Goal: Task Accomplishment & Management: Manage account settings

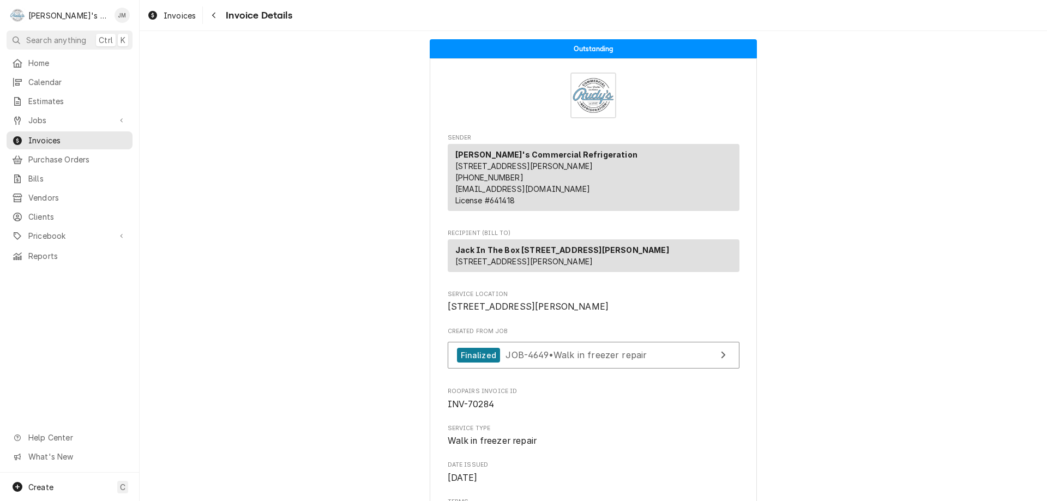
scroll to position [1200, 0]
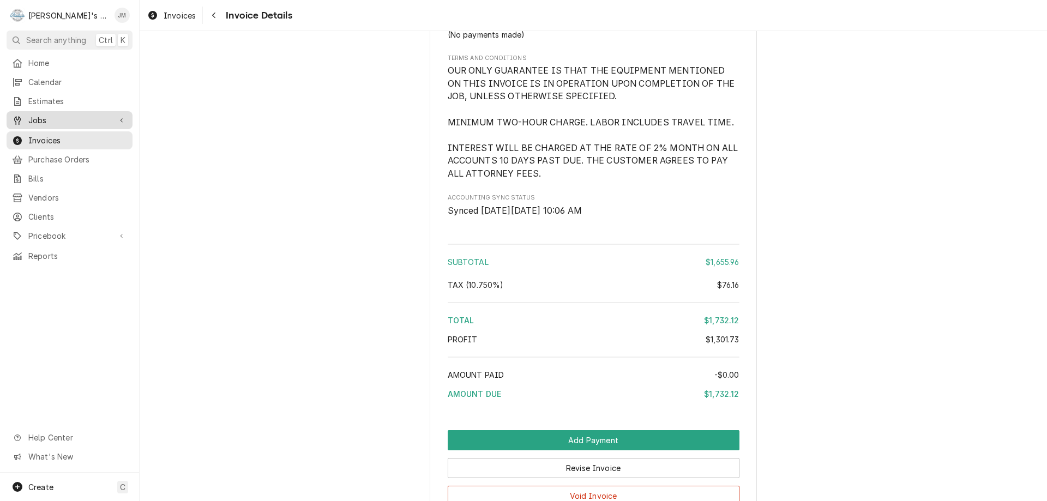
click at [47, 118] on span "Jobs" at bounding box center [69, 120] width 82 height 11
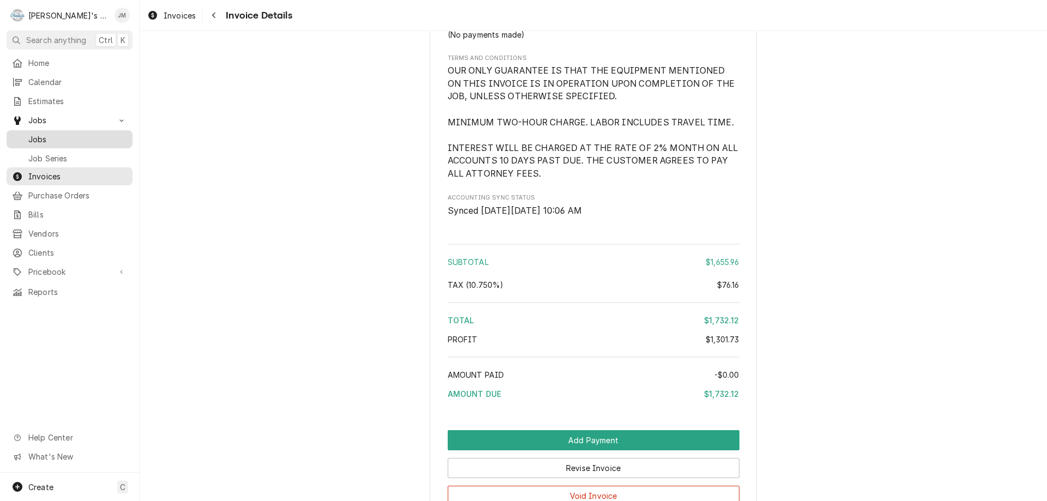
click at [36, 134] on span "Jobs" at bounding box center [77, 139] width 99 height 11
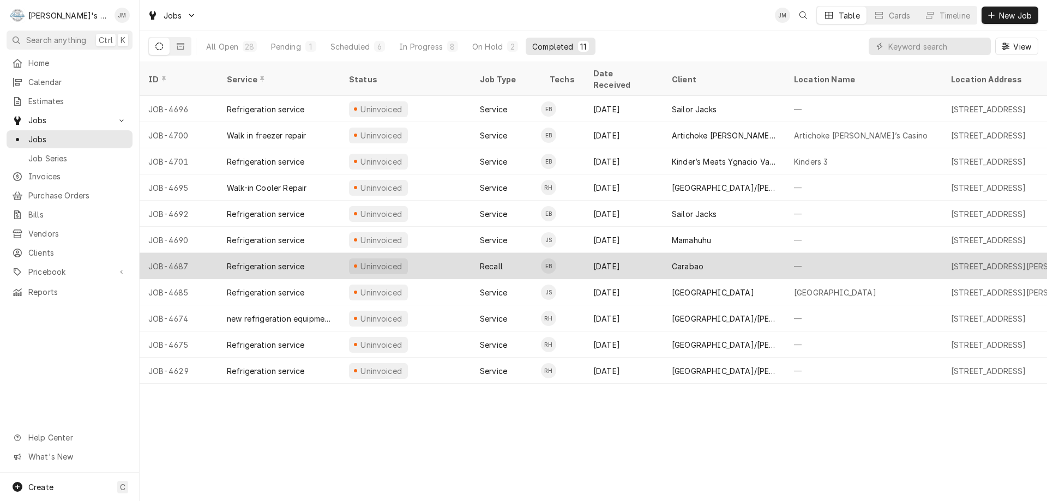
click at [706, 254] on div "Carabao" at bounding box center [724, 266] width 122 height 26
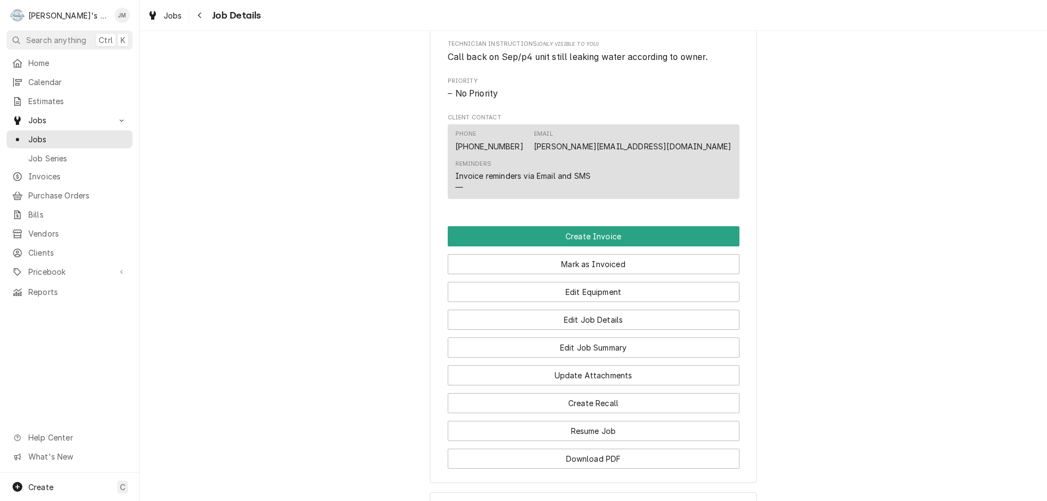
scroll to position [709, 0]
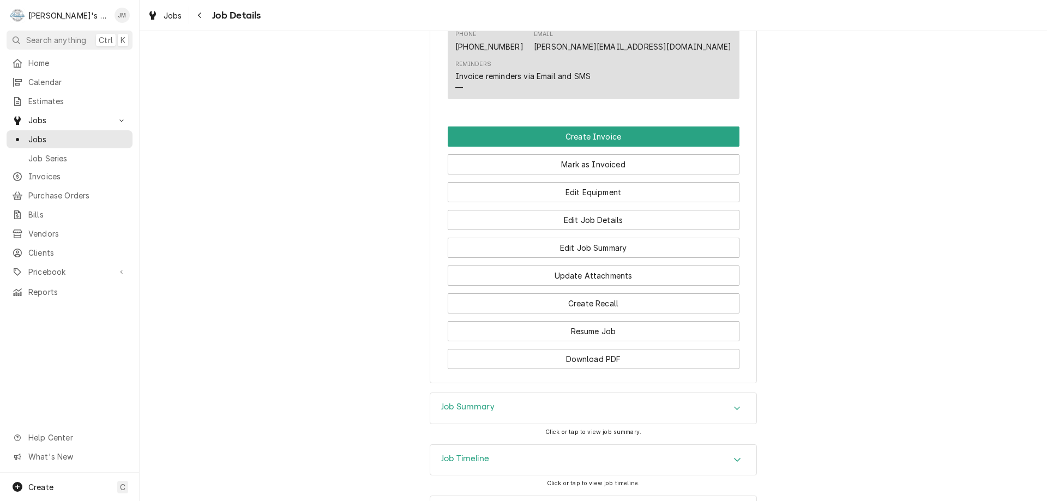
click at [485, 412] on h3 "Job Summary" at bounding box center [467, 407] width 53 height 10
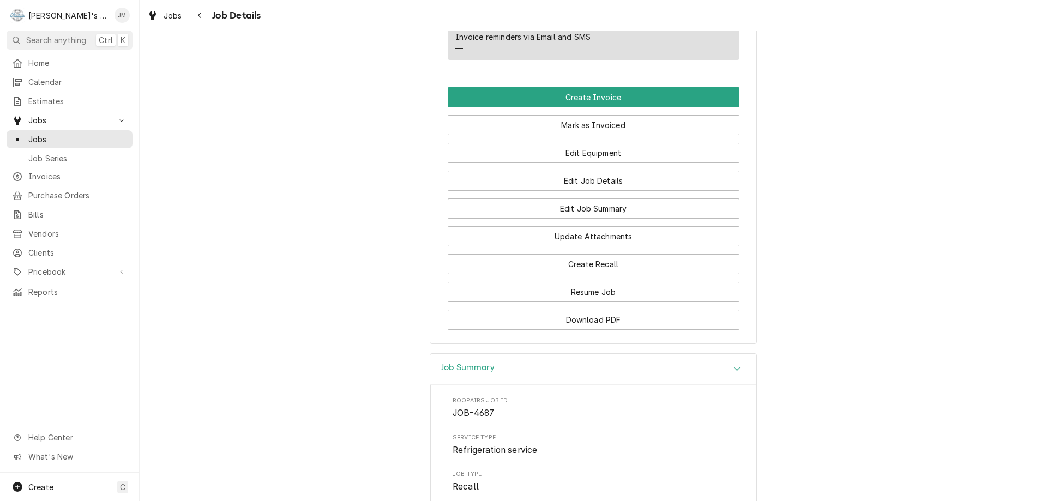
scroll to position [733, 0]
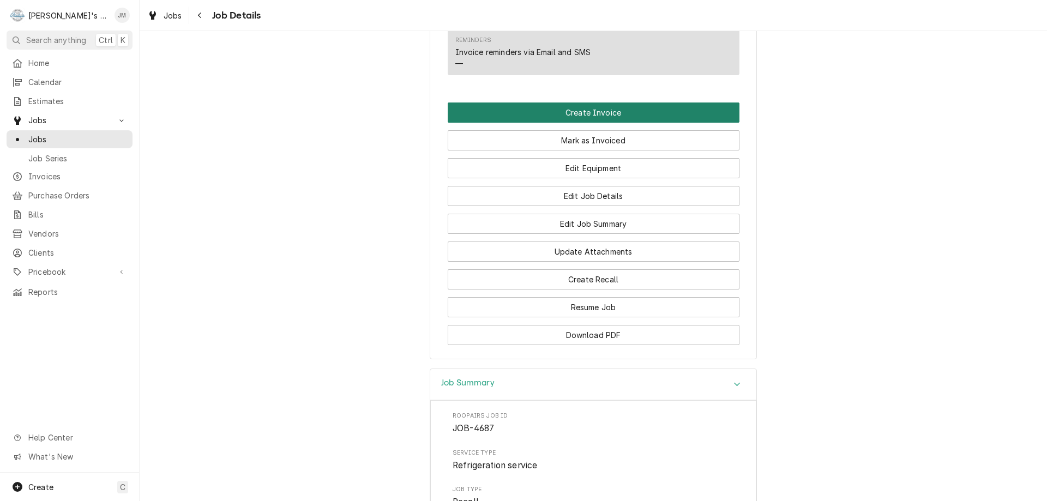
click at [585, 123] on button "Create Invoice" at bounding box center [594, 113] width 292 height 20
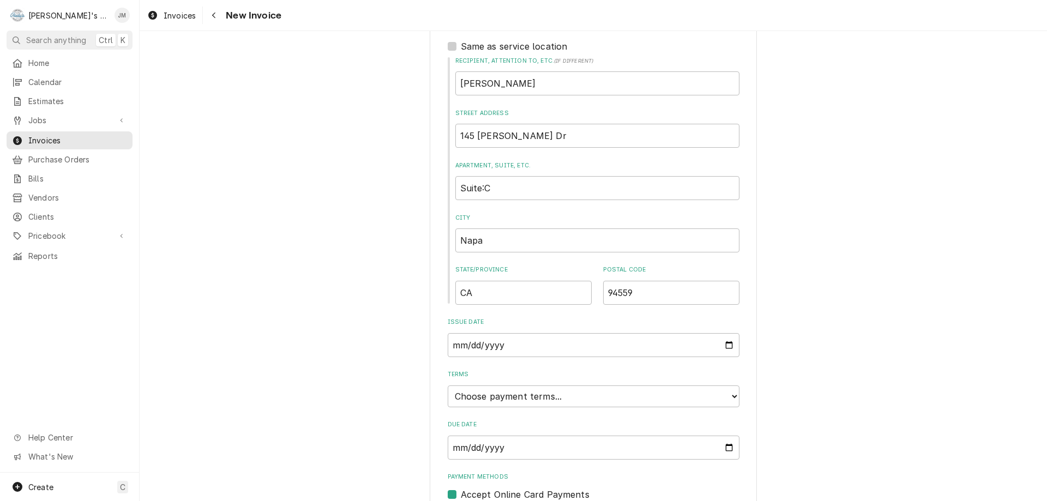
scroll to position [415, 0]
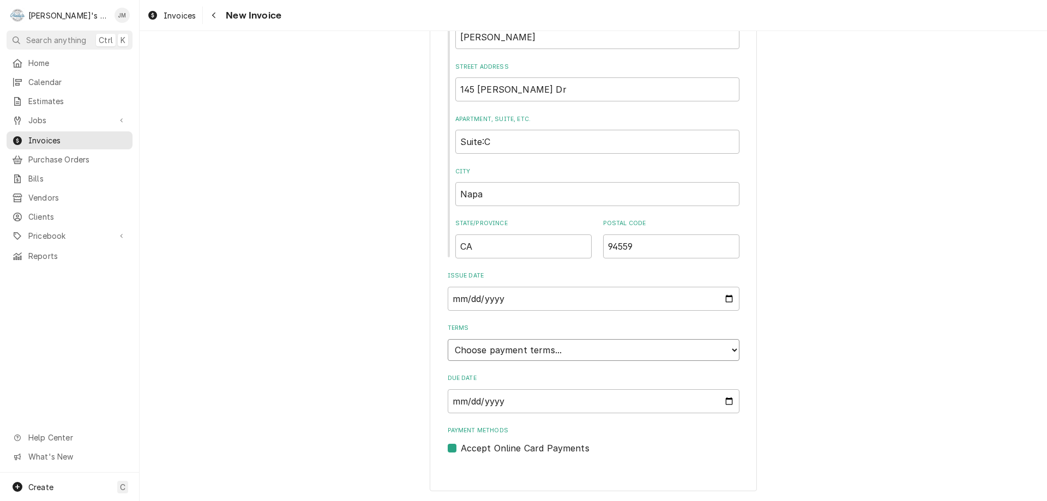
click at [533, 354] on select "Choose payment terms... Same Day Net 7 Net 14 Net 21 Net 30 Net 45 Net 60 Net 90" at bounding box center [594, 350] width 292 height 22
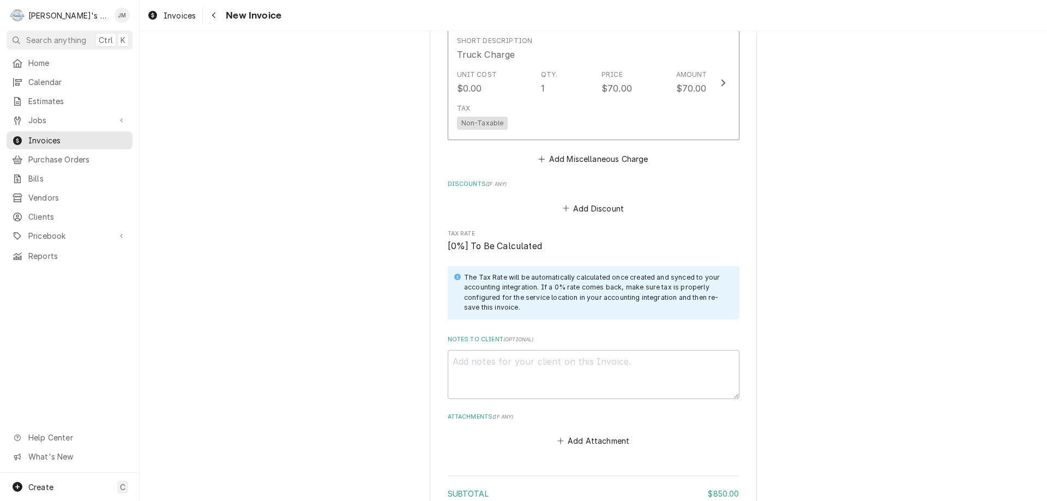
scroll to position [1397, 0]
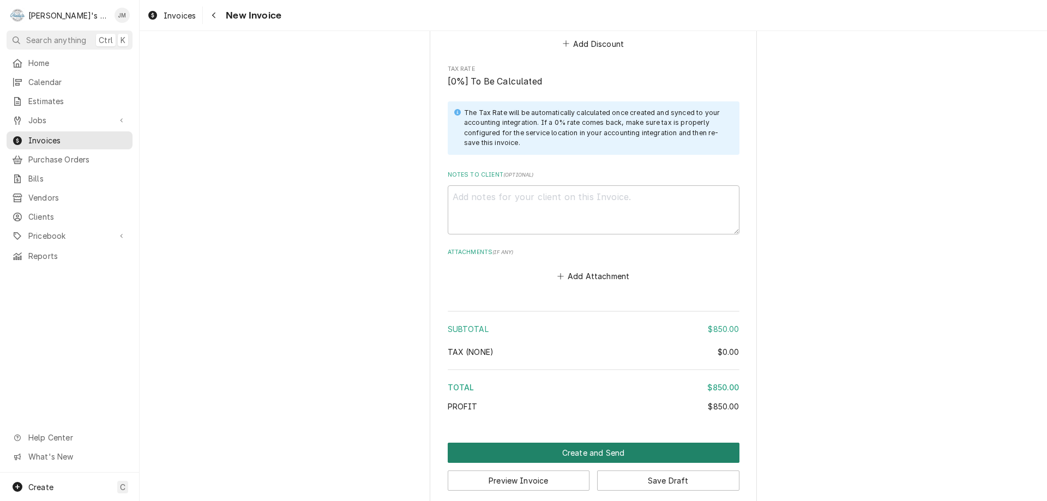
click at [584, 452] on button "Create and Send" at bounding box center [594, 453] width 292 height 20
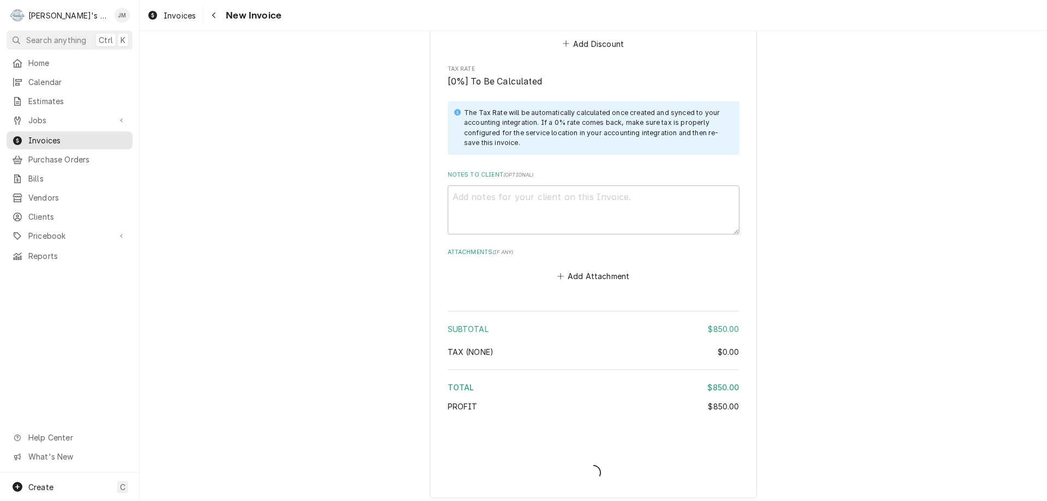
type textarea "x"
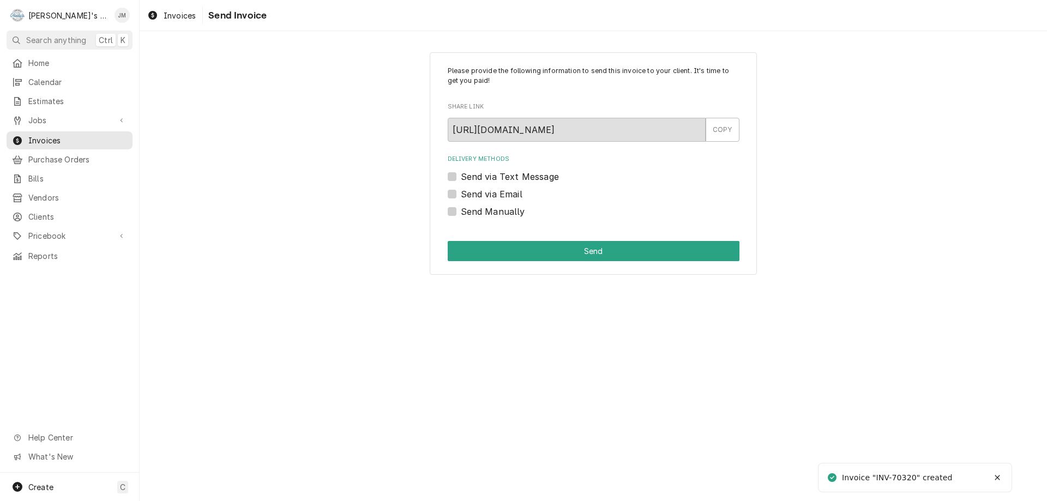
click at [514, 195] on label "Send via Email" at bounding box center [492, 194] width 62 height 13
click at [514, 195] on input "Send via Email" at bounding box center [607, 200] width 292 height 24
checkbox input "true"
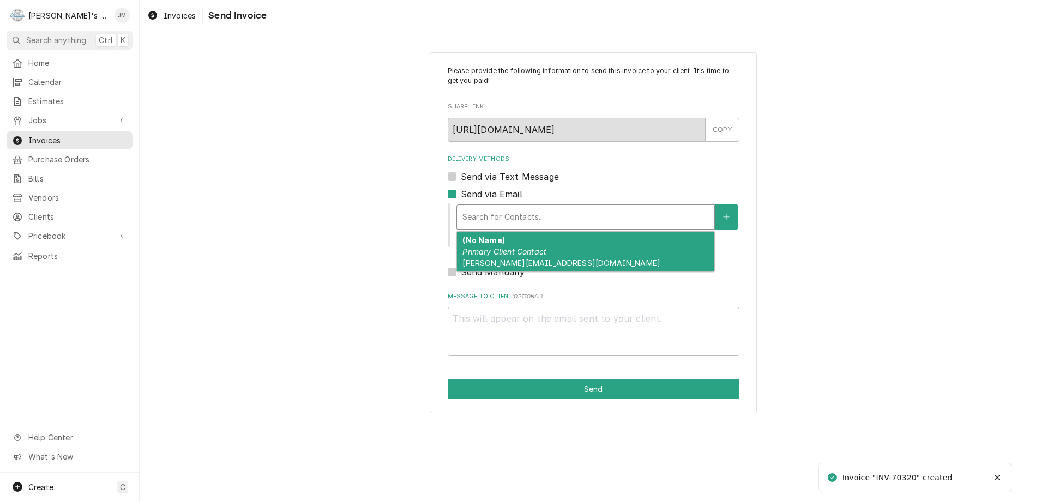
click at [515, 207] on div "Delivery Methods" at bounding box center [585, 217] width 246 height 20
click at [517, 248] on em "Primary Client Contact" at bounding box center [504, 251] width 84 height 9
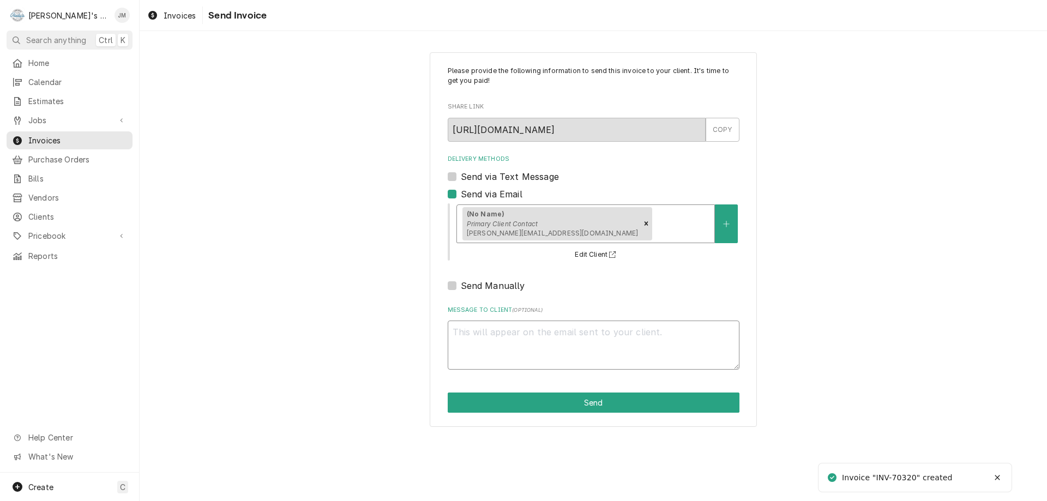
click at [532, 326] on textarea "Message to Client ( optional )" at bounding box center [594, 345] width 292 height 49
type textarea "x"
type textarea "T"
type textarea "x"
type textarea "Th"
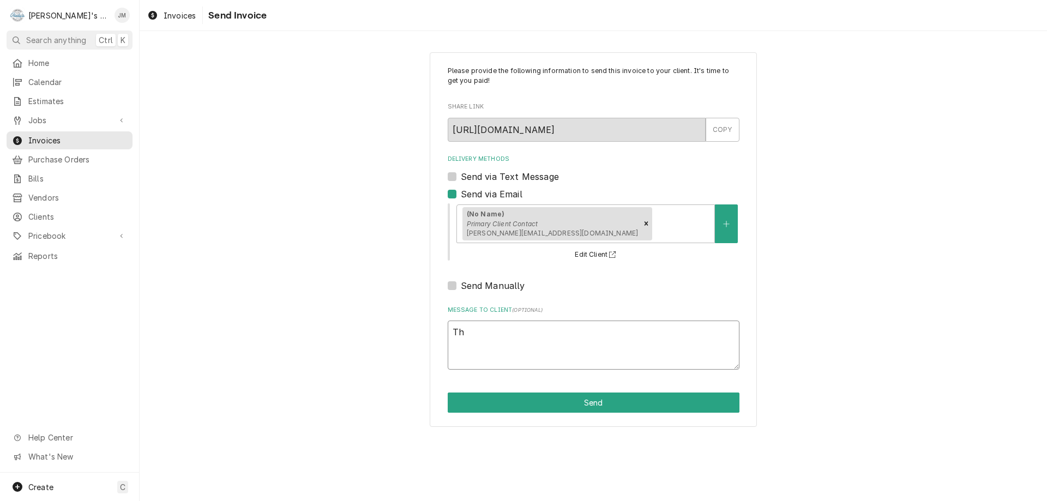
type textarea "x"
type textarea "Tha"
type textarea "x"
type textarea "Than"
type textarea "x"
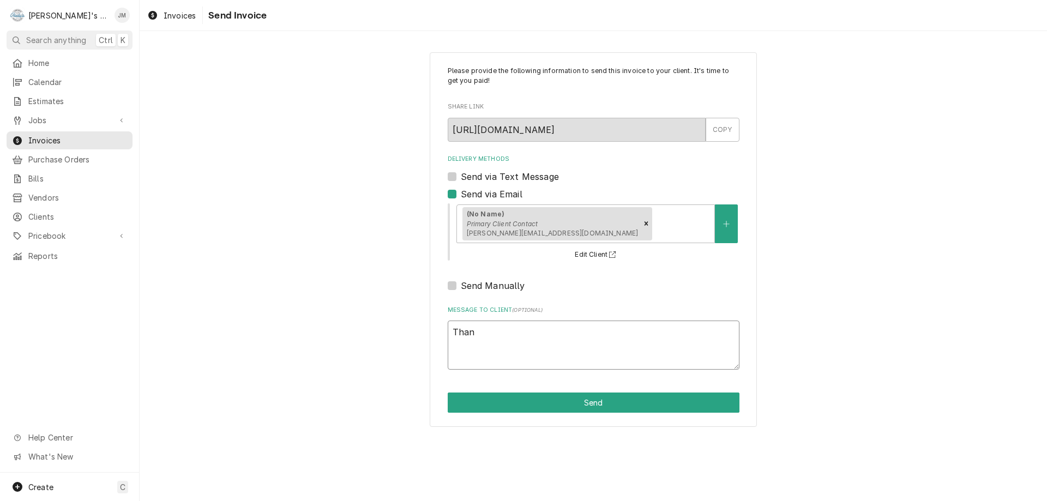
type textarea "Thank"
type textarea "x"
type textarea "Thank t"
type textarea "x"
type textarea "Thank ty"
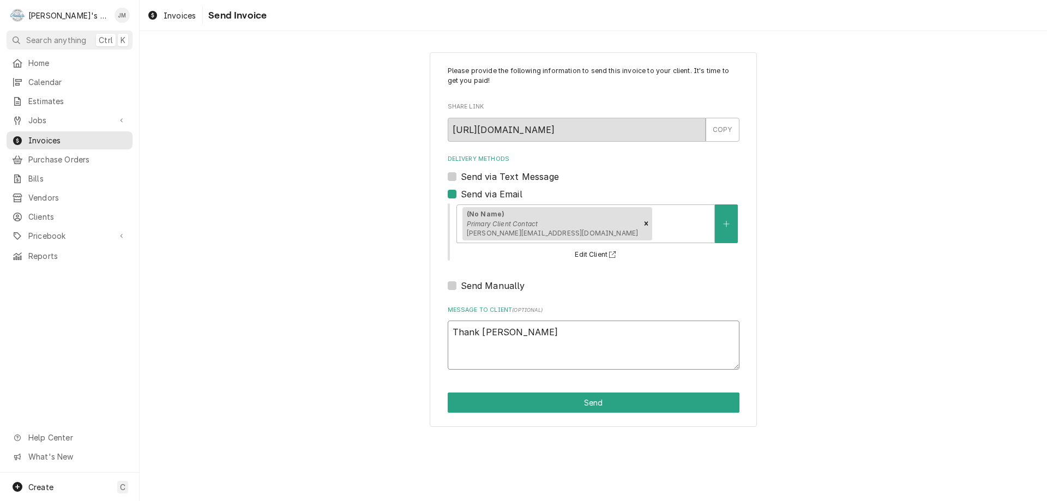
type textarea "x"
type textarea "Thank tyo"
type textarea "x"
type textarea "Thank tyou"
type textarea "x"
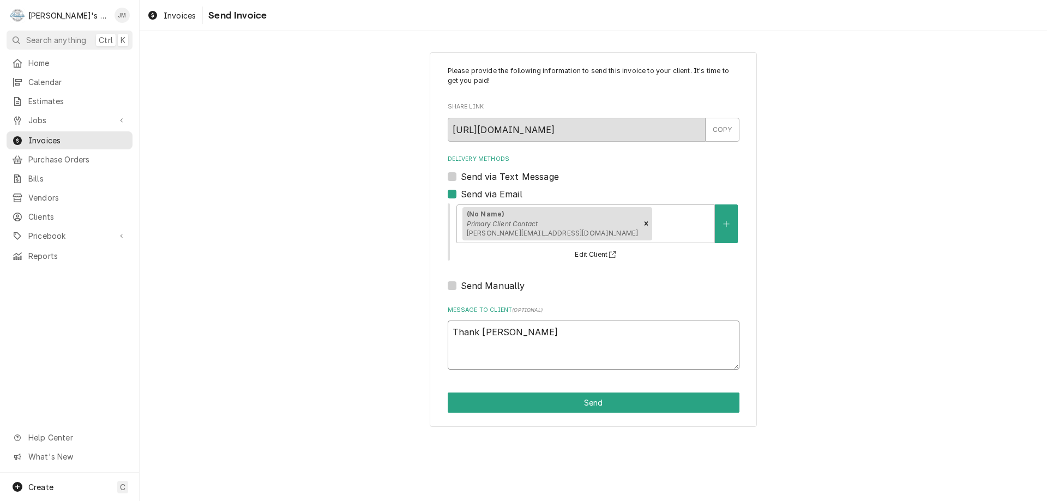
type textarea "Thank tyou"
type textarea "x"
type textarea "Thank tyou"
type textarea "x"
type textarea "Thank tyo"
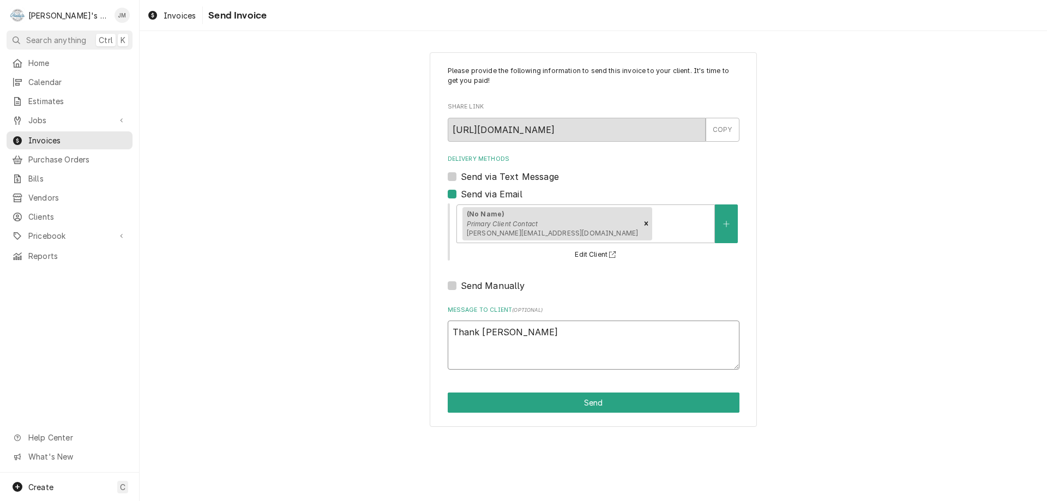
type textarea "x"
type textarea "Thank ty"
type textarea "x"
type textarea "Thank t"
type textarea "x"
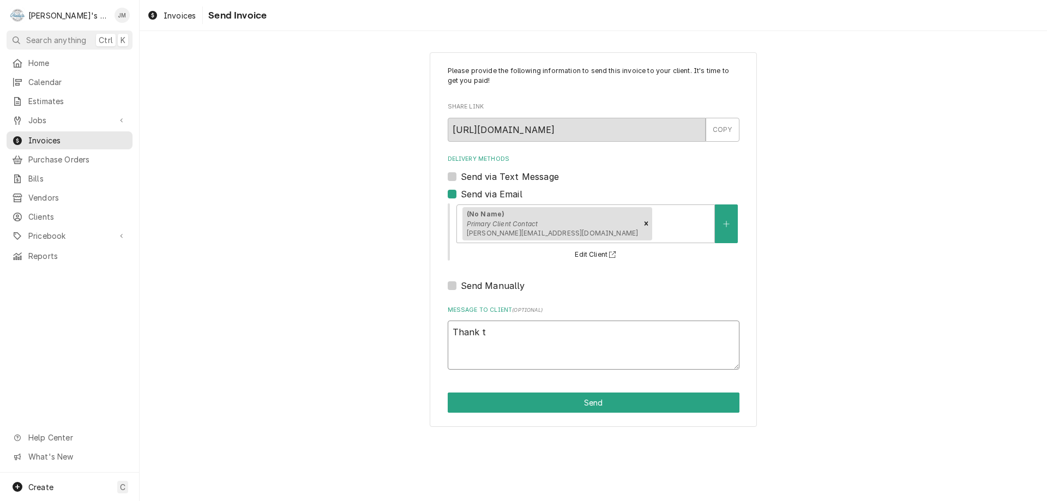
type textarea "Thank"
type textarea "x"
type textarea "Thank y"
type textarea "x"
type textarea "Thank yo"
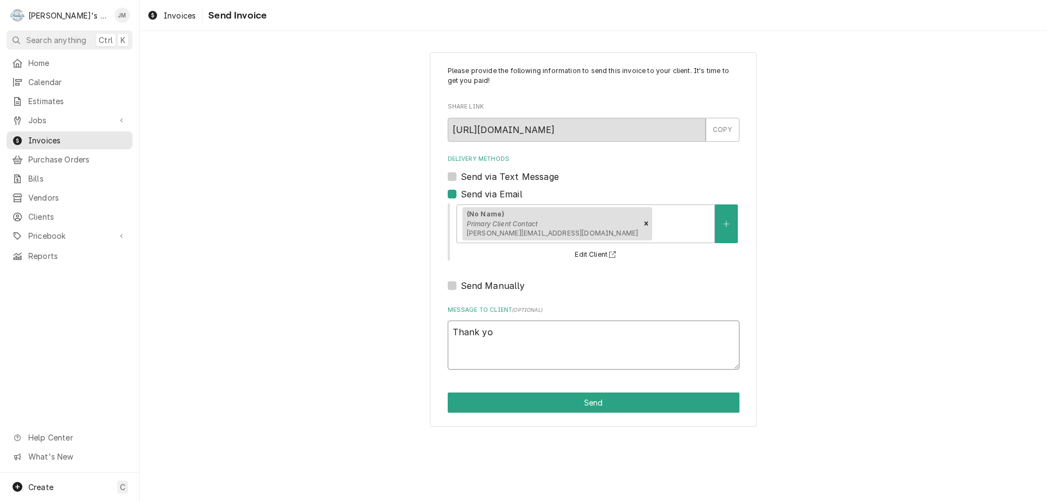
type textarea "x"
type textarea "Thank you"
type textarea "x"
type textarea "Thank you"
type textarea "x"
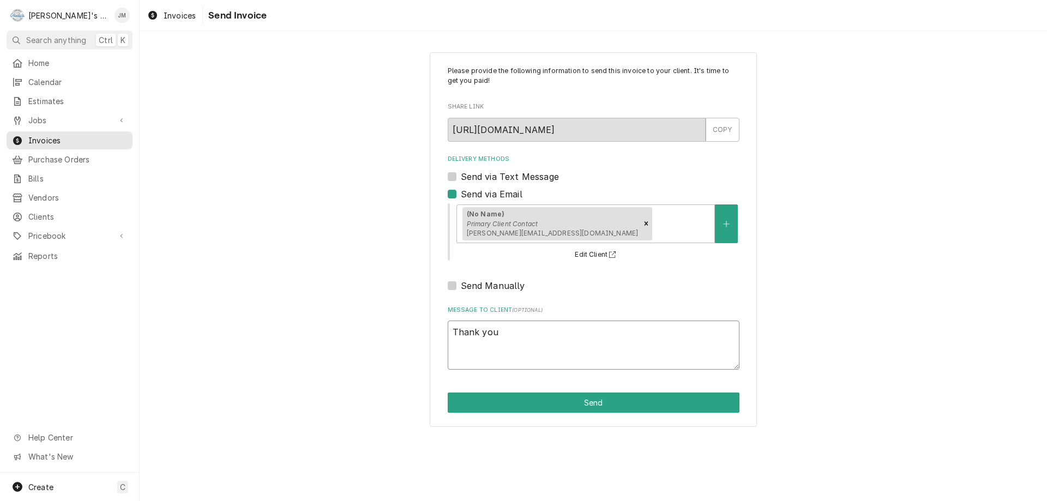
type textarea "Thank you f"
type textarea "x"
type textarea "Thank you fo"
type textarea "x"
type textarea "Thank you for"
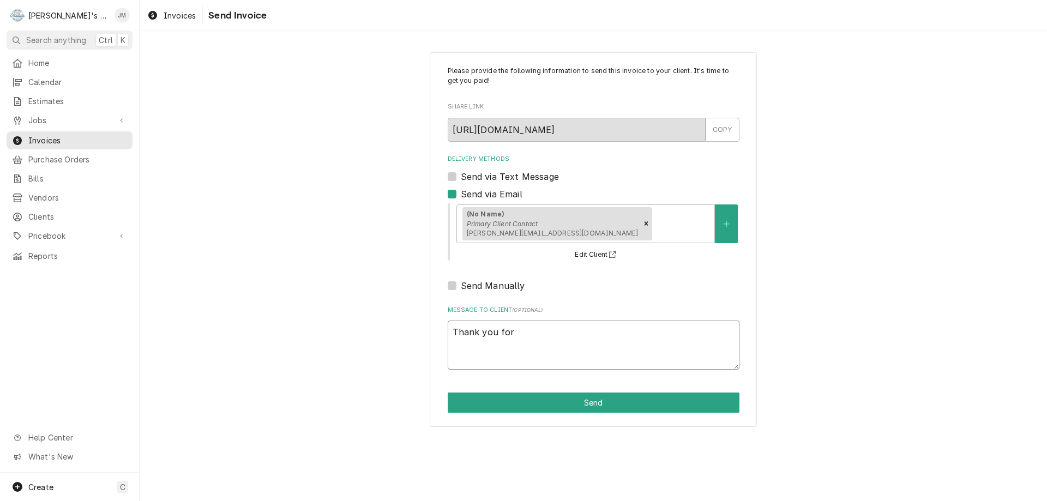
type textarea "x"
type textarea "Thank you for"
type textarea "x"
type textarea "Thank you for y"
type textarea "x"
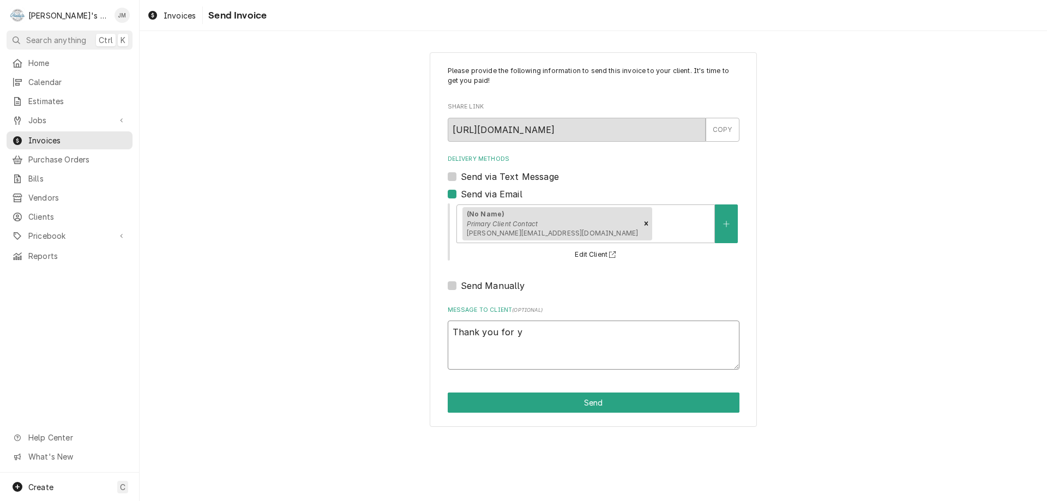
type textarea "Thank you for yo"
type textarea "x"
type textarea "Thank you for you"
type textarea "x"
type textarea "Thank you for your"
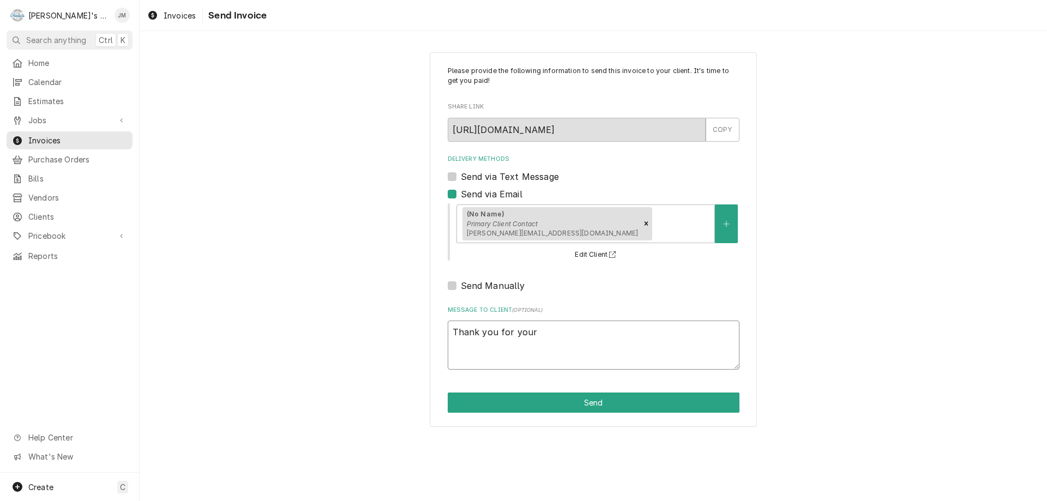
type textarea "x"
type textarea "Thank you for your"
type textarea "x"
type textarea "Thank you for your b"
type textarea "x"
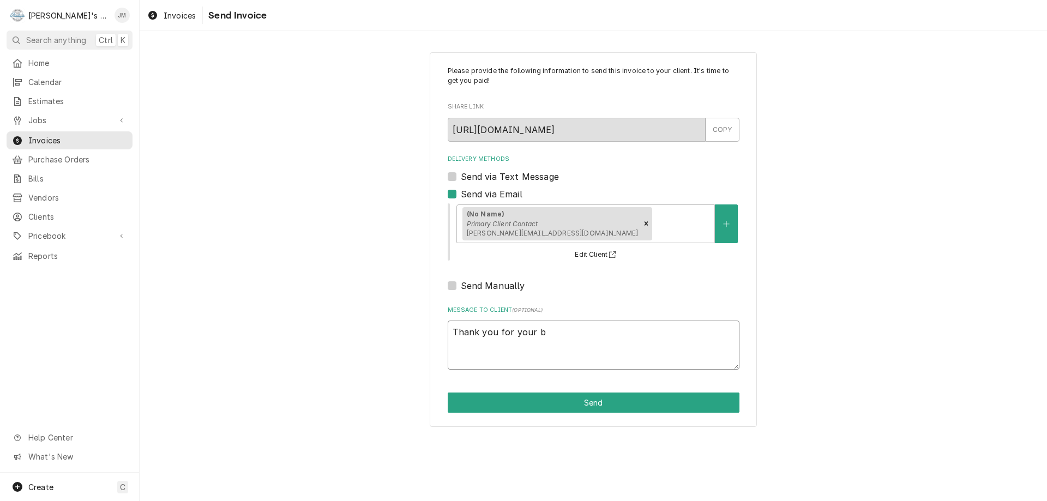
type textarea "Thank you for your bu"
type textarea "x"
type textarea "Thank you for your bus"
type textarea "x"
type textarea "Thank you for your busi"
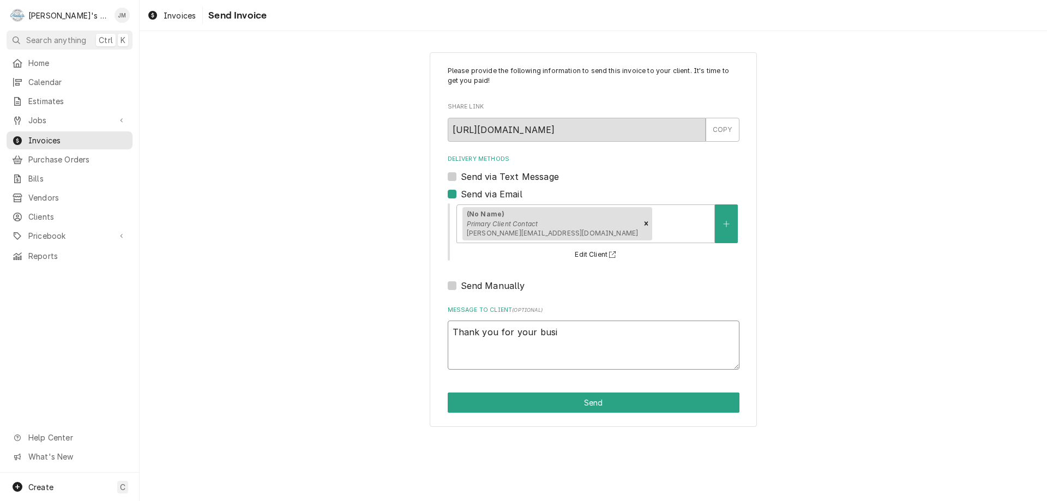
type textarea "x"
type textarea "Thank you for your busin"
type textarea "x"
type textarea "Thank you for your busine"
type textarea "x"
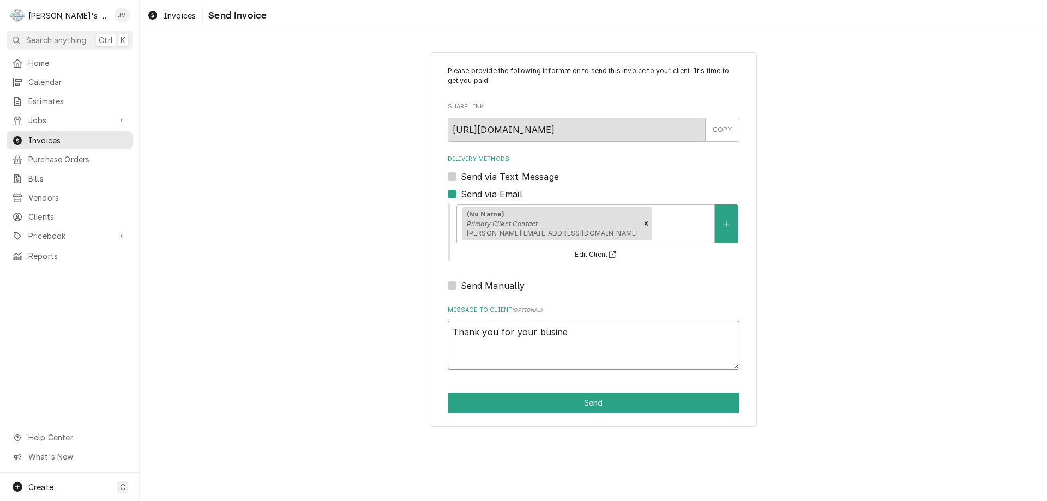
type textarea "Thank you for your busines"
type textarea "x"
type textarea "Thank you for your business"
type textarea "x"
type textarea "Thank you for your business."
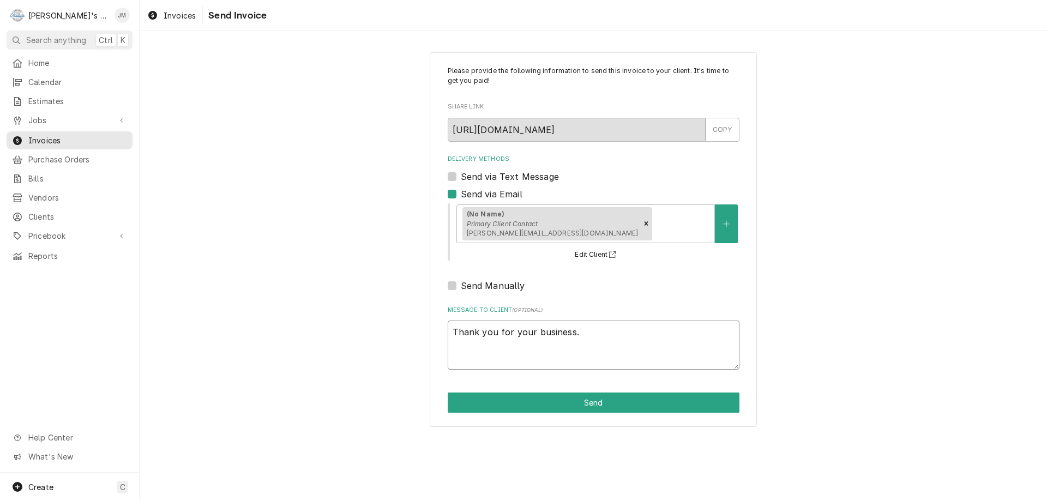
type textarea "x"
type textarea "Thank you for your business."
click at [585, 404] on button "Send" at bounding box center [594, 403] width 292 height 20
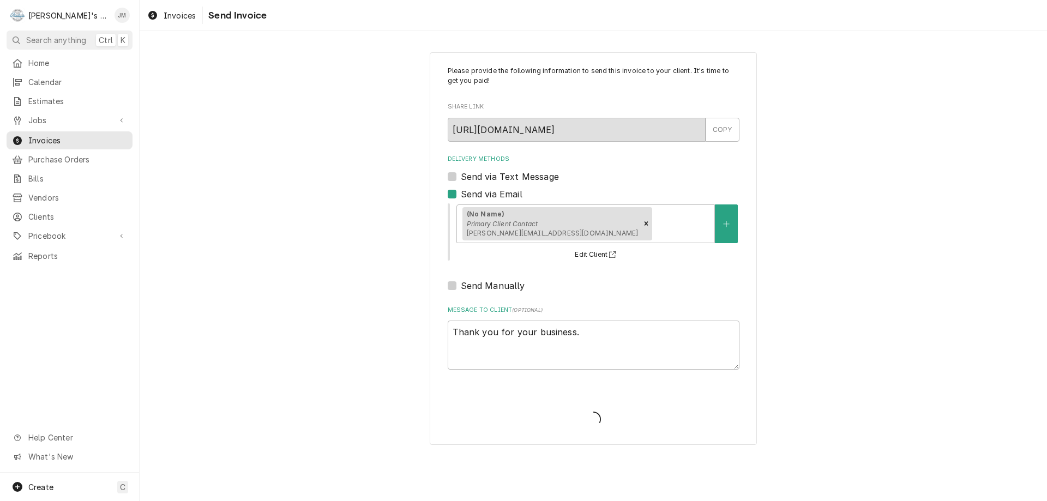
type textarea "x"
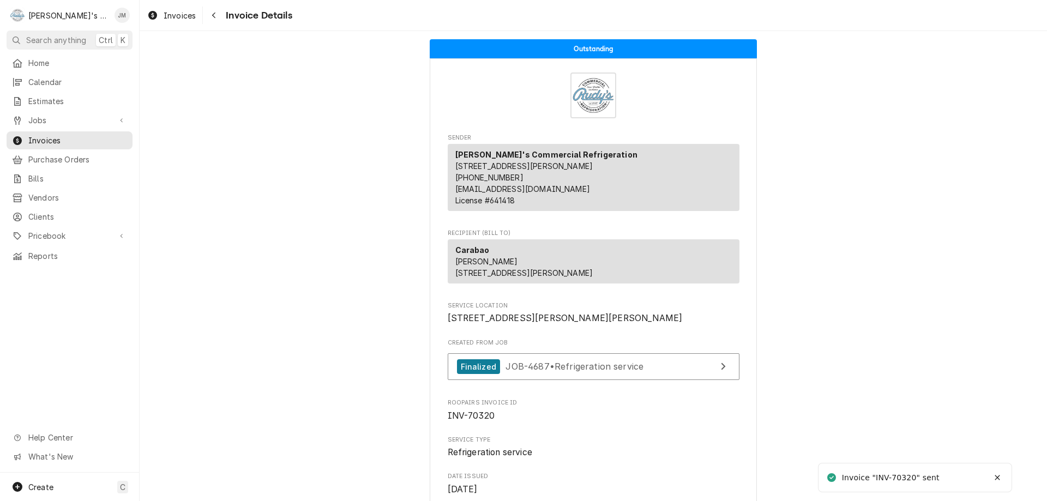
scroll to position [1230, 0]
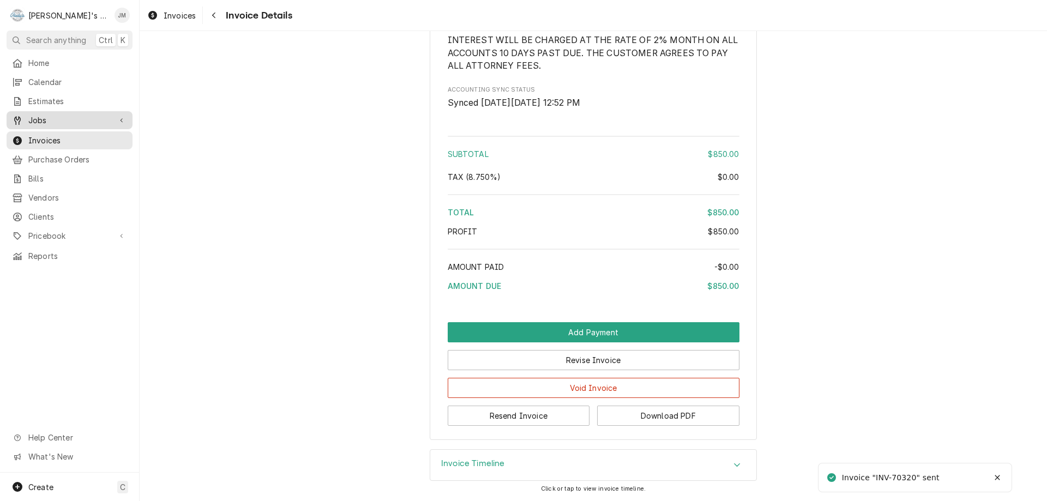
click at [43, 115] on span "Jobs" at bounding box center [69, 120] width 82 height 11
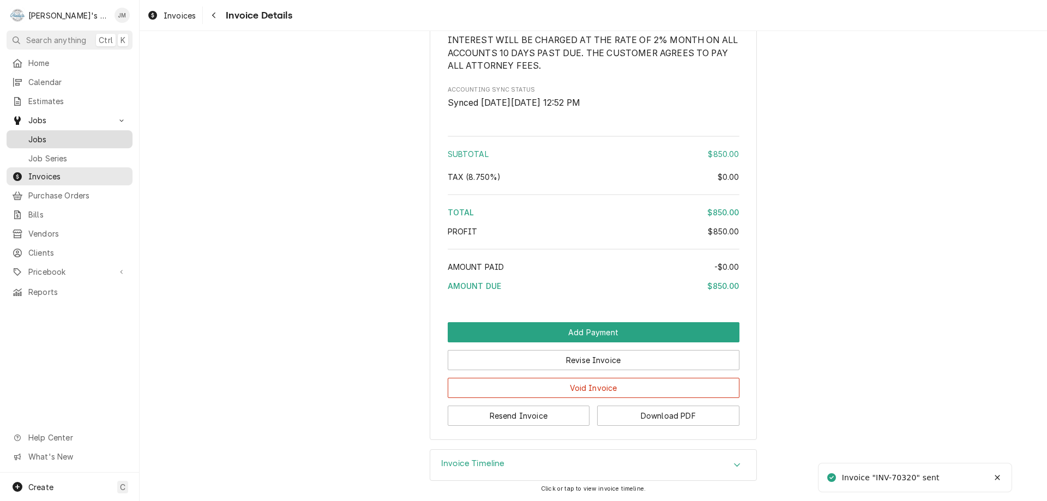
click at [39, 141] on div "Jobs" at bounding box center [70, 140] width 122 height 14
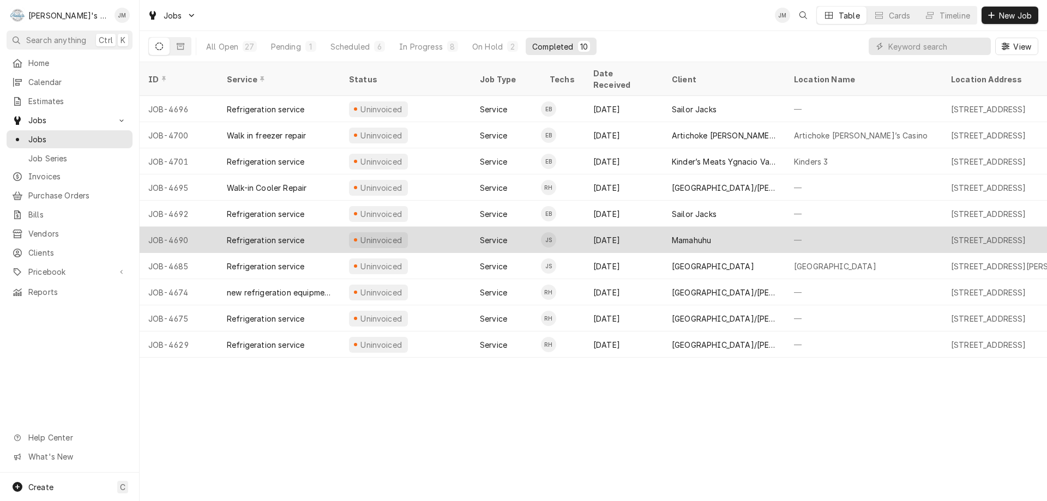
click at [689, 234] on div "Mamahuhu" at bounding box center [691, 239] width 39 height 11
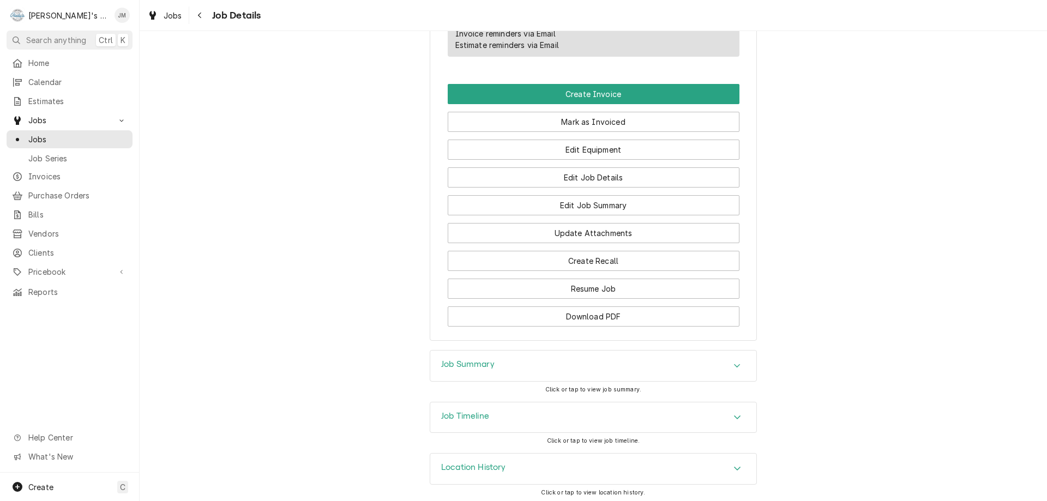
scroll to position [671, 0]
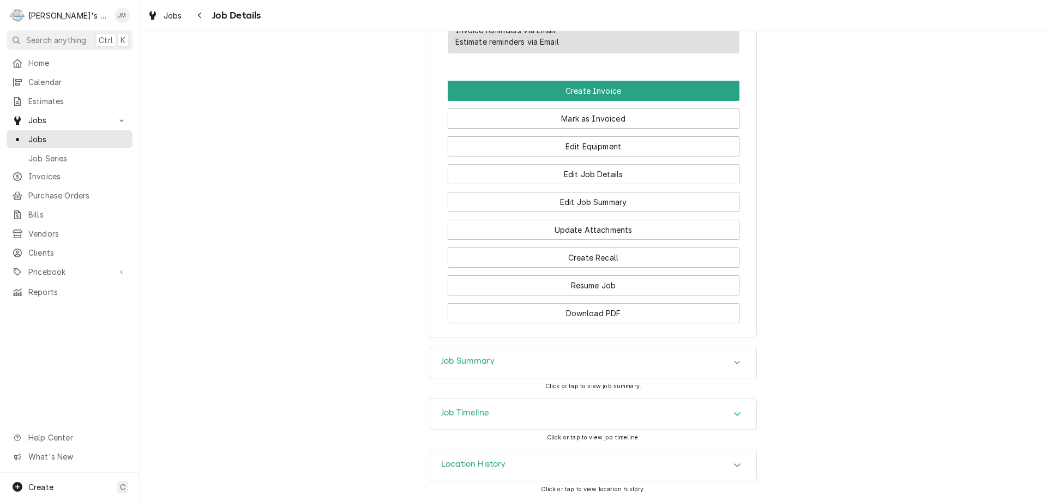
click at [474, 360] on h3 "Job Summary" at bounding box center [467, 361] width 53 height 10
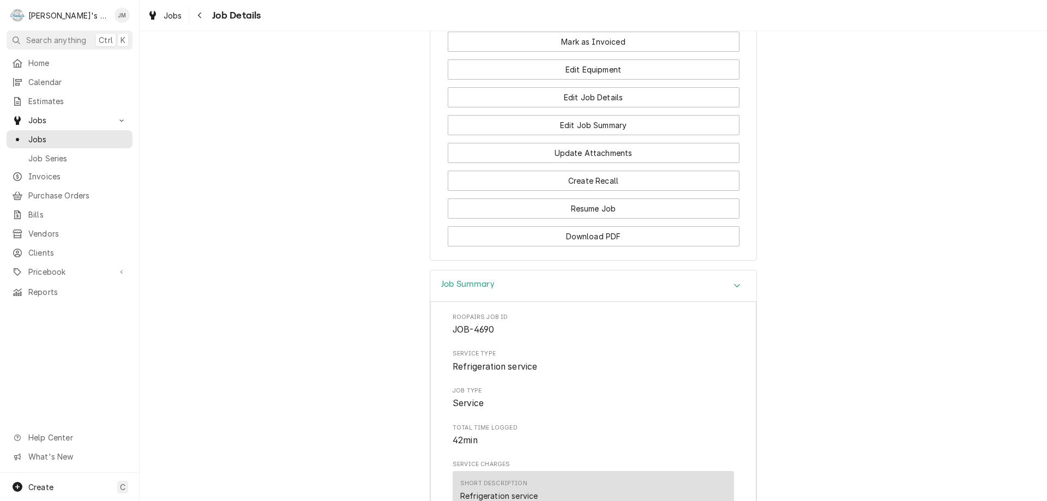
scroll to position [598, 0]
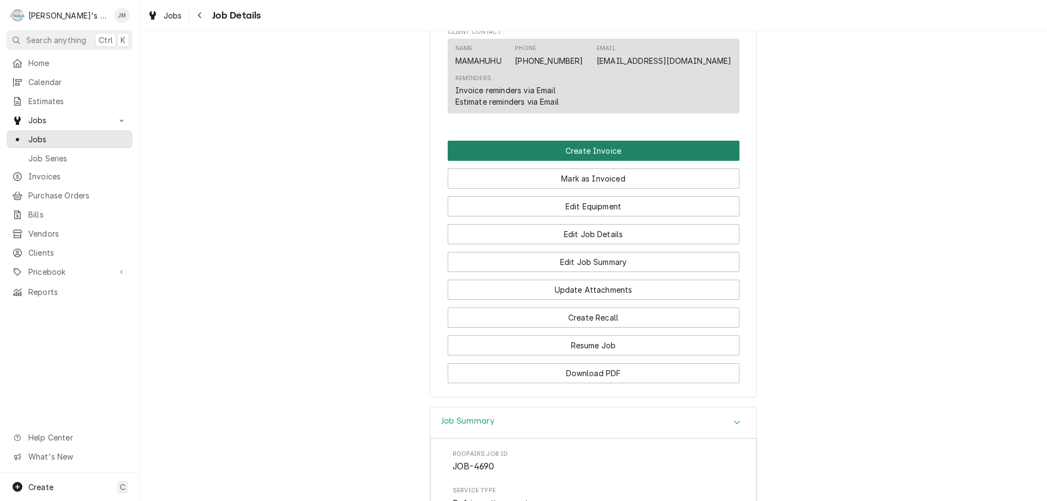
click at [580, 161] on button "Create Invoice" at bounding box center [594, 151] width 292 height 20
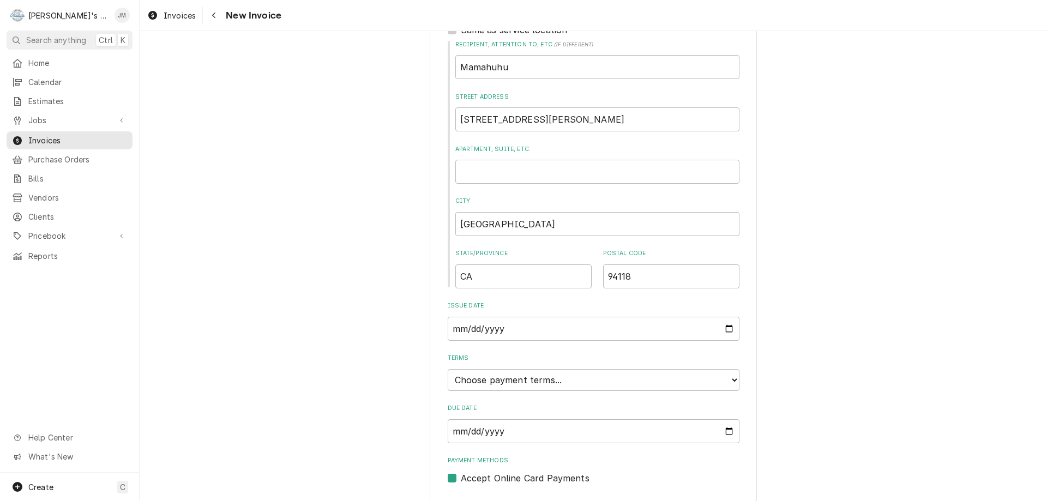
scroll to position [478, 0]
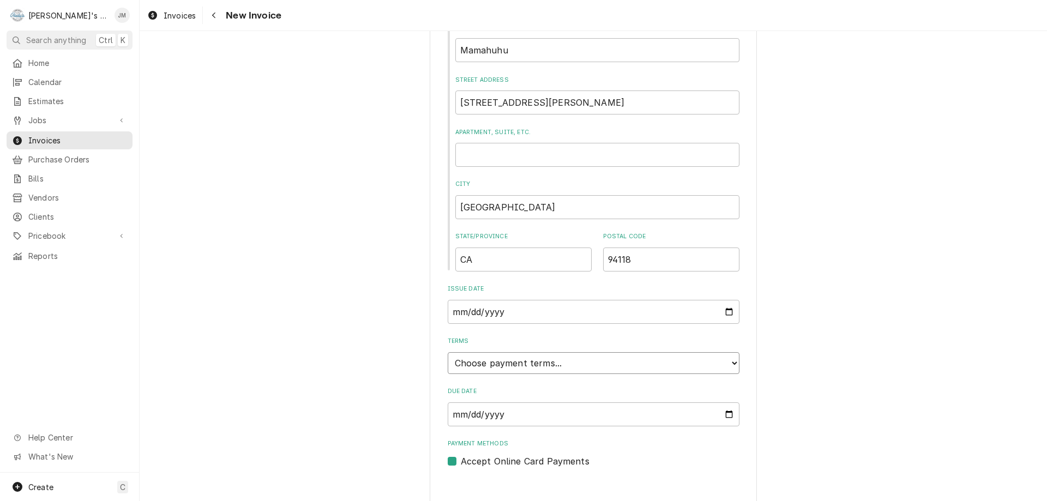
click at [565, 352] on select "Choose payment terms... Same Day Net 7 Net 14 Net 21 Net 30 Net 45 Net 60 Net 90" at bounding box center [594, 363] width 292 height 22
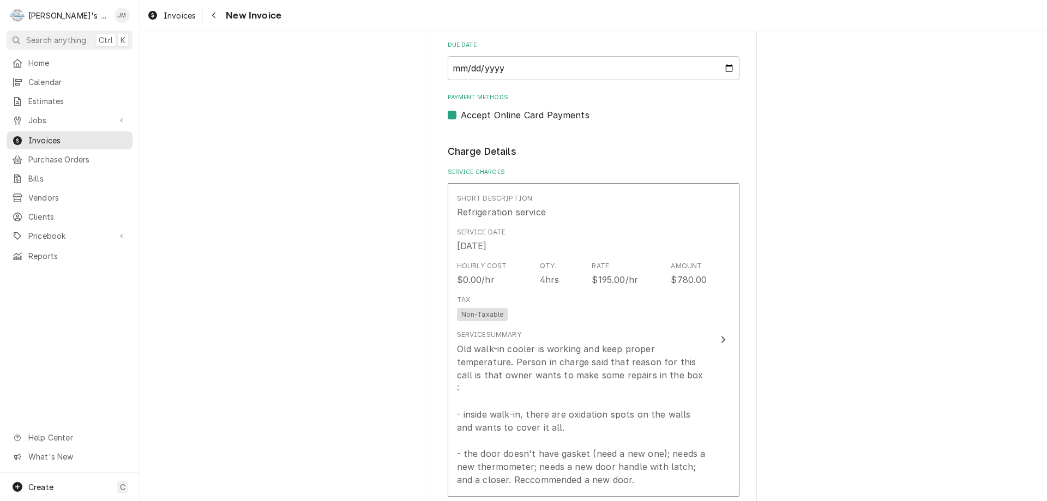
scroll to position [860, 0]
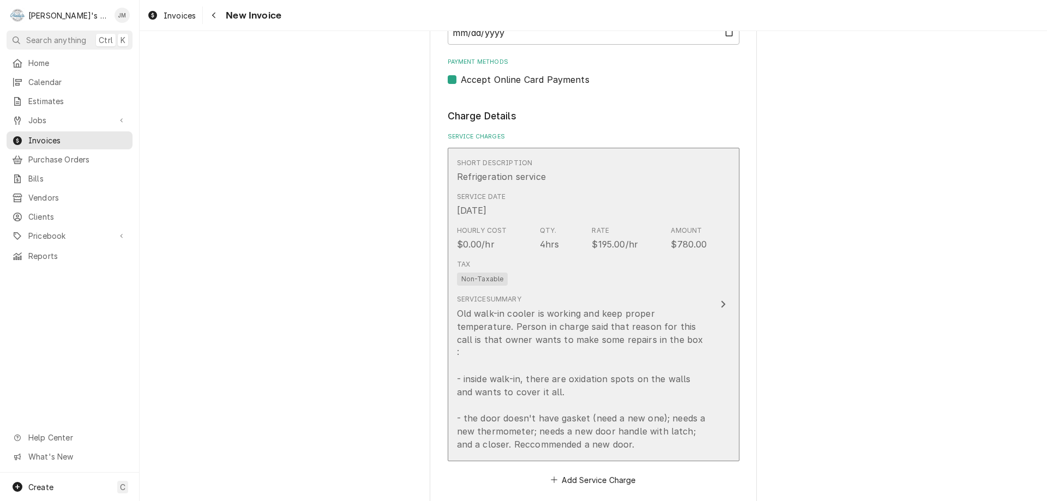
click at [723, 298] on div "Update Line Item" at bounding box center [723, 304] width 14 height 13
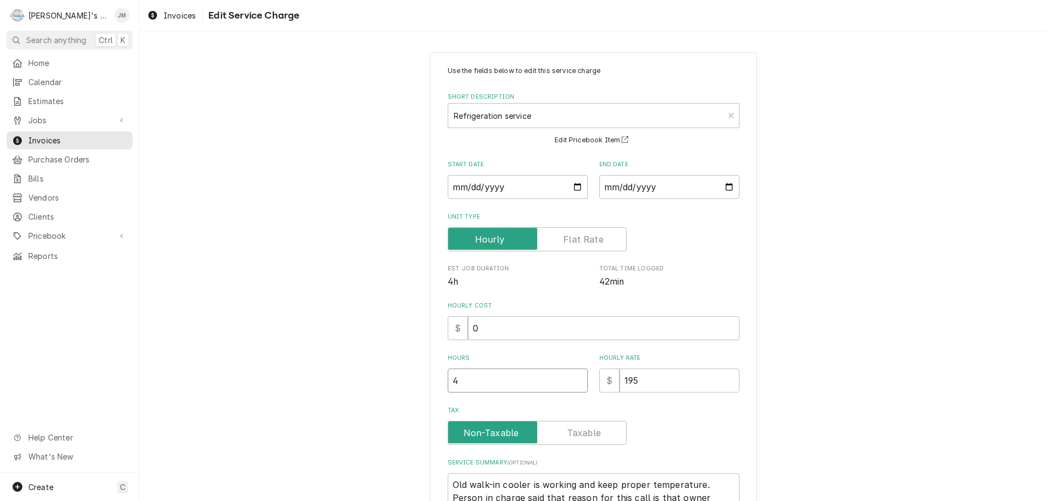
type textarea "x"
type input "4.5"
click at [574, 380] on input "4.5" at bounding box center [518, 381] width 140 height 24
type textarea "x"
type input "4"
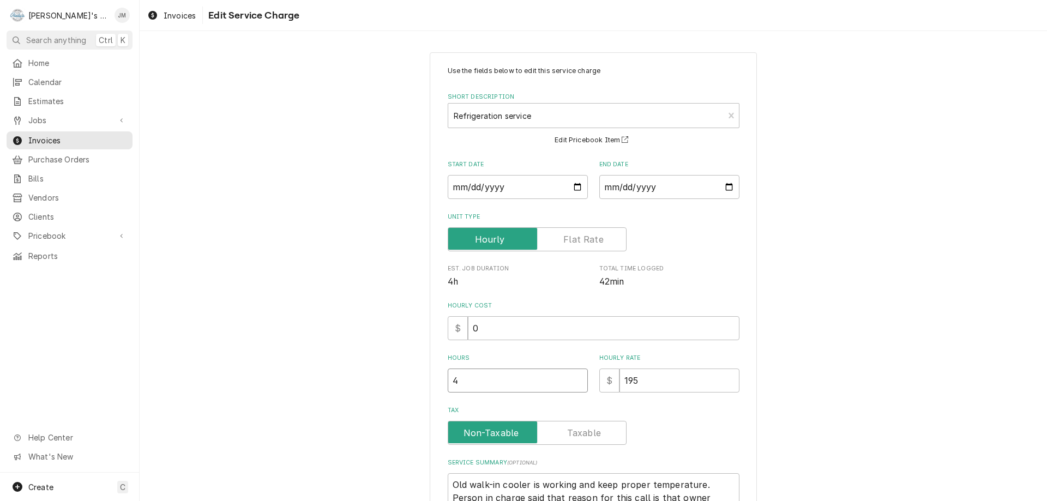
click at [575, 383] on input "4" at bounding box center [518, 381] width 140 height 24
type textarea "x"
type input "3.5"
click at [575, 383] on input "3.5" at bounding box center [518, 381] width 140 height 24
type textarea "x"
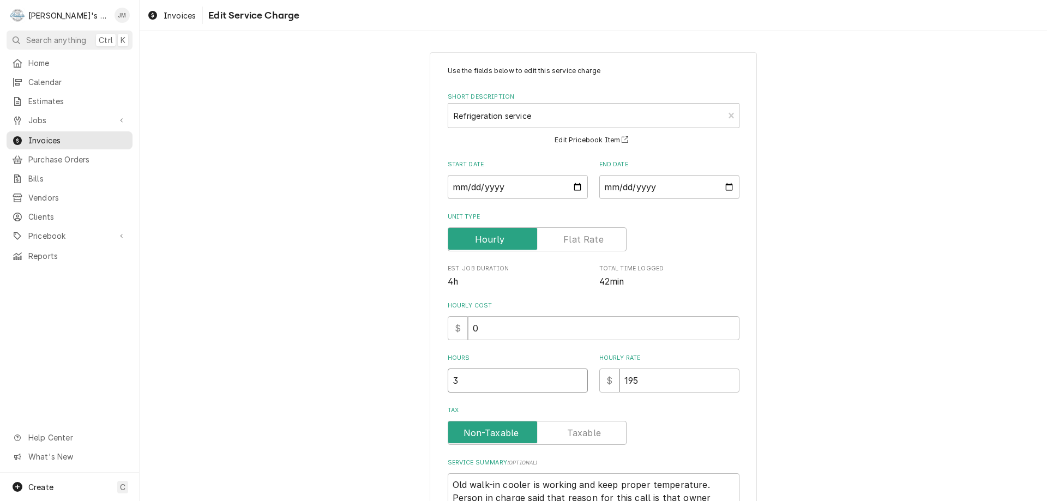
type input "3"
click at [575, 383] on input "3" at bounding box center [518, 381] width 140 height 24
type textarea "x"
type input "2.5"
click at [575, 383] on input "2.5" at bounding box center [518, 381] width 140 height 24
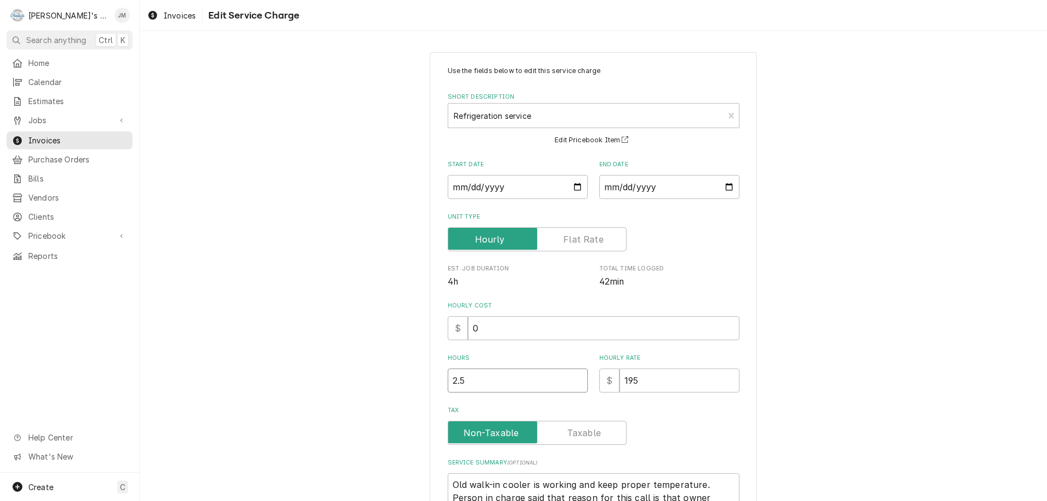
type textarea "x"
type input "2"
click at [575, 383] on input "2" at bounding box center [518, 381] width 140 height 24
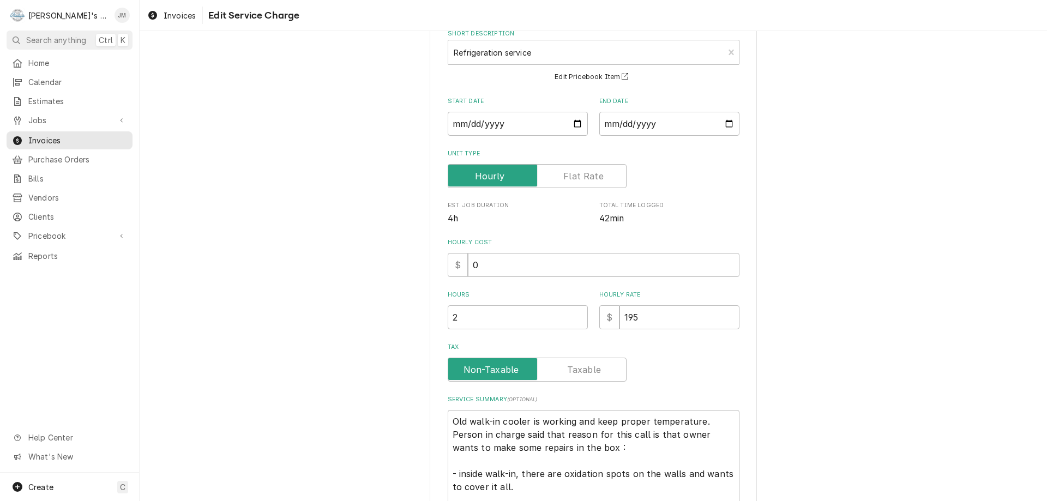
scroll to position [207, 0]
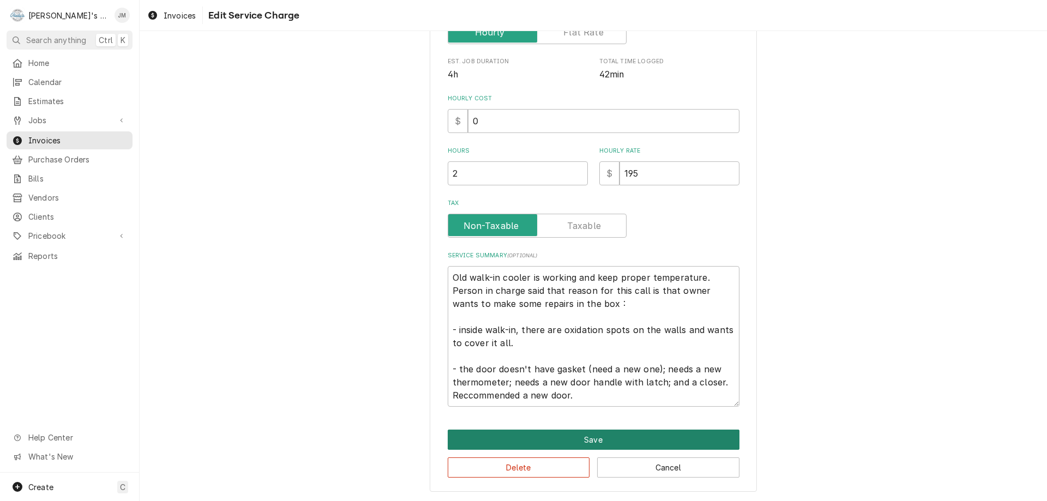
click at [604, 444] on button "Save" at bounding box center [594, 440] width 292 height 20
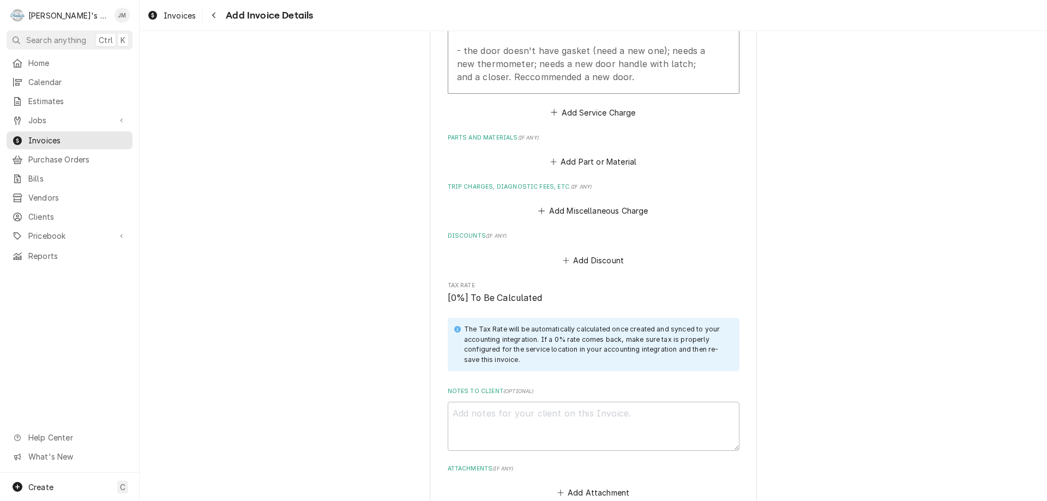
scroll to position [1229, 0]
click at [574, 202] on button "Add Miscellaneous Charge" at bounding box center [593, 209] width 113 height 15
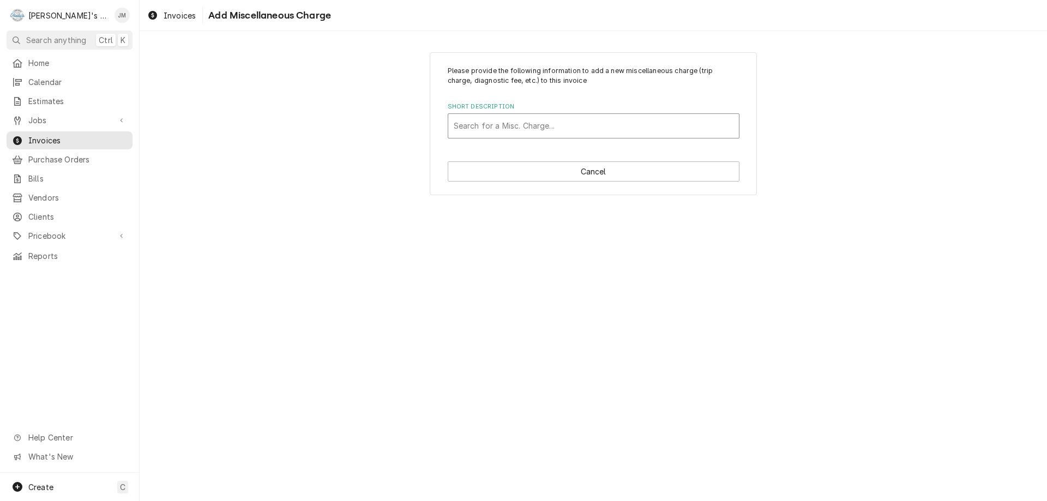
click at [549, 126] on div "Short Description" at bounding box center [594, 126] width 280 height 20
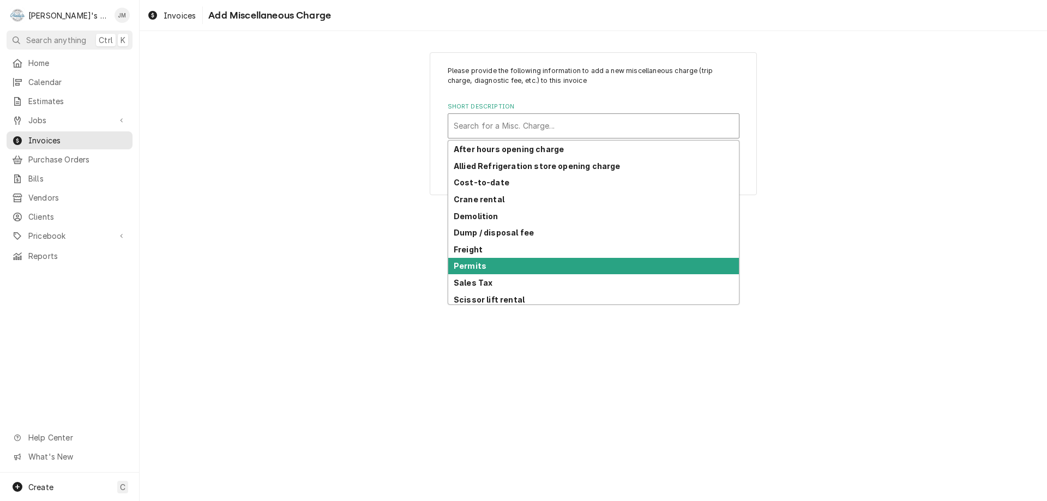
scroll to position [53, 0]
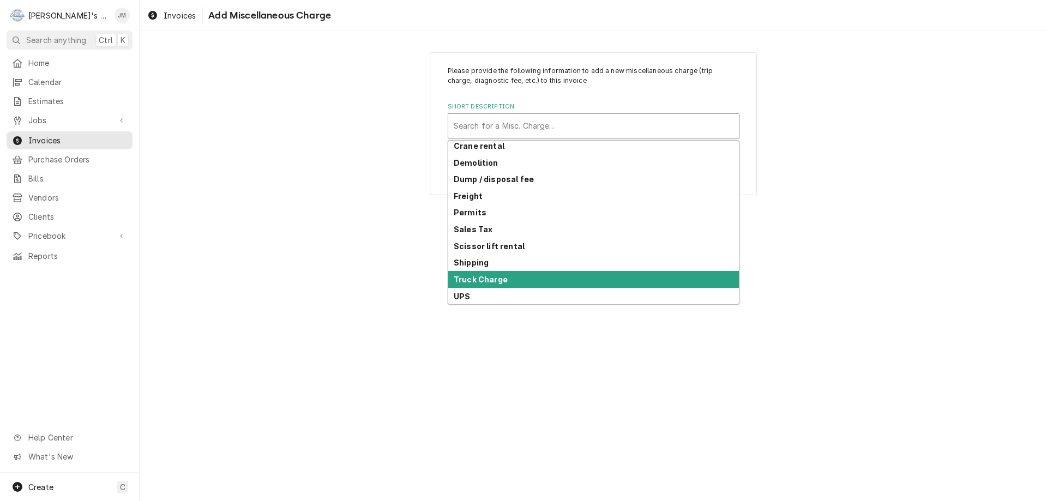
click at [579, 275] on div "Truck Charge" at bounding box center [593, 279] width 291 height 17
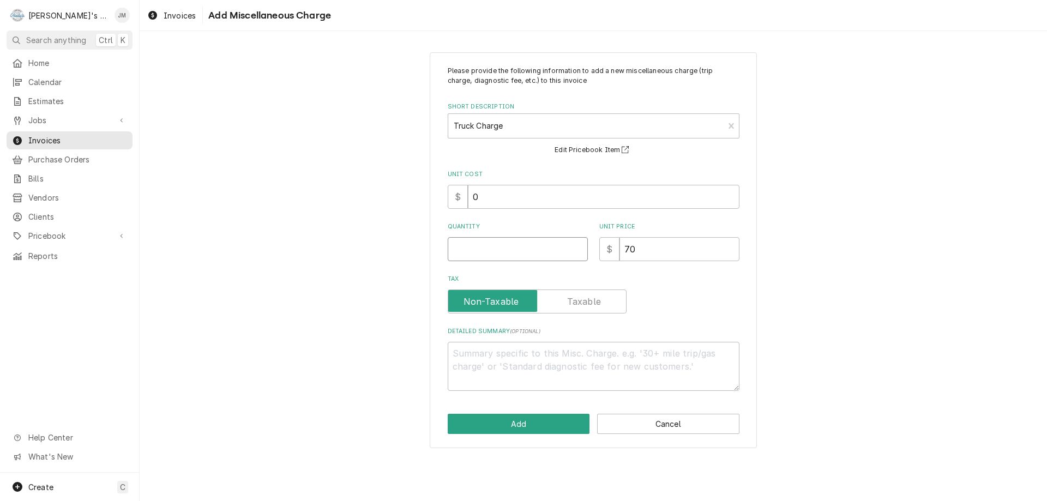
click at [543, 244] on input "Quantity" at bounding box center [518, 249] width 140 height 24
type textarea "x"
type input "1"
click at [522, 430] on button "Add" at bounding box center [519, 424] width 142 height 20
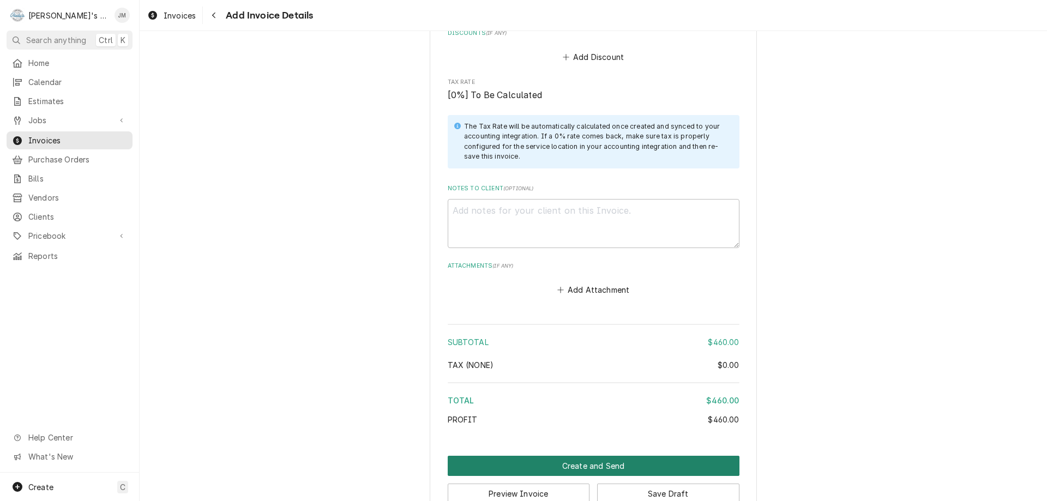
click at [565, 456] on button "Create and Send" at bounding box center [594, 466] width 292 height 20
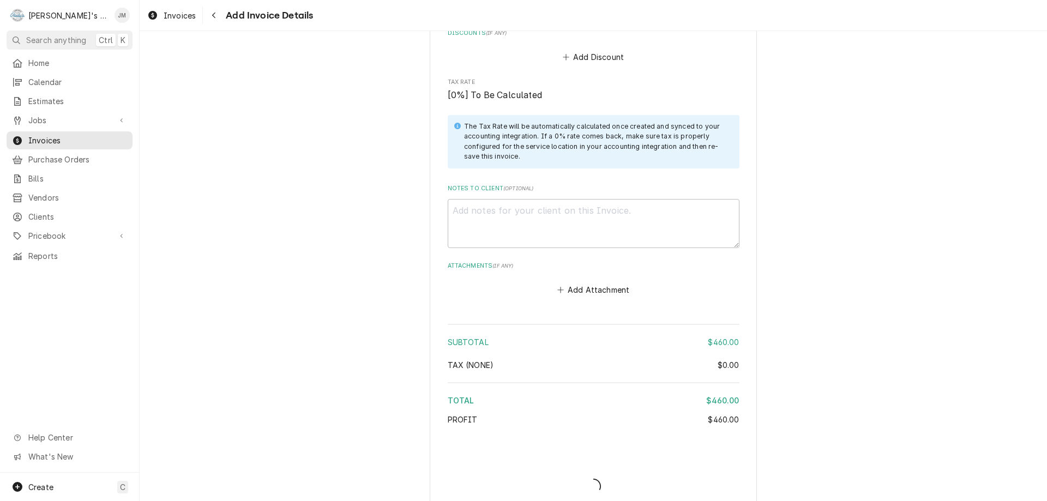
scroll to position [1545, 0]
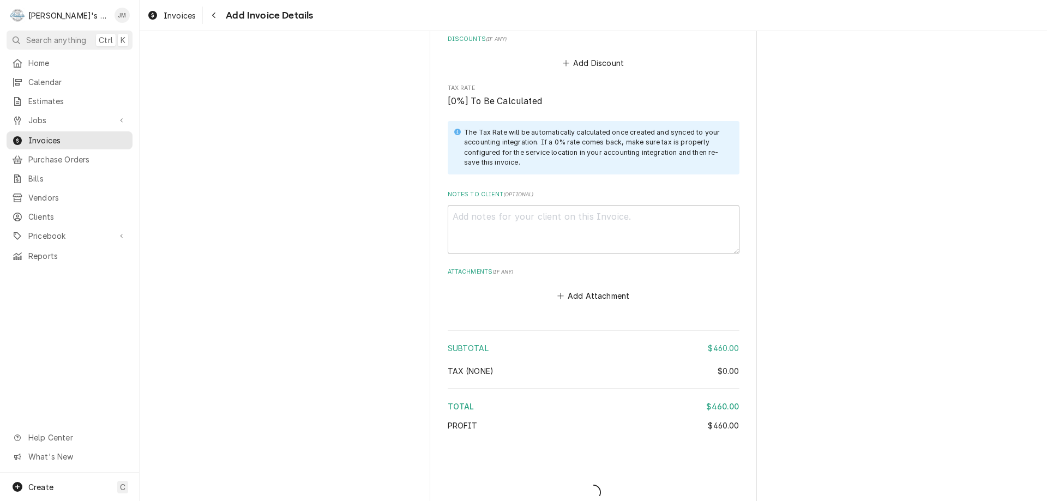
type textarea "x"
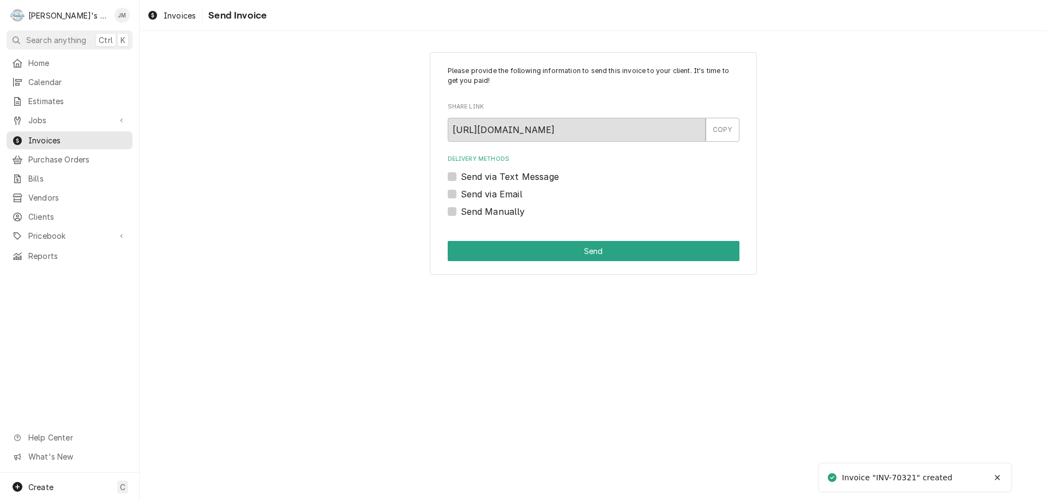
click at [499, 196] on label "Send via Email" at bounding box center [492, 194] width 62 height 13
click at [499, 196] on input "Send via Email" at bounding box center [607, 200] width 292 height 24
checkbox input "true"
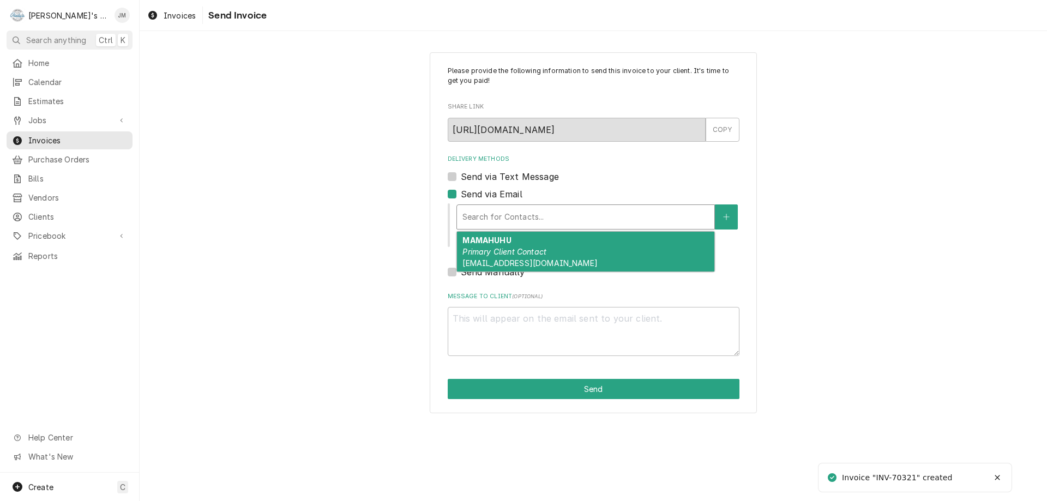
click at [490, 217] on div "Delivery Methods" at bounding box center [585, 217] width 246 height 20
click at [487, 246] on div "MAMAHUHU Primary Client Contact [EMAIL_ADDRESS][DOMAIN_NAME]" at bounding box center [585, 252] width 257 height 40
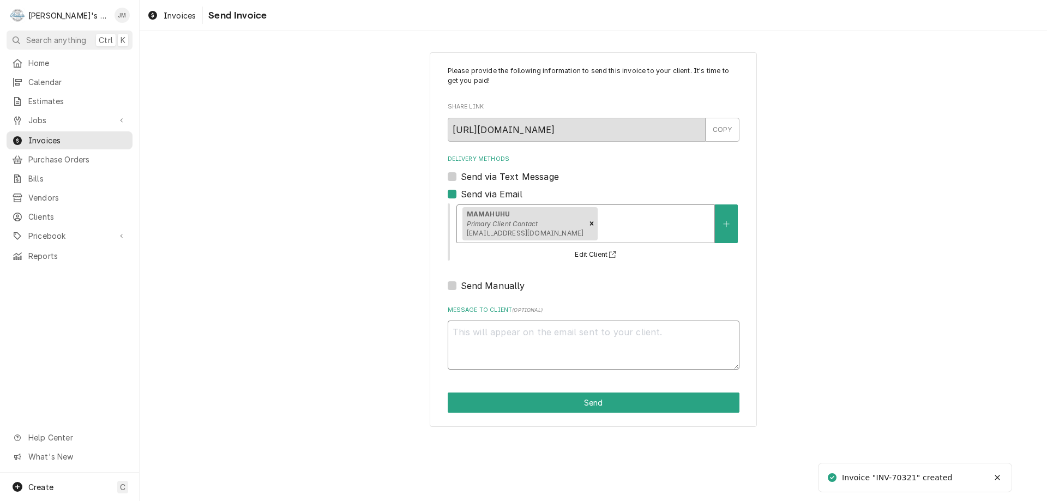
click at [512, 358] on textarea "Message to Client ( optional )" at bounding box center [594, 345] width 292 height 49
type textarea "x"
type textarea "T"
type textarea "x"
type textarea "Th"
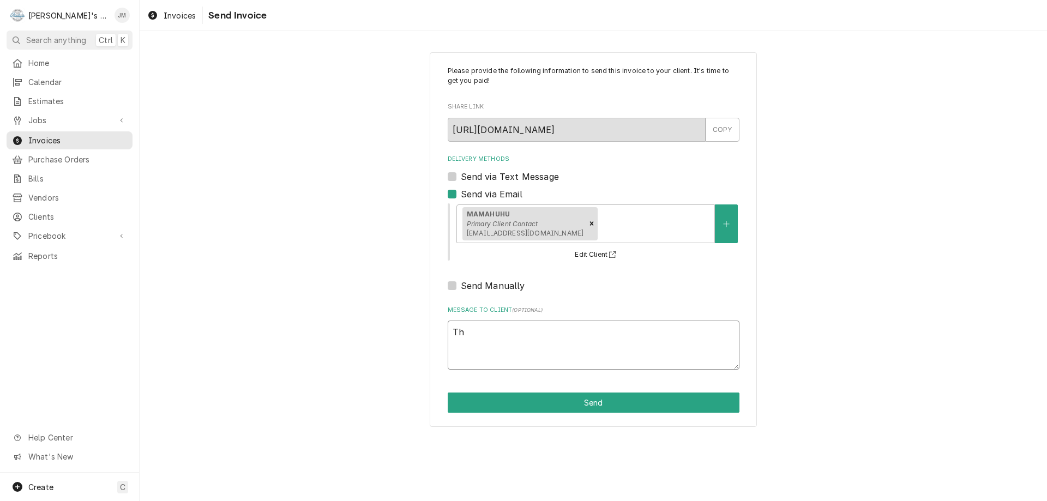
type textarea "x"
type textarea "Tha"
type textarea "x"
type textarea "Than"
type textarea "x"
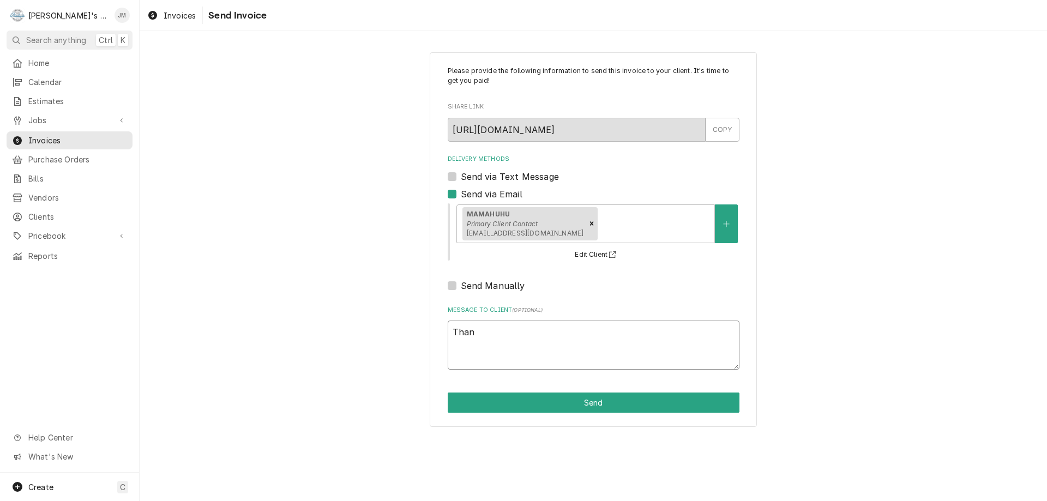
type textarea "Thank"
type textarea "x"
type textarea "Thank"
type textarea "x"
type textarea "Thank y"
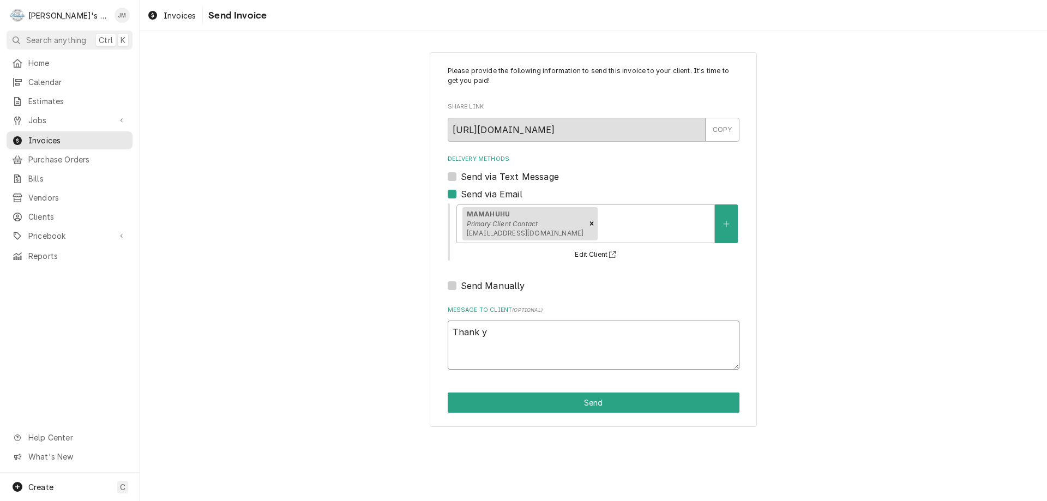
type textarea "x"
type textarea "Thank yo"
type textarea "x"
type textarea "Thank you"
type textarea "x"
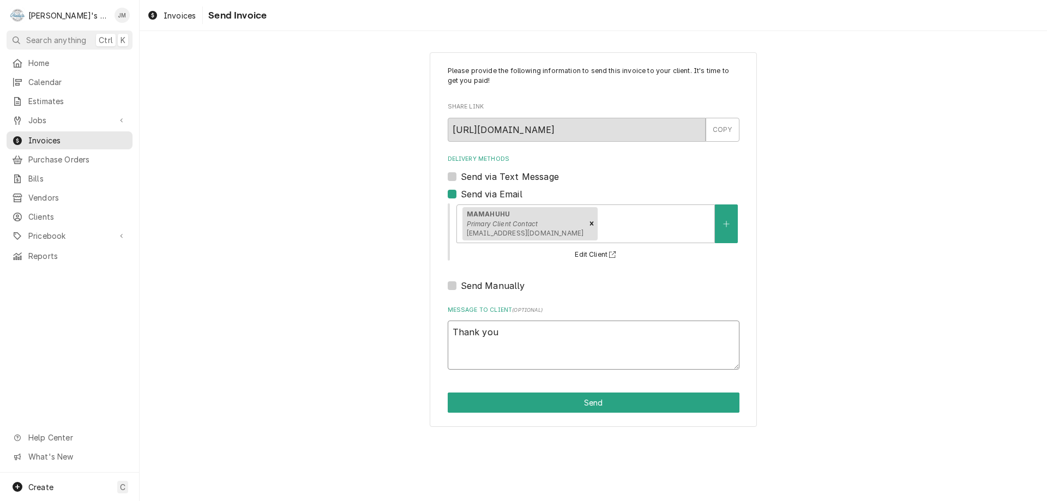
type textarea "Thank you"
type textarea "x"
type textarea "Thank you f"
type textarea "x"
type textarea "Thank you fo"
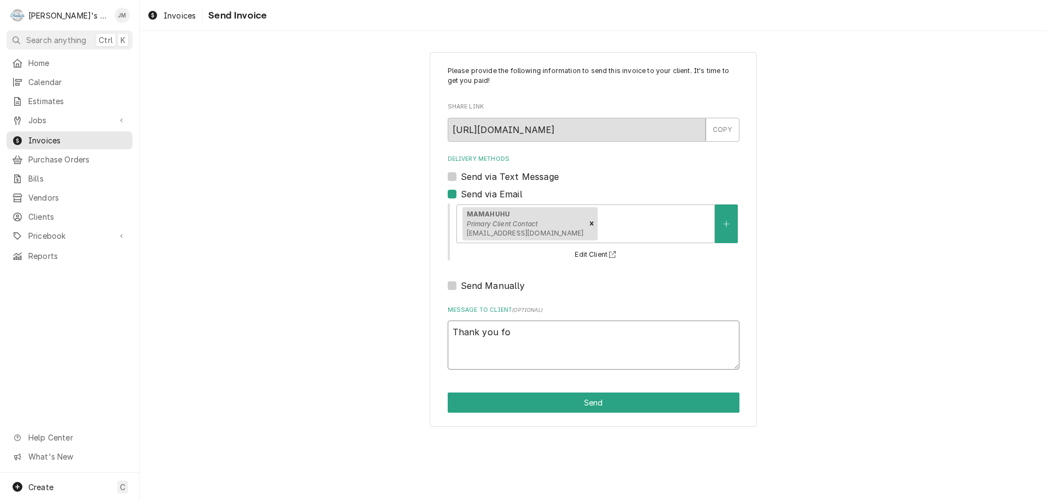
type textarea "x"
type textarea "Thank you for"
type textarea "x"
type textarea "Thank you for"
type textarea "x"
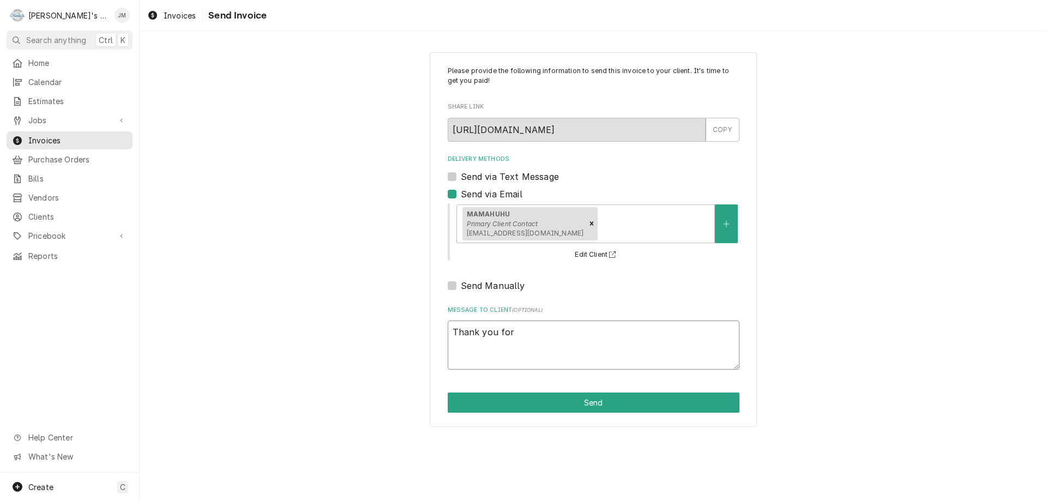
type textarea "Thank you for y"
type textarea "x"
type textarea "Thank you for yo"
type textarea "x"
type textarea "Thank you for you"
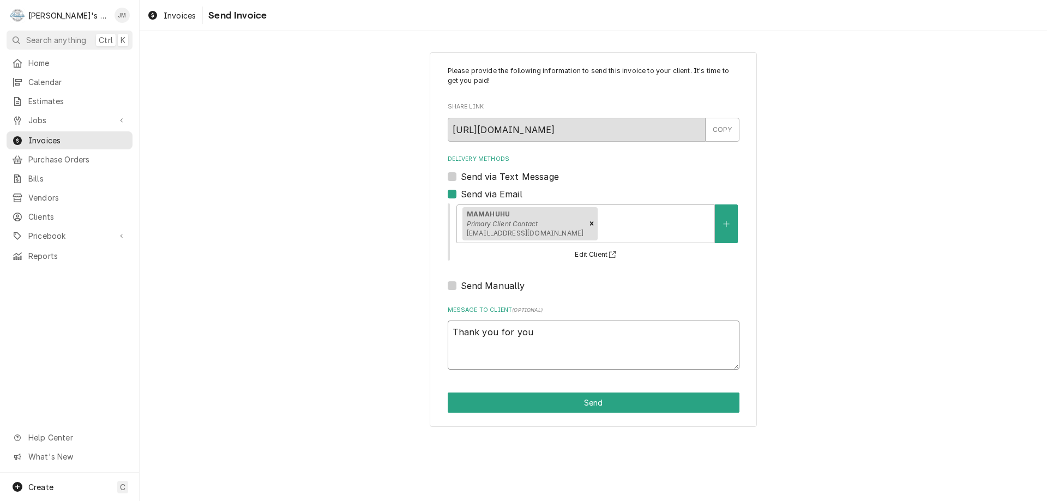
type textarea "x"
type textarea "Thank you for your"
type textarea "x"
type textarea "Thank you for your"
type textarea "x"
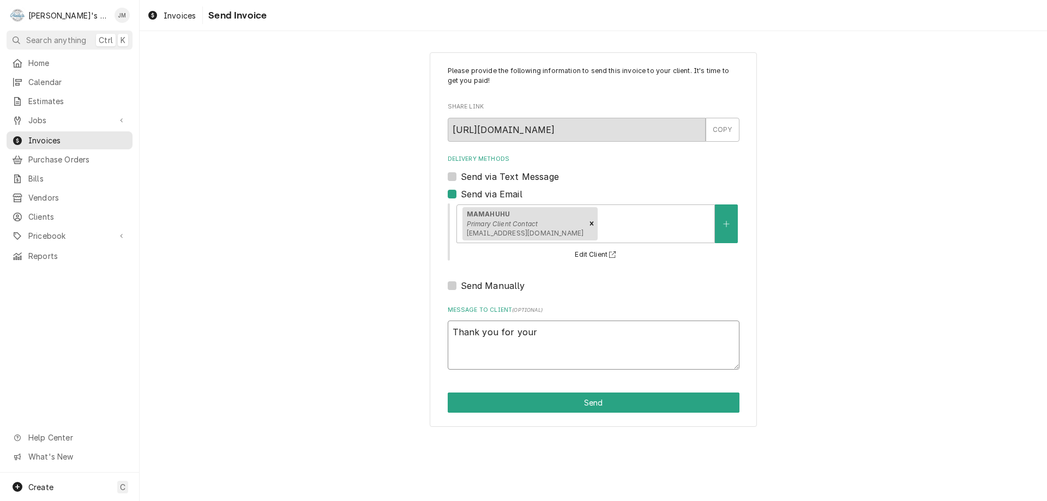
type textarea "Thank you for your b"
type textarea "x"
type textarea "Thank you for your bu"
type textarea "x"
type textarea "Thank you for your bus"
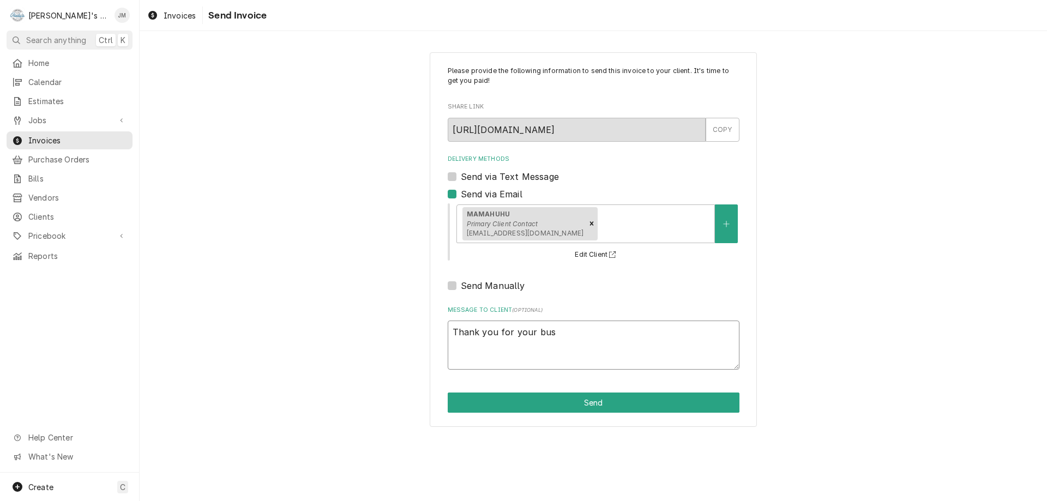
type textarea "x"
type textarea "Thank you for your busi"
type textarea "x"
type textarea "Thank you for your busin"
type textarea "x"
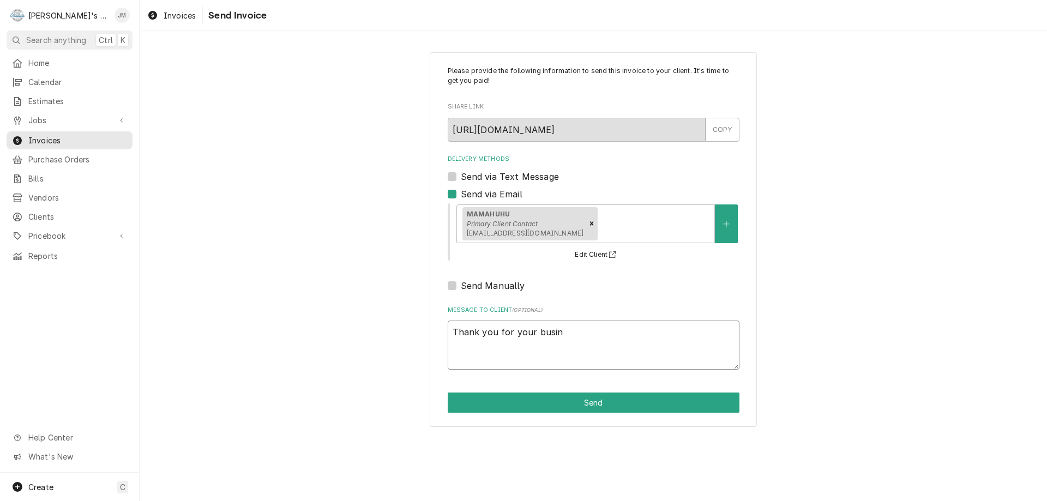
type textarea "Thank you for your busine"
type textarea "x"
type textarea "Thank you for your busines"
type textarea "x"
type textarea "Thank you for your business"
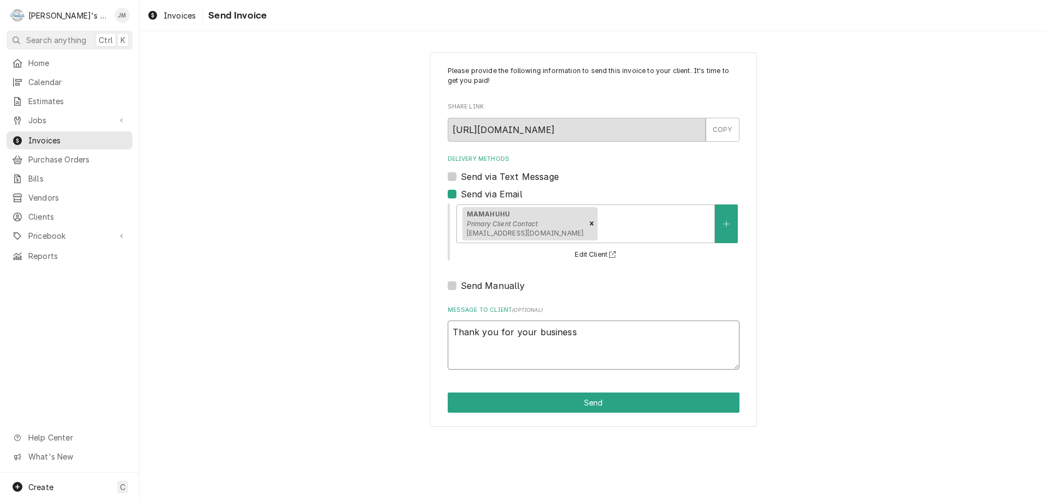
type textarea "x"
type textarea "Thank you for your business."
type textarea "x"
type textarea "Thank you for your business."
click at [591, 406] on button "Send" at bounding box center [594, 403] width 292 height 20
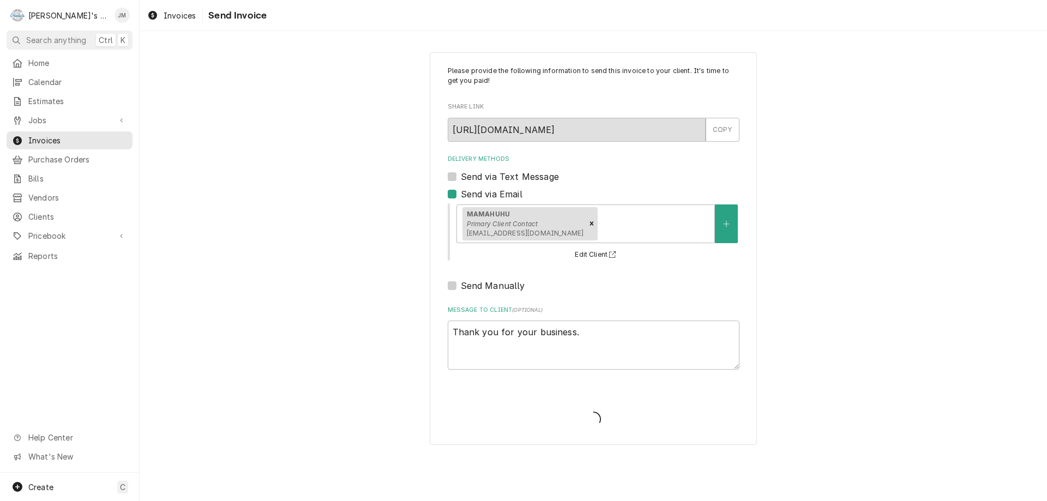
type textarea "x"
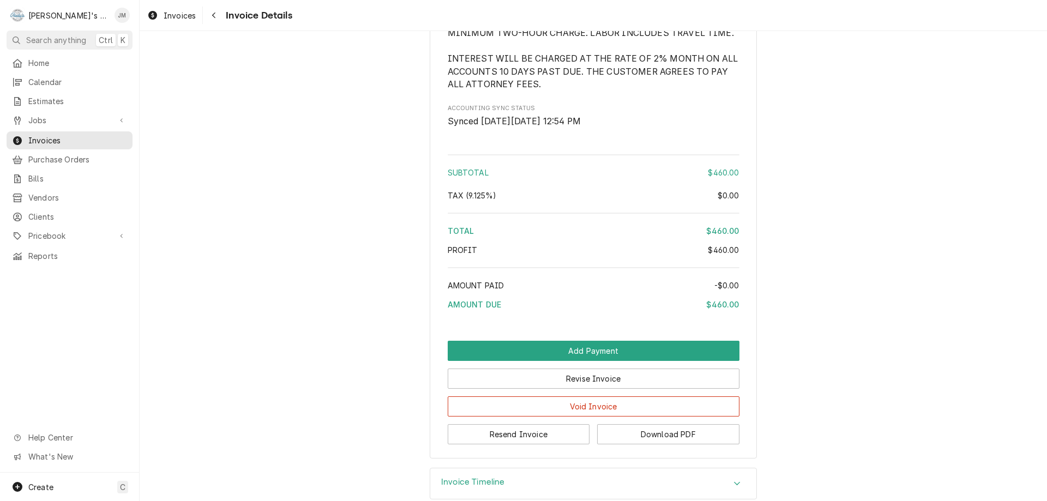
scroll to position [1310, 0]
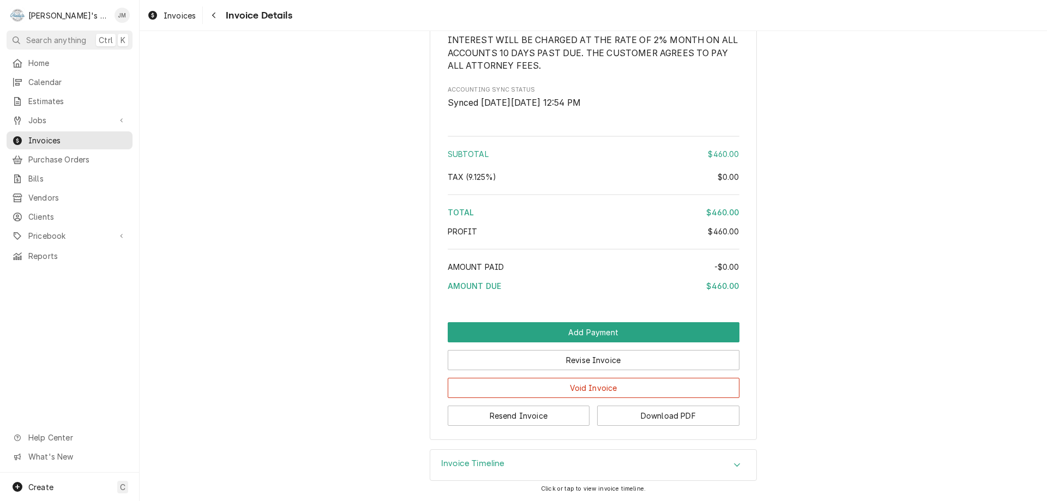
click at [454, 466] on h3 "Invoice Timeline" at bounding box center [473, 464] width 64 height 10
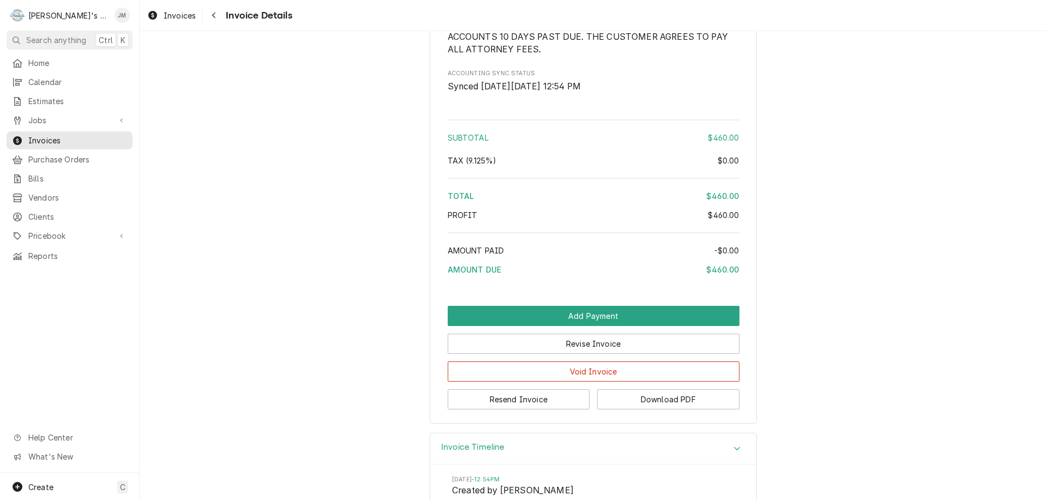
scroll to position [1084, 0]
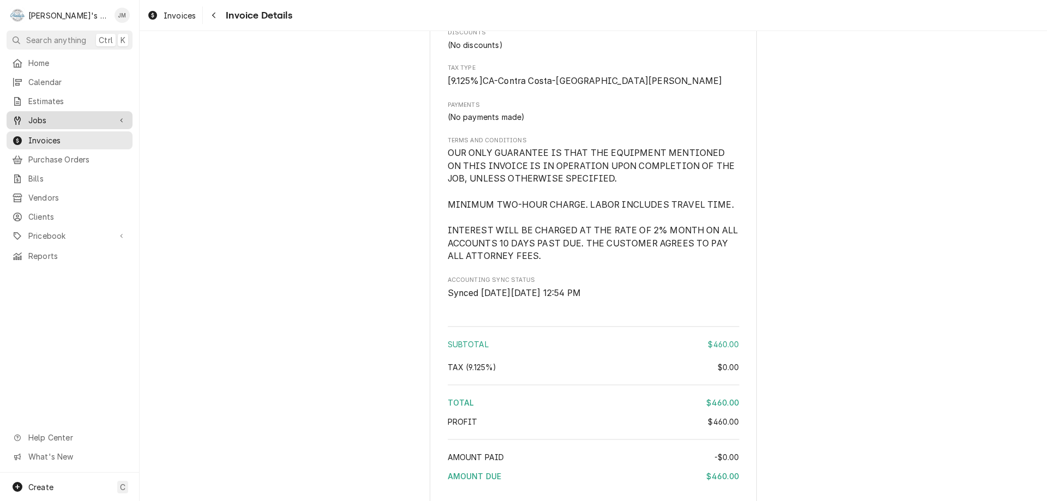
click at [45, 119] on span "Jobs" at bounding box center [69, 120] width 82 height 11
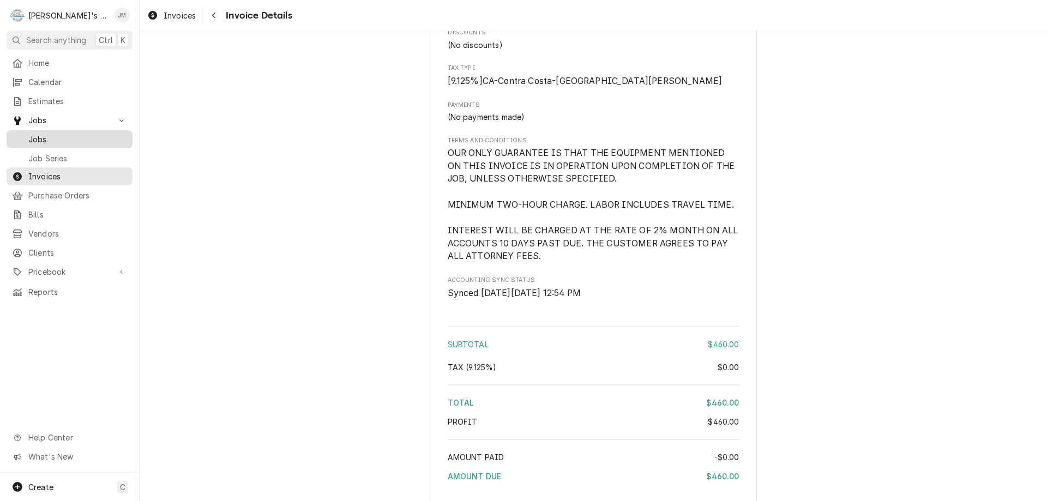
click at [44, 135] on span "Jobs" at bounding box center [77, 139] width 99 height 11
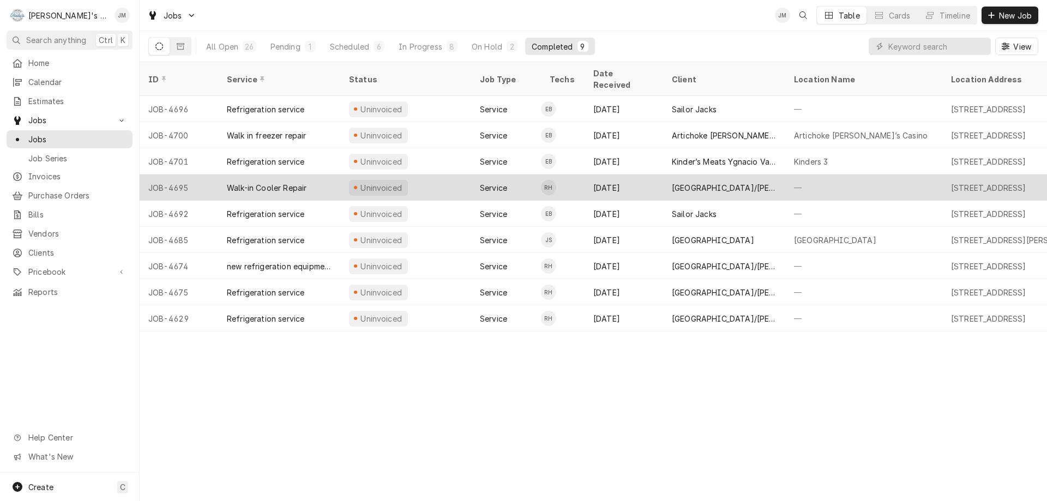
click at [701, 182] on div "[GEOGRAPHIC_DATA]/[PERSON_NAME][GEOGRAPHIC_DATA]" at bounding box center [724, 187] width 105 height 11
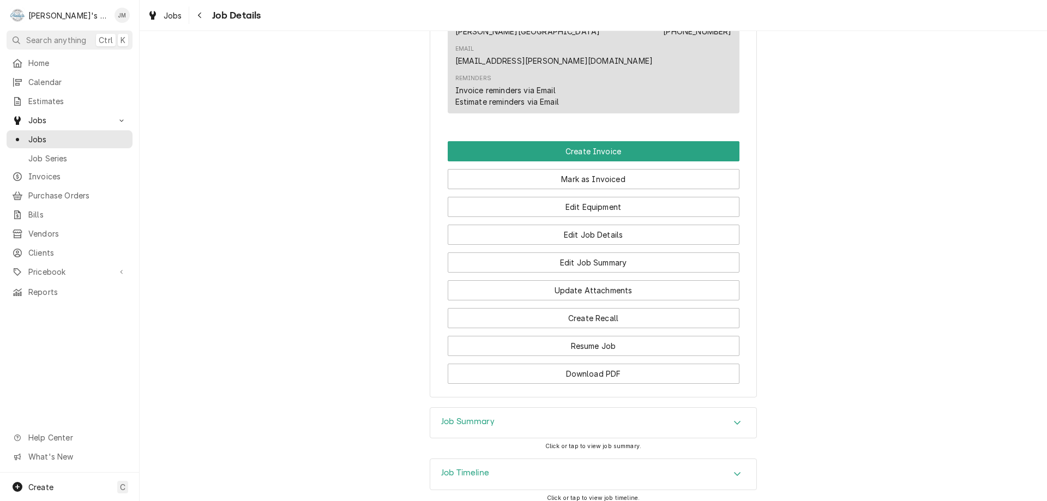
scroll to position [671, 0]
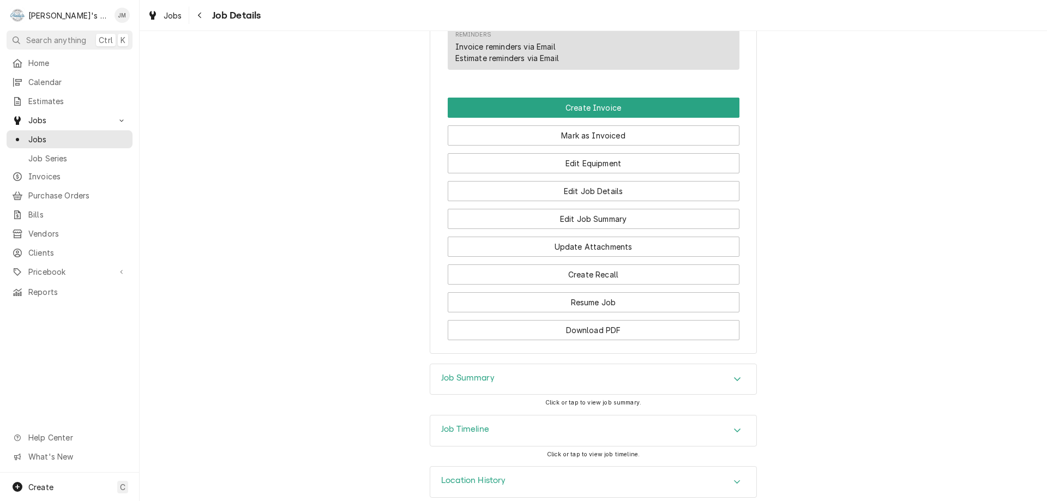
click at [477, 373] on h3 "Job Summary" at bounding box center [467, 378] width 53 height 10
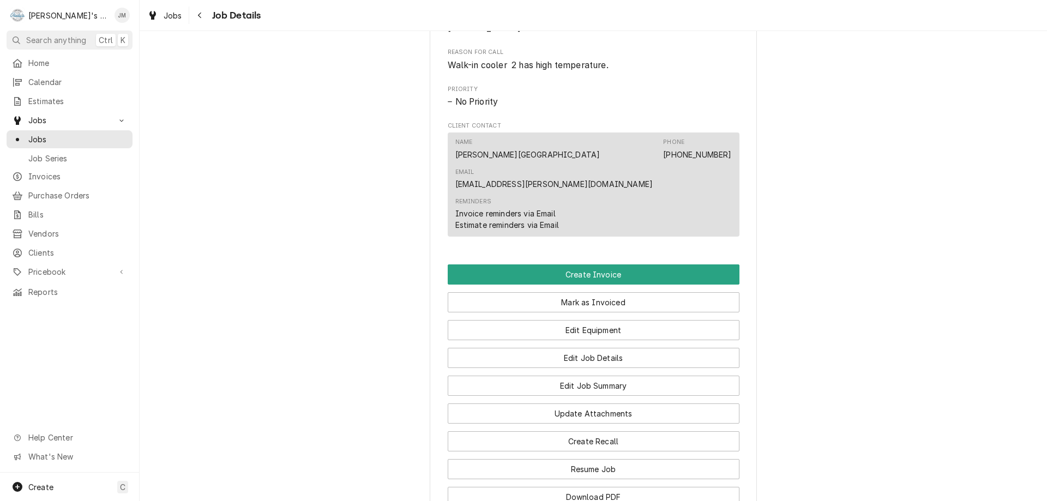
scroll to position [398, 0]
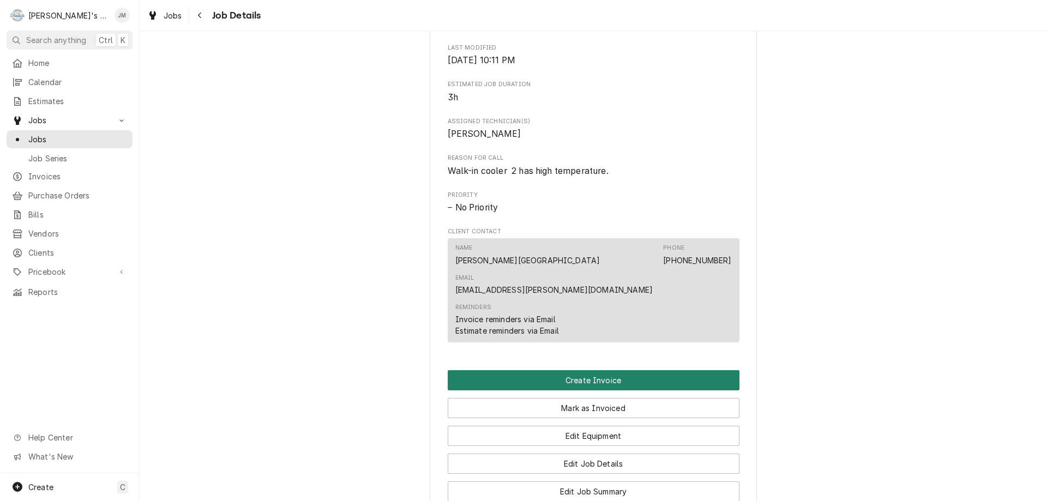
click at [568, 370] on button "Create Invoice" at bounding box center [594, 380] width 292 height 20
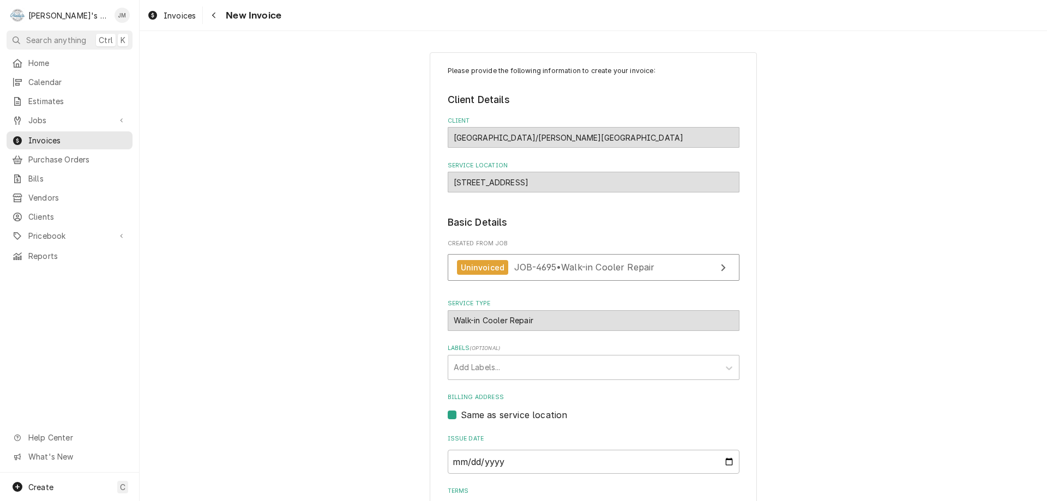
scroll to position [163, 0]
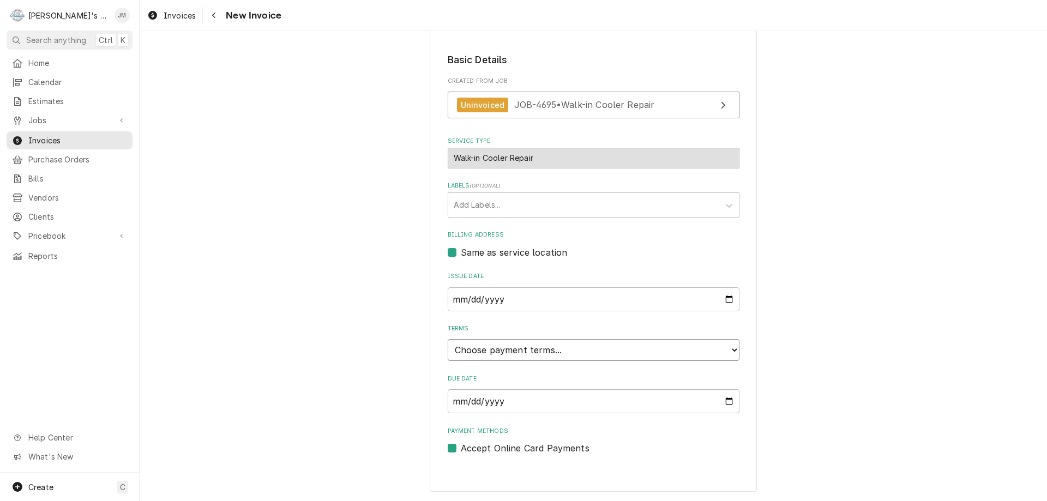
click at [574, 351] on select "Choose payment terms... Same Day Net 7 Net 14 Net 21 Net 30 Net 45 Net 60 Net 90" at bounding box center [594, 350] width 292 height 22
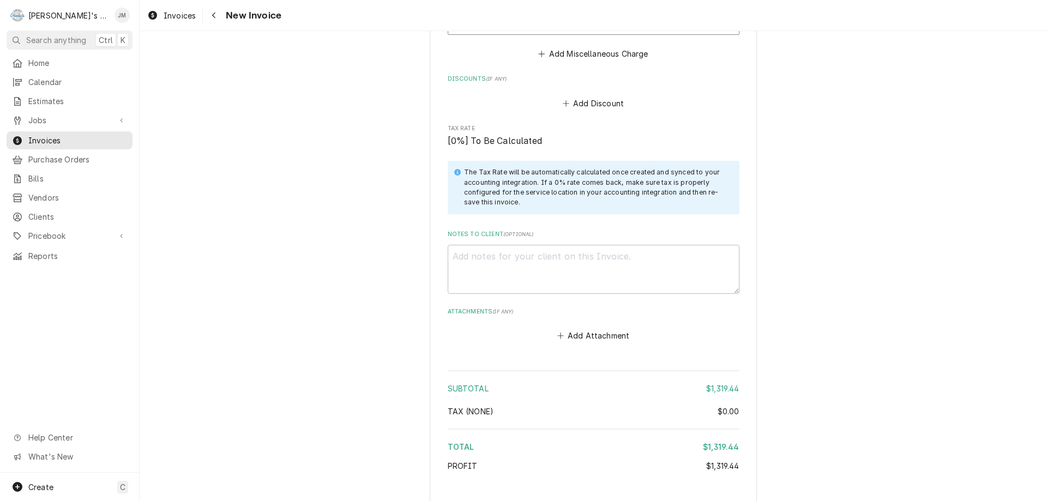
scroll to position [1505, 0]
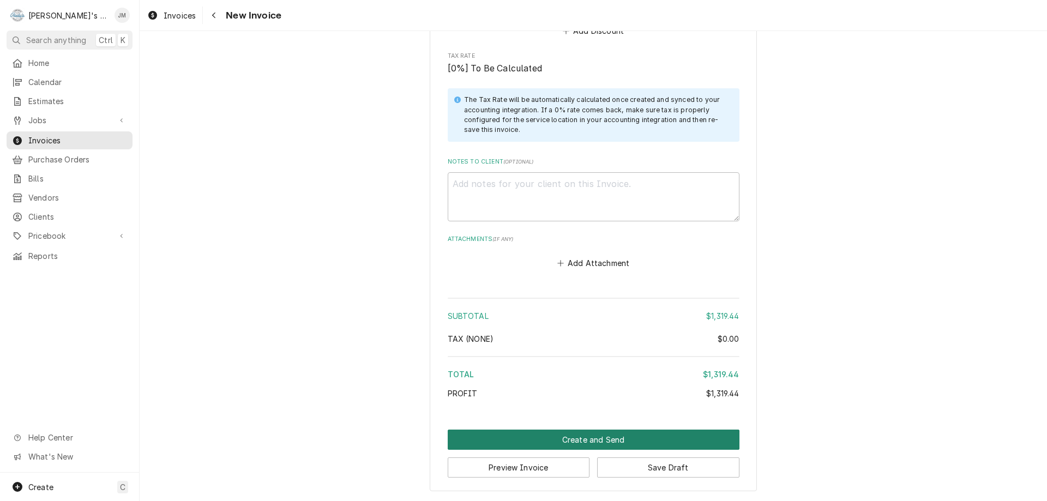
click at [587, 435] on button "Create and Send" at bounding box center [594, 440] width 292 height 20
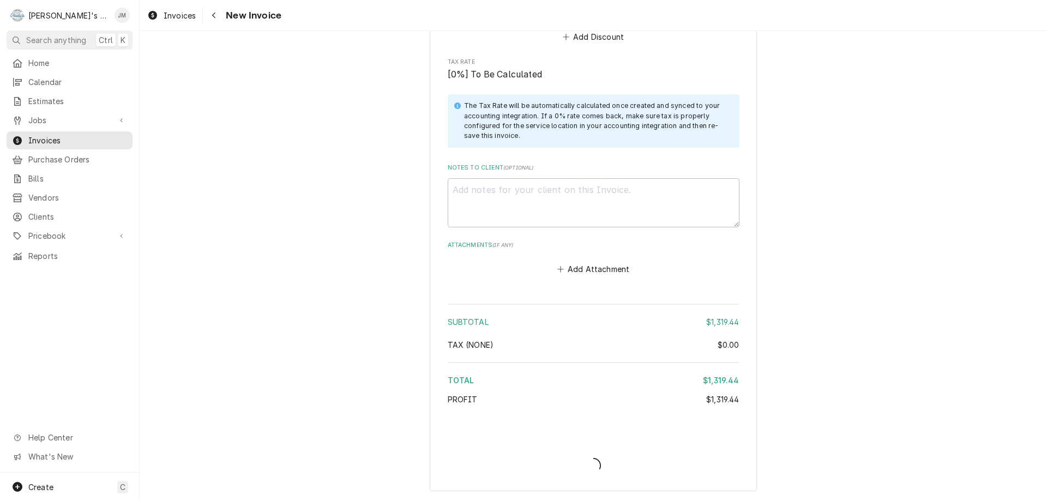
scroll to position [1499, 0]
type textarea "x"
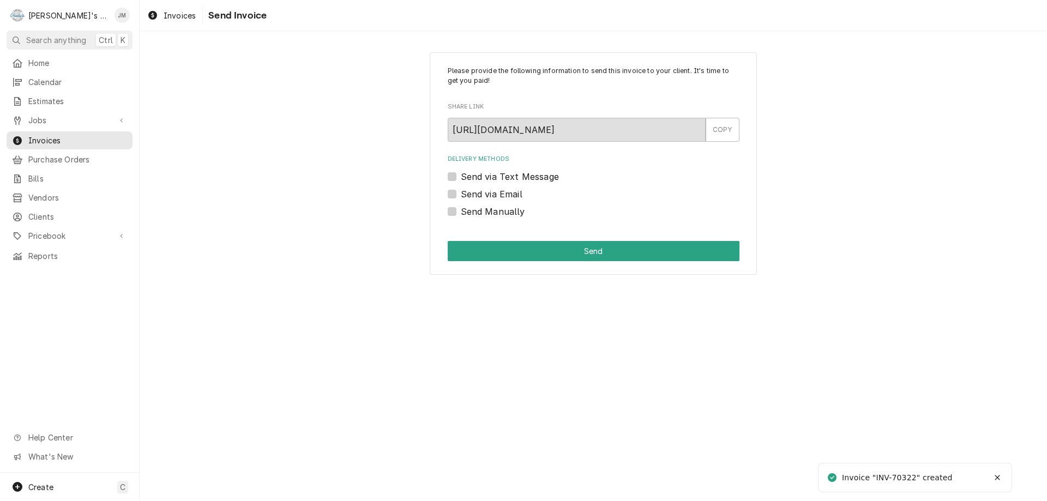
click at [500, 215] on label "Send Manually" at bounding box center [493, 211] width 64 height 13
click at [500, 215] on input "Send Manually" at bounding box center [607, 217] width 292 height 24
checkbox input "true"
click at [544, 254] on button "Send" at bounding box center [594, 251] width 292 height 20
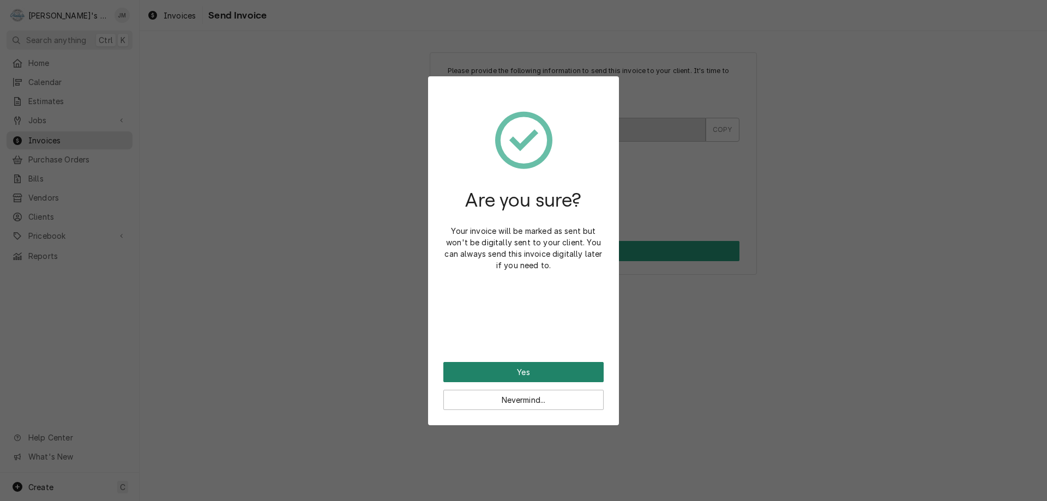
click at [530, 372] on button "Yes" at bounding box center [523, 372] width 160 height 20
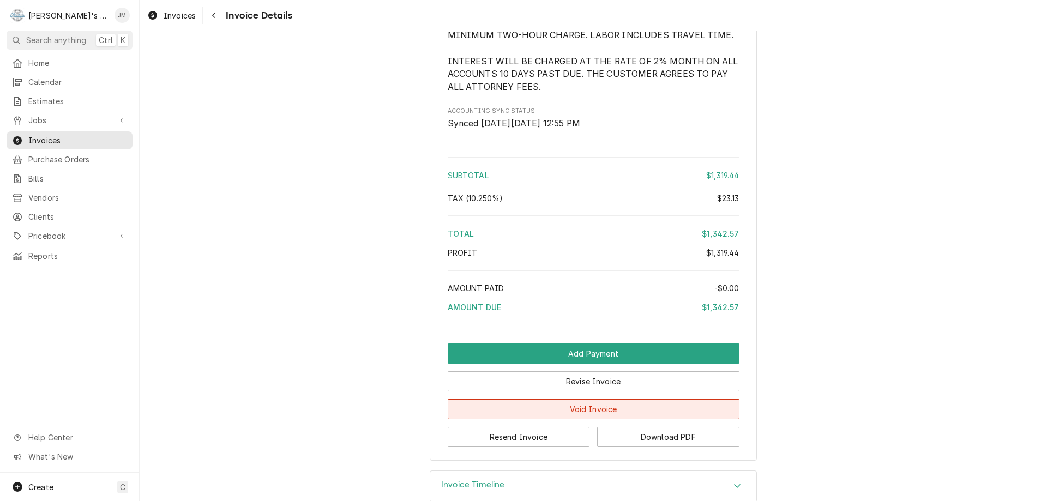
scroll to position [1488, 0]
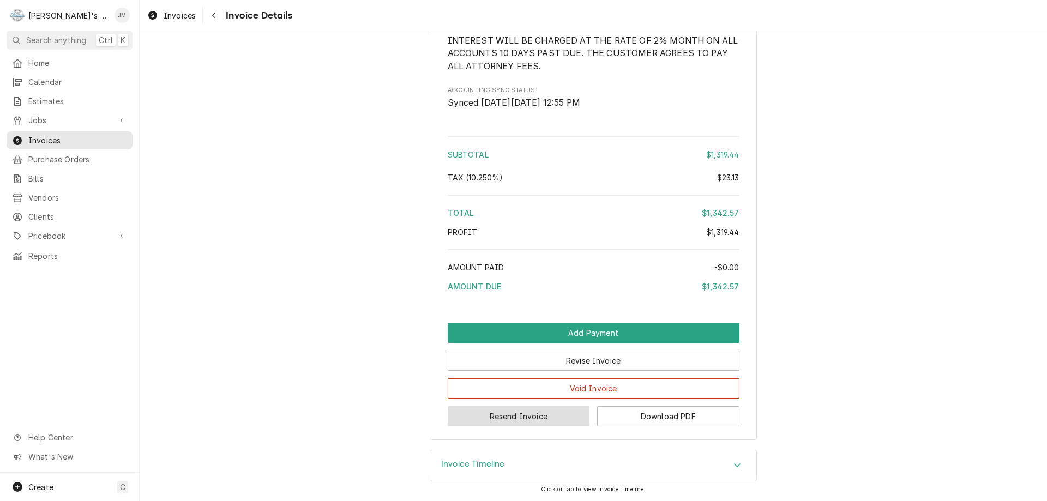
click at [504, 418] on button "Resend Invoice" at bounding box center [519, 416] width 142 height 20
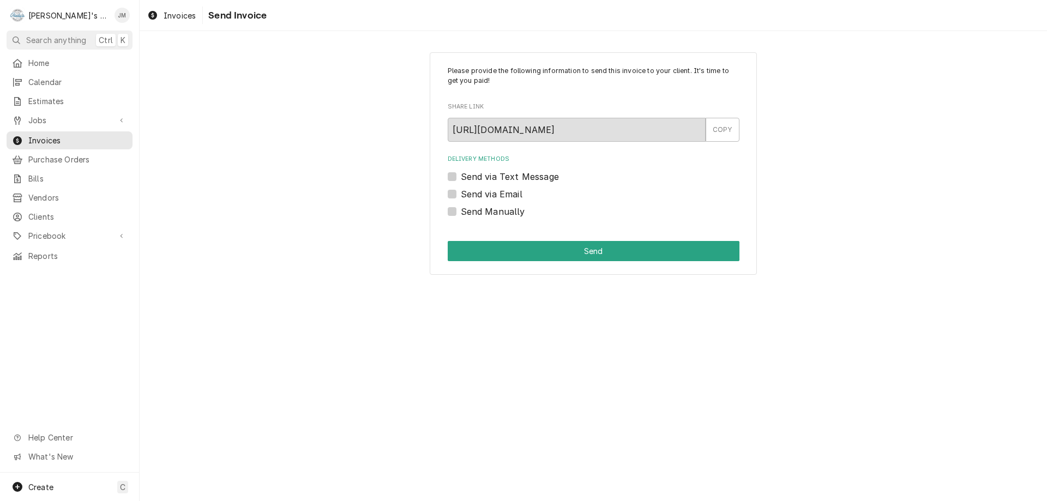
click at [488, 196] on label "Send via Email" at bounding box center [492, 194] width 62 height 13
click at [488, 196] on input "Send via Email" at bounding box center [607, 200] width 292 height 24
checkbox input "true"
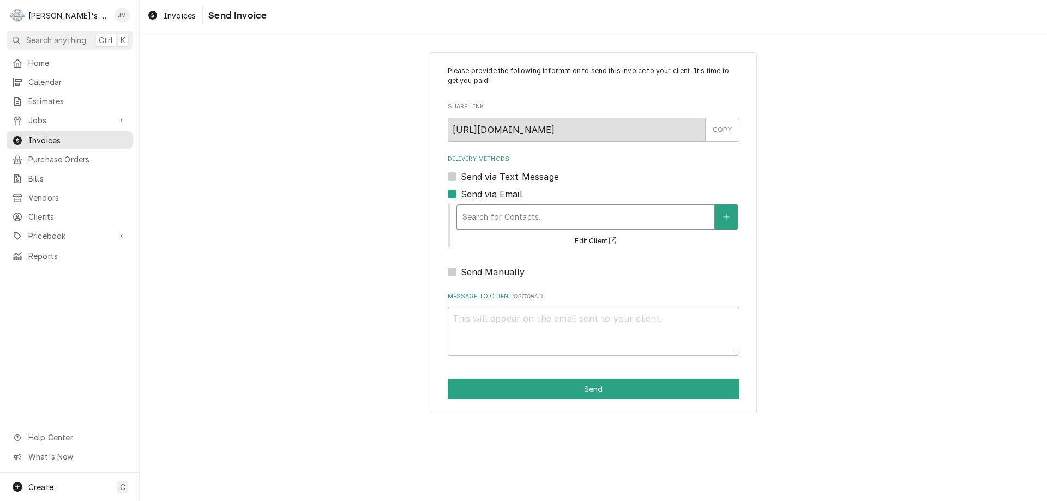
click at [488, 213] on div "Delivery Methods" at bounding box center [585, 217] width 246 height 20
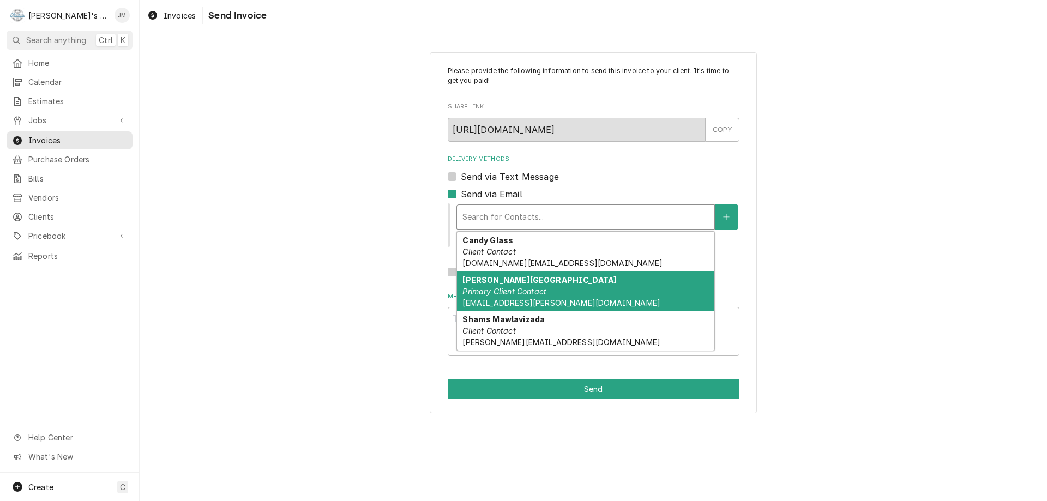
click at [494, 292] on em "Primary Client Contact" at bounding box center [504, 291] width 84 height 9
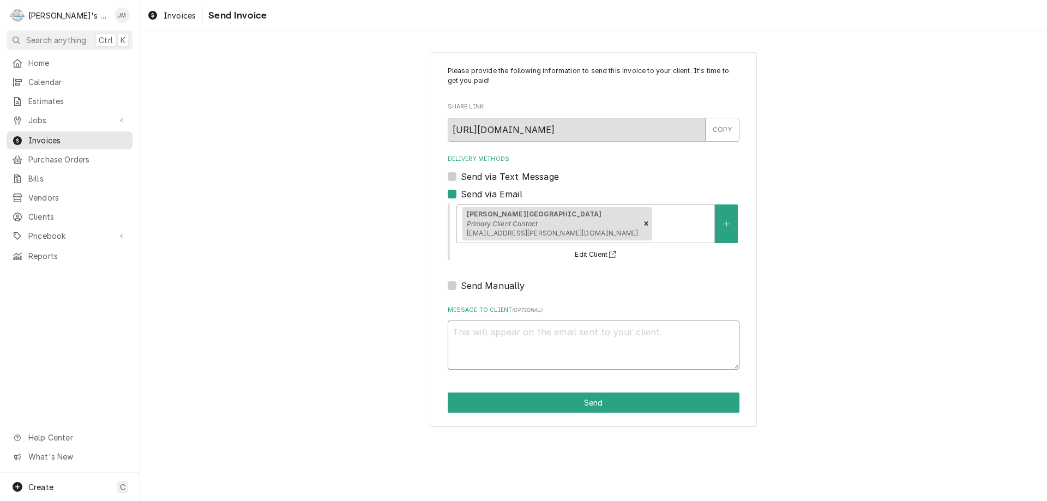
click at [510, 331] on textarea "Message to Client ( optional )" at bounding box center [594, 345] width 292 height 49
type textarea "x"
type textarea "T"
type textarea "x"
type textarea "Th"
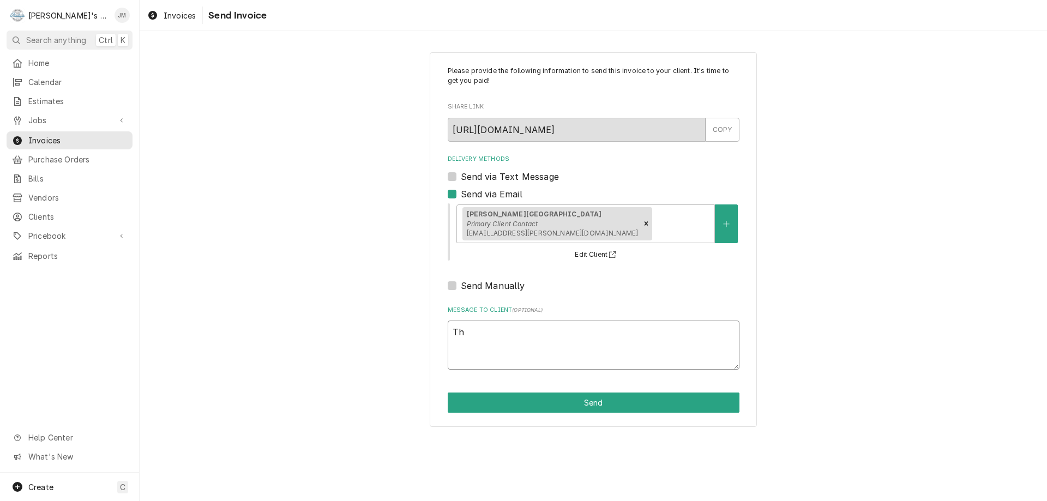
type textarea "x"
type textarea "Tha"
type textarea "x"
type textarea "Than"
type textarea "x"
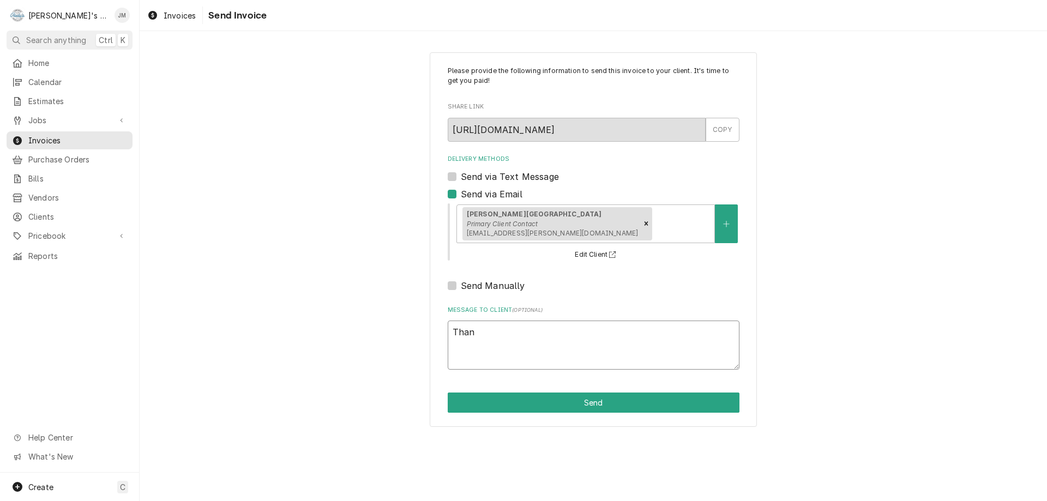
type textarea "Thank"
type textarea "x"
type textarea "Thank"
type textarea "x"
type textarea "Thank y"
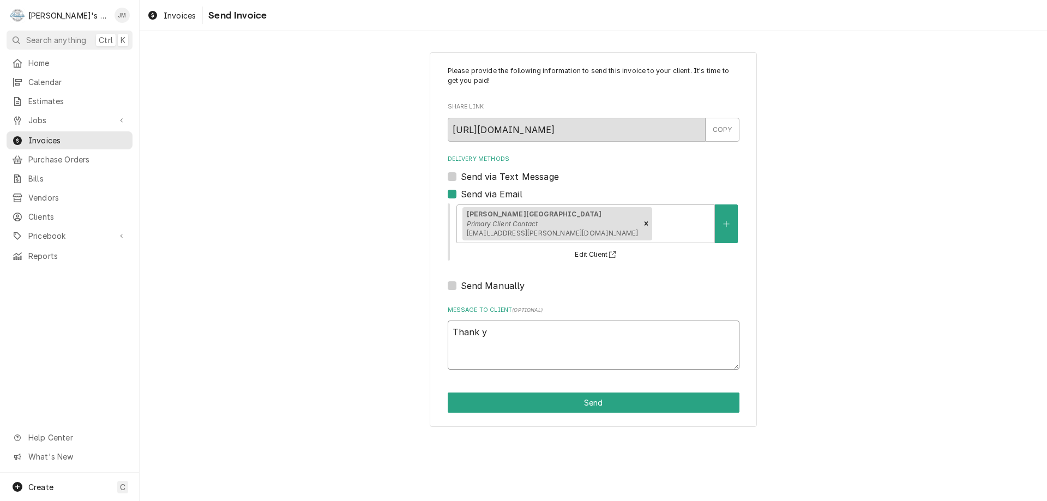
type textarea "x"
type textarea "Thank yo"
type textarea "x"
type textarea "Thank you"
type textarea "x"
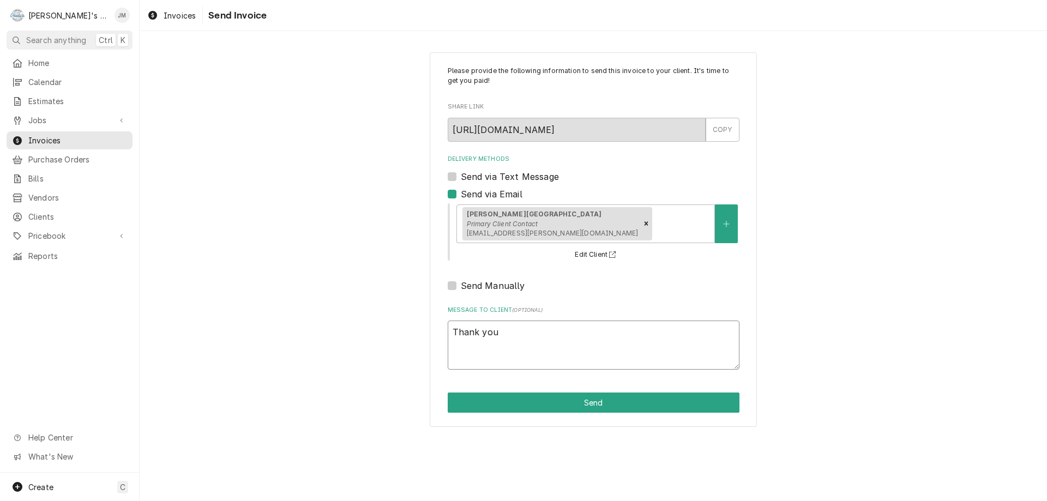
type textarea "Thank you"
type textarea "x"
type textarea "Thank you f"
type textarea "x"
type textarea "Thank you fo"
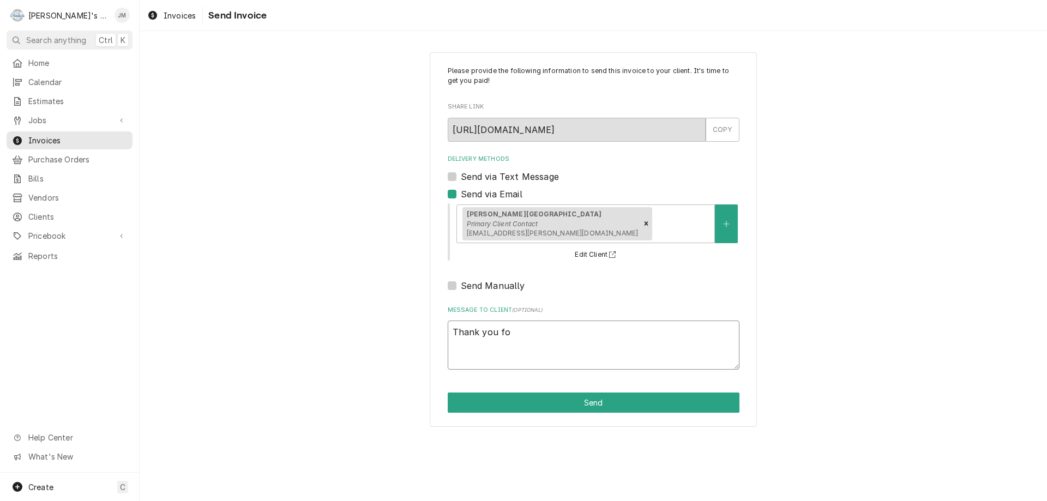
type textarea "x"
type textarea "Thank you for"
type textarea "x"
type textarea "Thank you for"
type textarea "x"
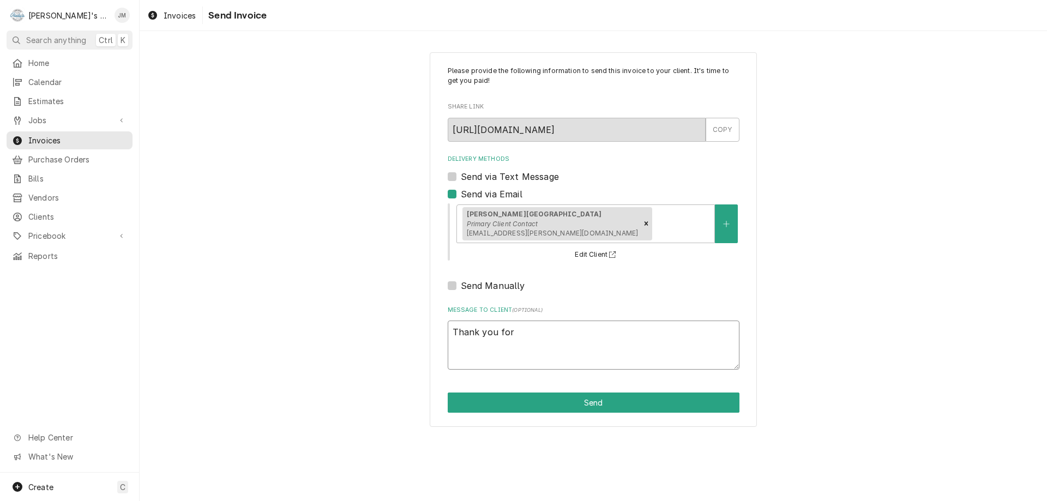
type textarea "Thank you for y"
type textarea "x"
type textarea "Thank you for you"
type textarea "x"
type textarea "Thank you for your"
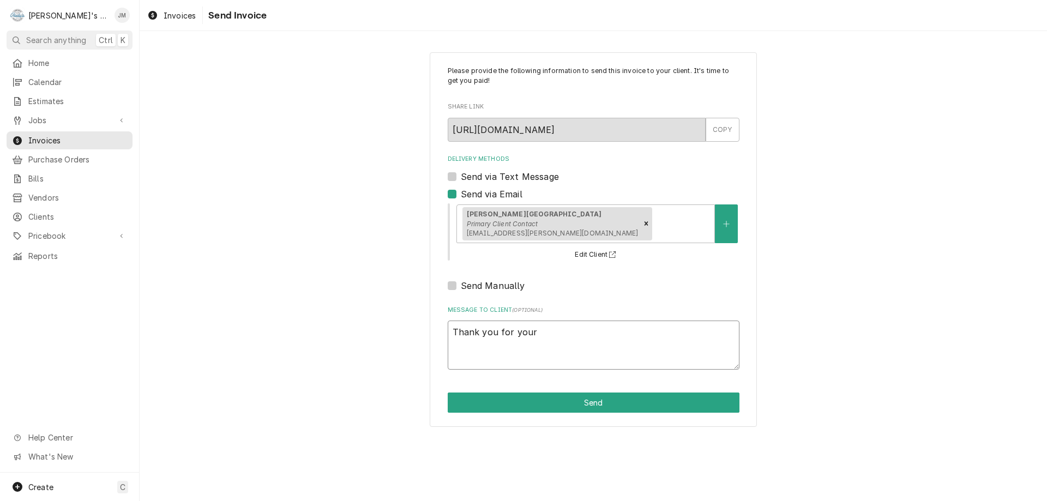
type textarea "x"
type textarea "Thank you for your"
type textarea "x"
type textarea "Thank you for your b"
type textarea "x"
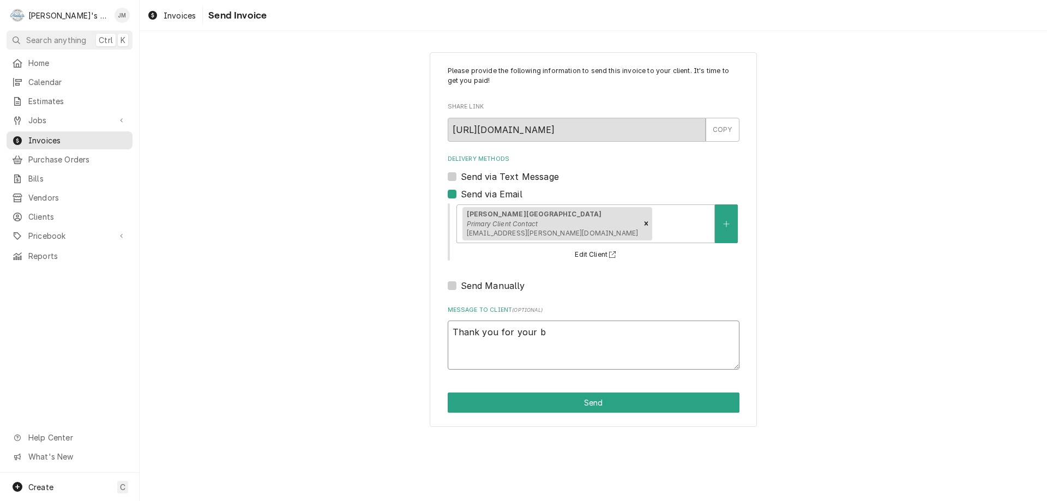
type textarea "Thank you for your bu"
type textarea "x"
type textarea "Thank you for your bus"
type textarea "x"
type textarea "Thank you for your busi"
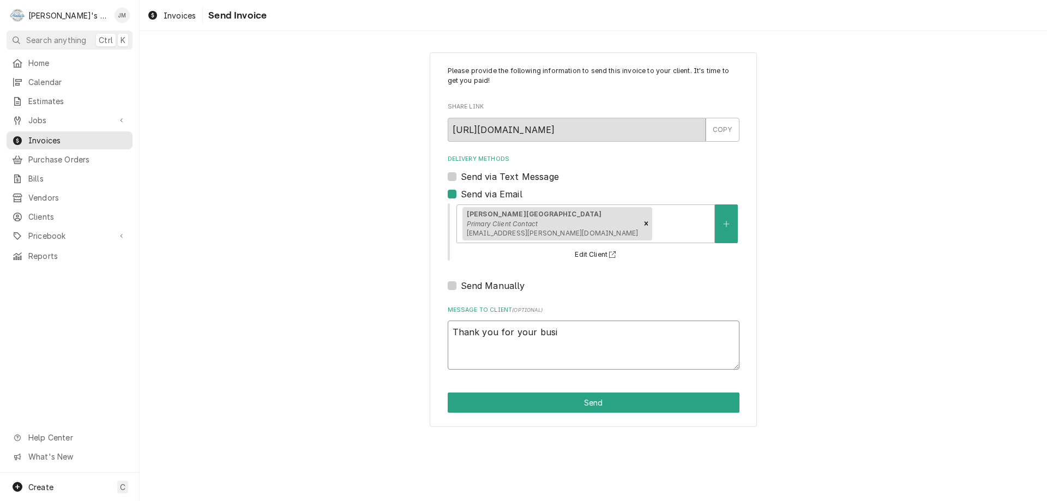
type textarea "x"
type textarea "Thank you for your busin"
type textarea "x"
type textarea "Thank you for your busine"
type textarea "x"
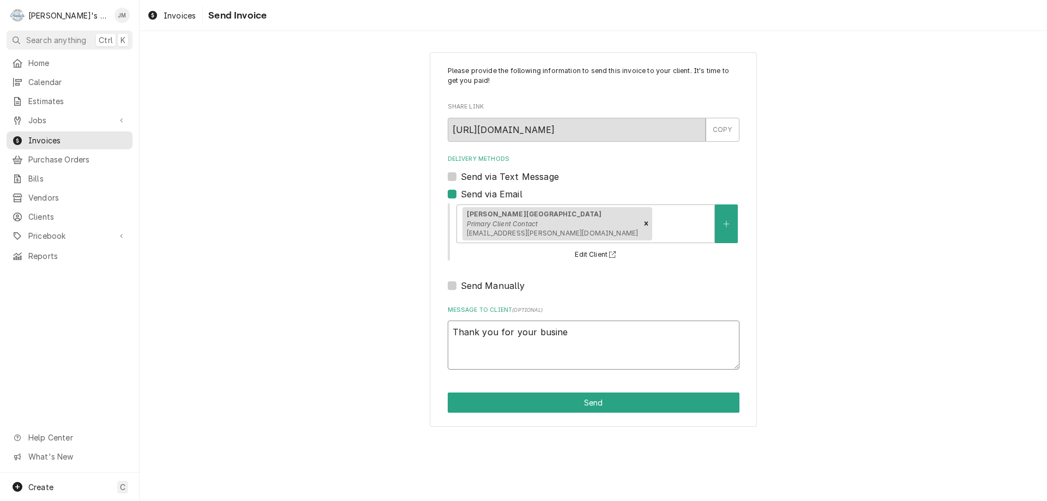
type textarea "Thank you for your busines"
type textarea "x"
type textarea "Thank you for your business"
type textarea "x"
type textarea "Thank you for your business."
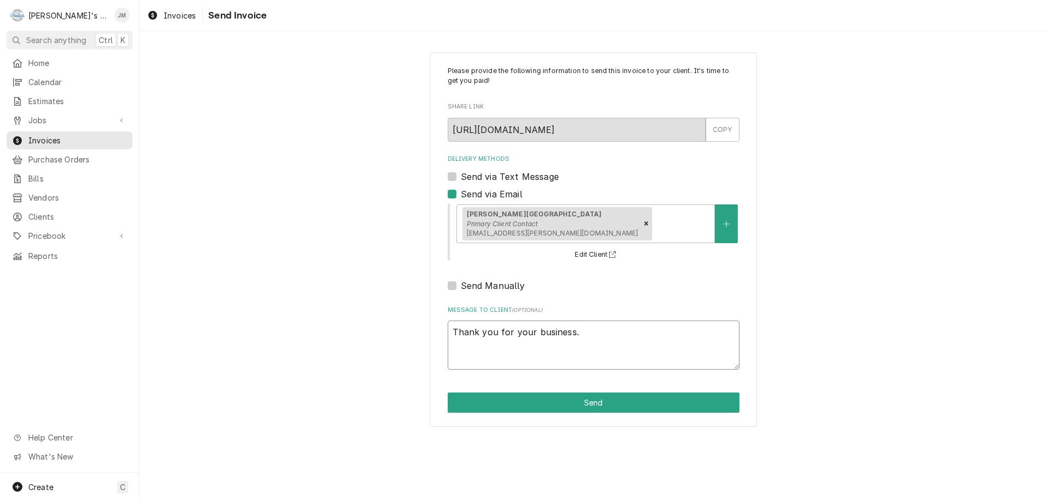
type textarea "x"
type textarea "Thank you for your business."
click at [596, 398] on button "Send" at bounding box center [594, 403] width 292 height 20
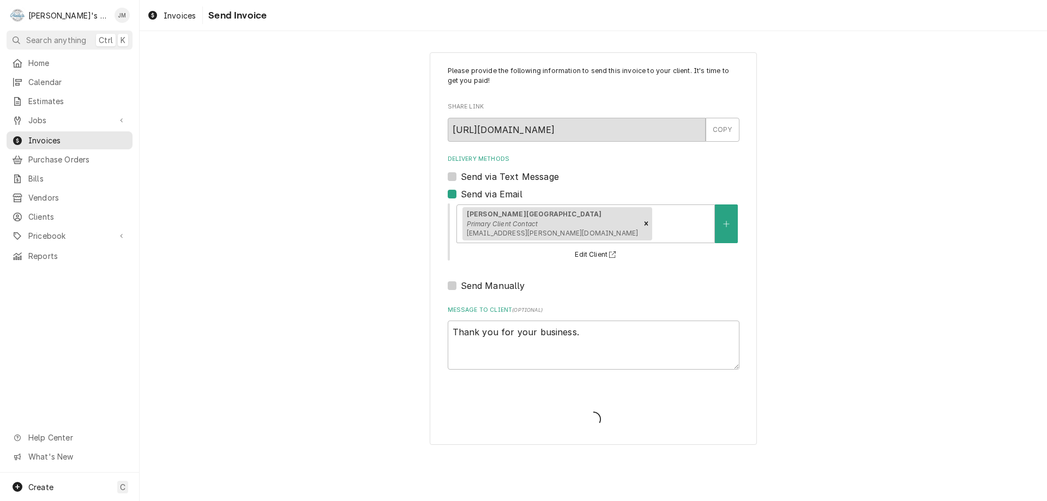
type textarea "x"
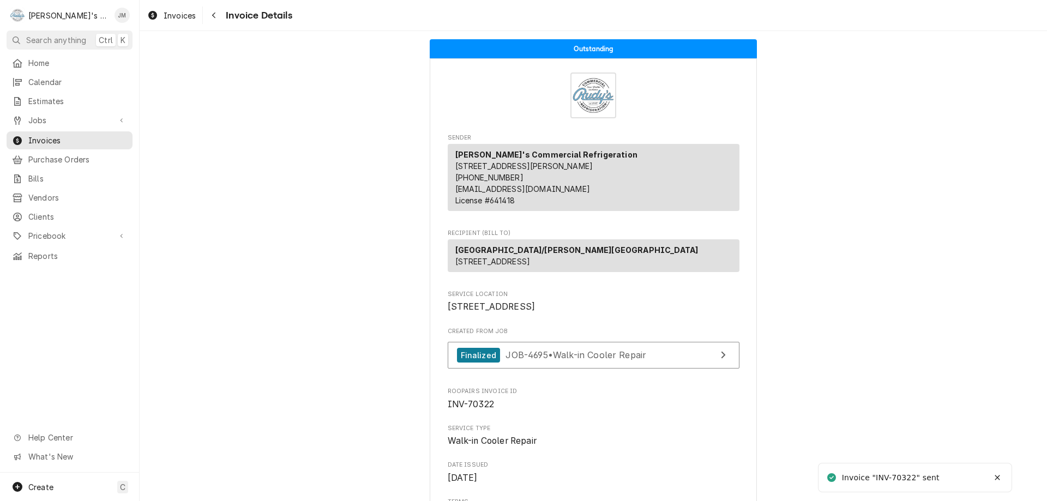
scroll to position [1488, 0]
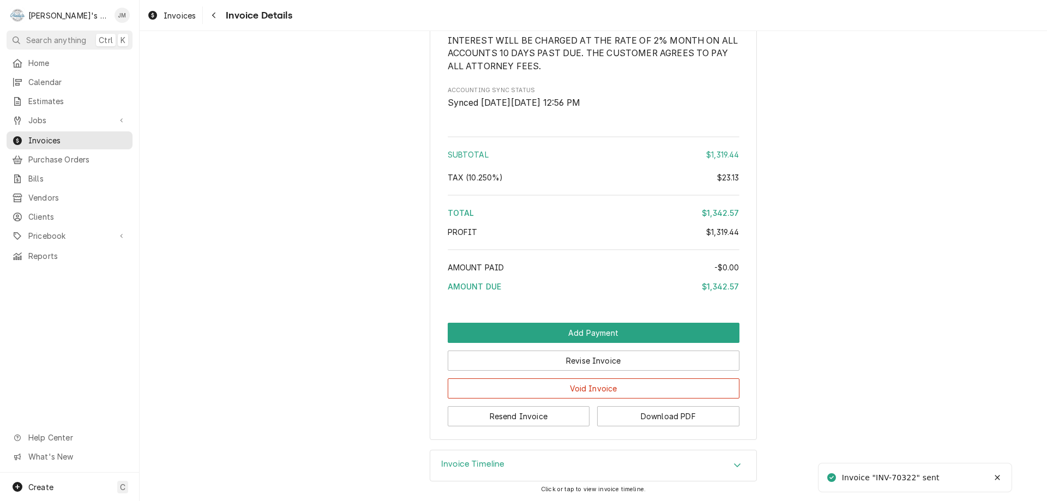
click at [471, 467] on h3 "Invoice Timeline" at bounding box center [473, 464] width 64 height 10
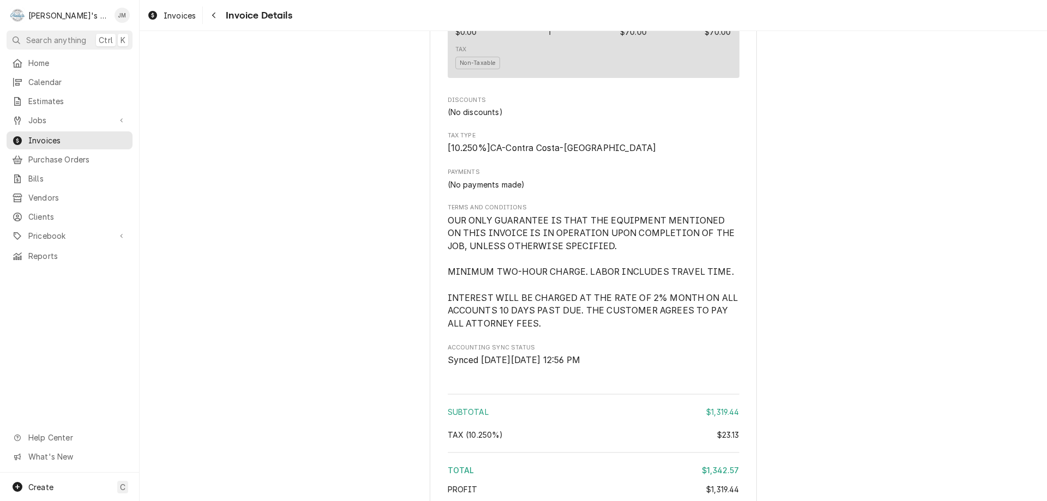
scroll to position [1190, 0]
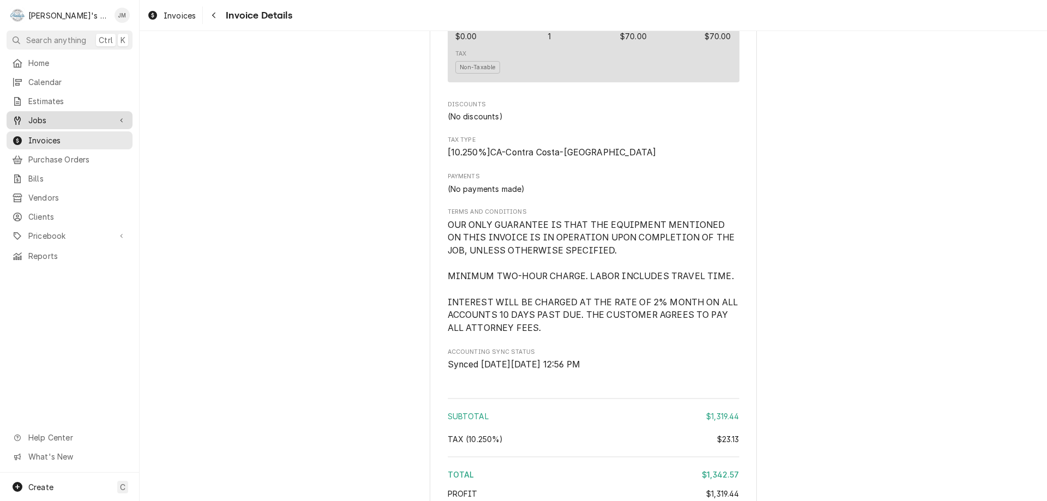
click at [37, 119] on span "Jobs" at bounding box center [69, 120] width 82 height 11
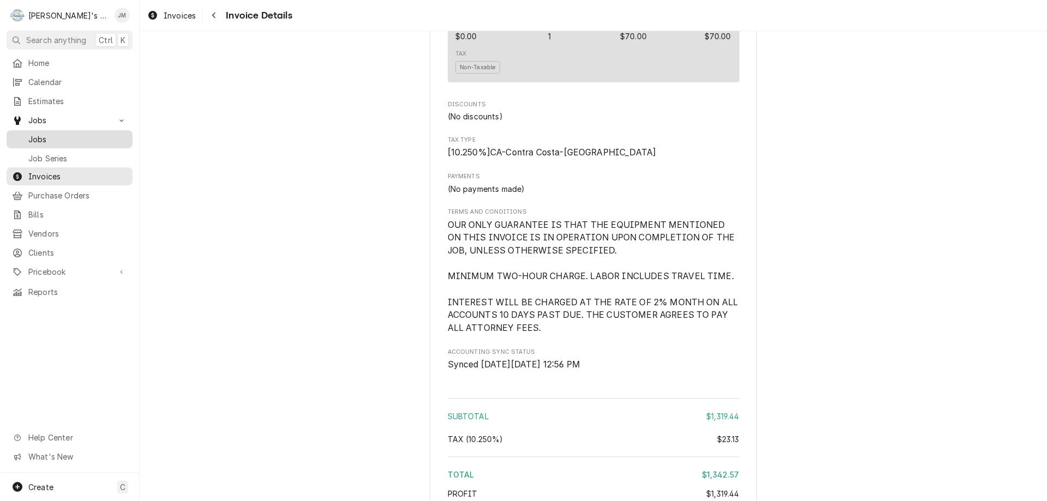
click at [38, 137] on span "Jobs" at bounding box center [77, 139] width 99 height 11
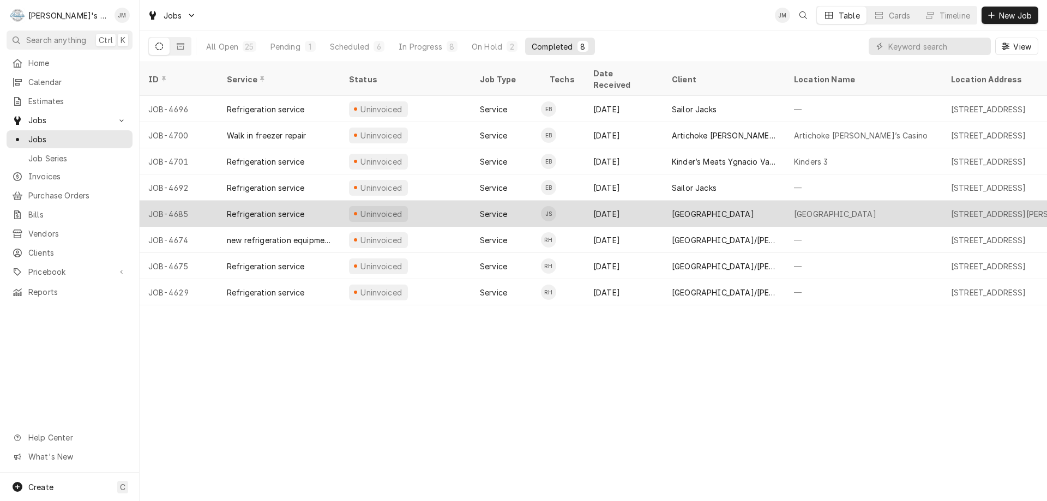
click at [695, 208] on div "[GEOGRAPHIC_DATA]" at bounding box center [713, 213] width 82 height 11
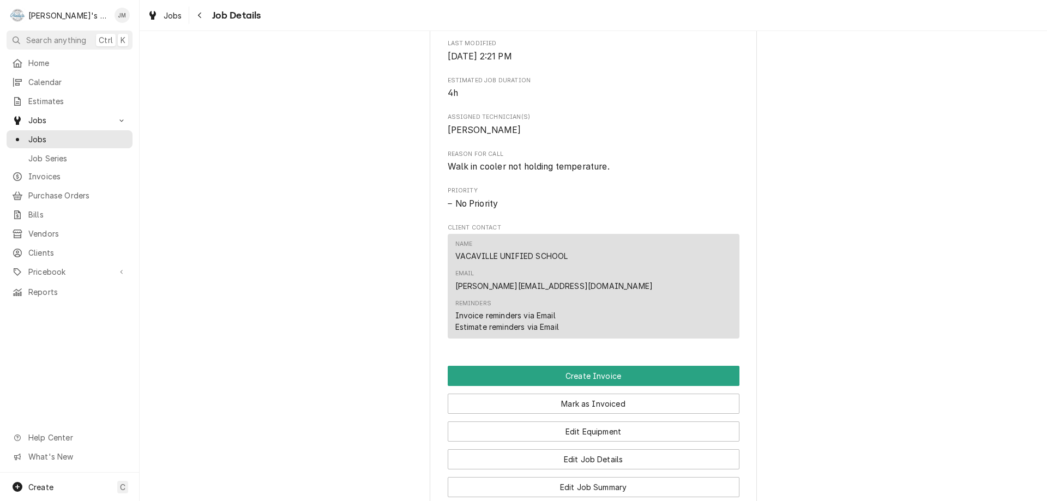
scroll to position [600, 0]
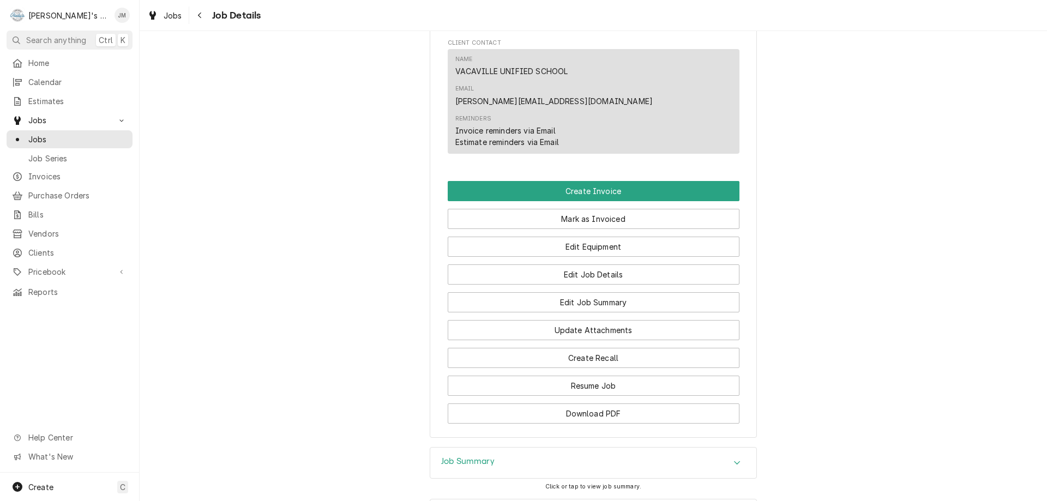
click at [467, 456] on h3 "Job Summary" at bounding box center [467, 461] width 53 height 10
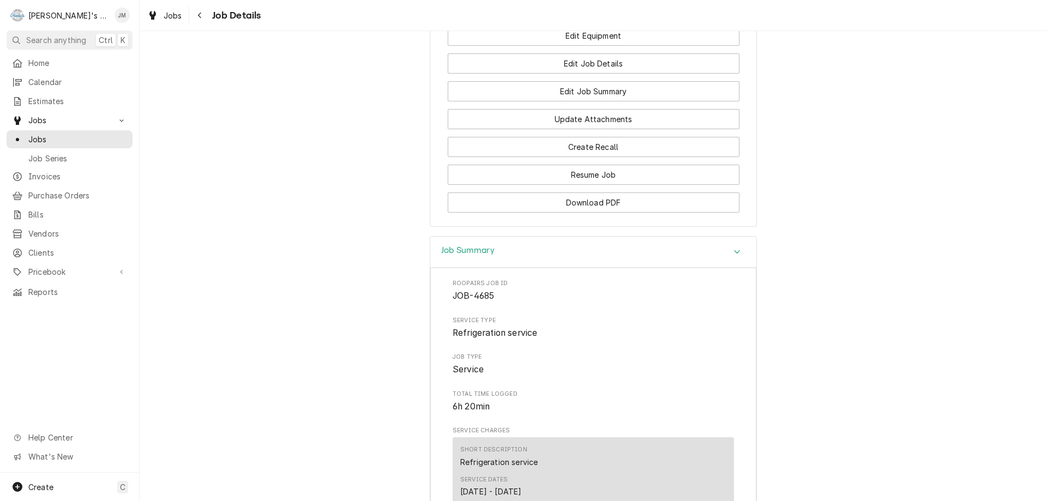
scroll to position [634, 0]
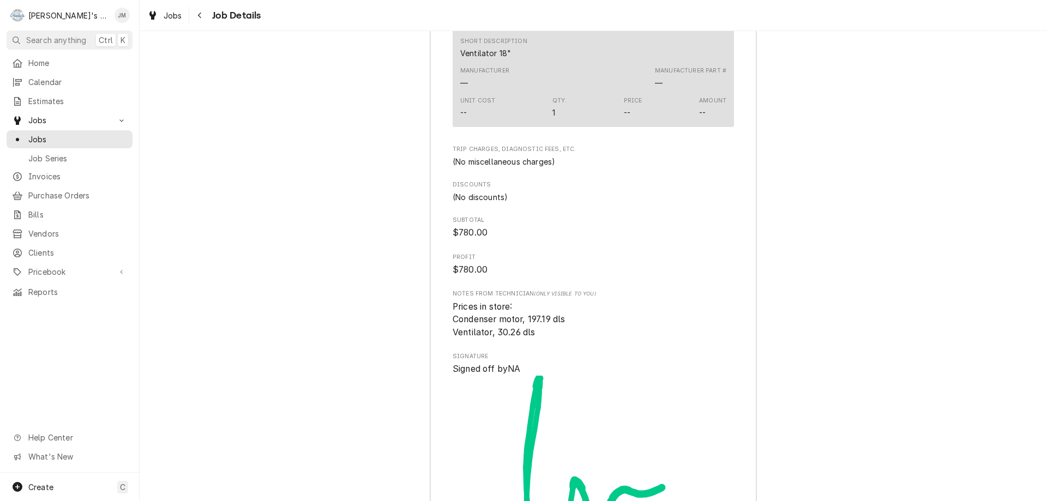
scroll to position [1670, 0]
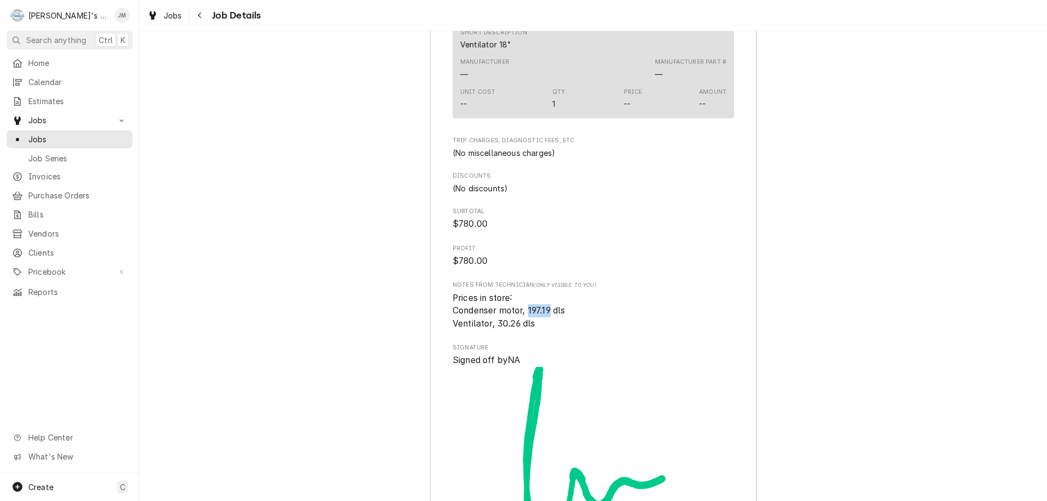
drag, startPoint x: 549, startPoint y: 293, endPoint x: 526, endPoint y: 293, distance: 22.9
click at [526, 293] on span "Prices in store: Condenser motor, 197.19 dls Ventilator, 30.26 dls" at bounding box center [509, 311] width 112 height 36
copy span "197.19"
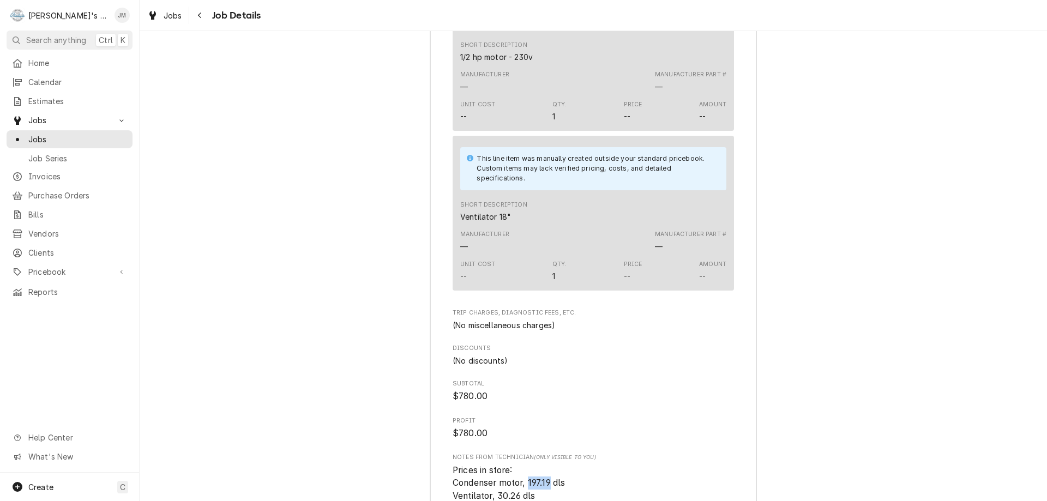
scroll to position [1616, 0]
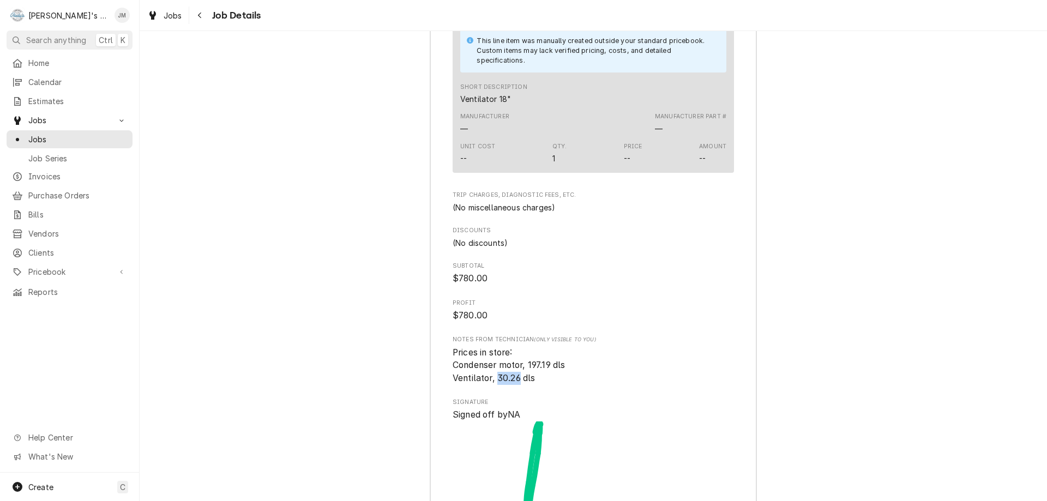
drag, startPoint x: 516, startPoint y: 363, endPoint x: 494, endPoint y: 362, distance: 21.8
click at [494, 362] on span "Prices in store: Condenser motor, 197.19 dls Ventilator, 30.26 dls" at bounding box center [509, 365] width 112 height 36
copy span "30.26"
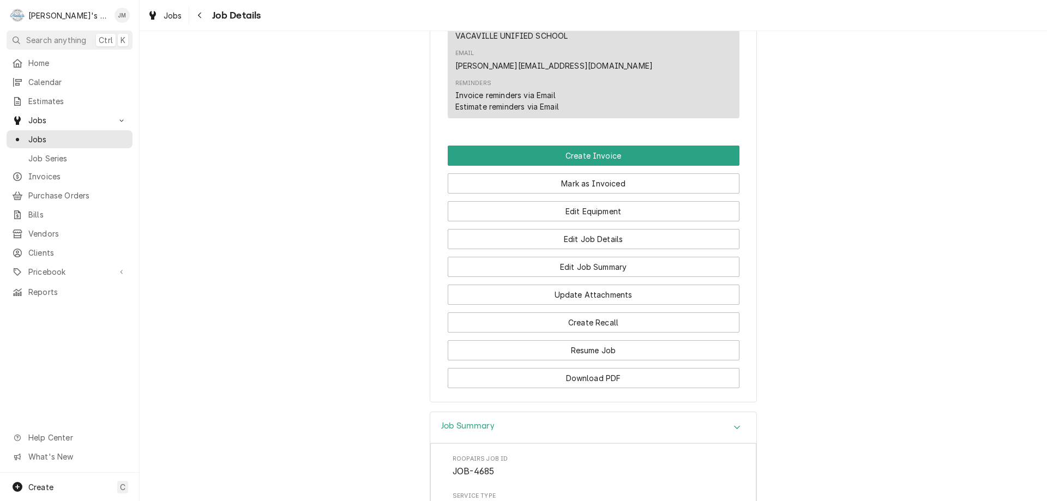
scroll to position [634, 0]
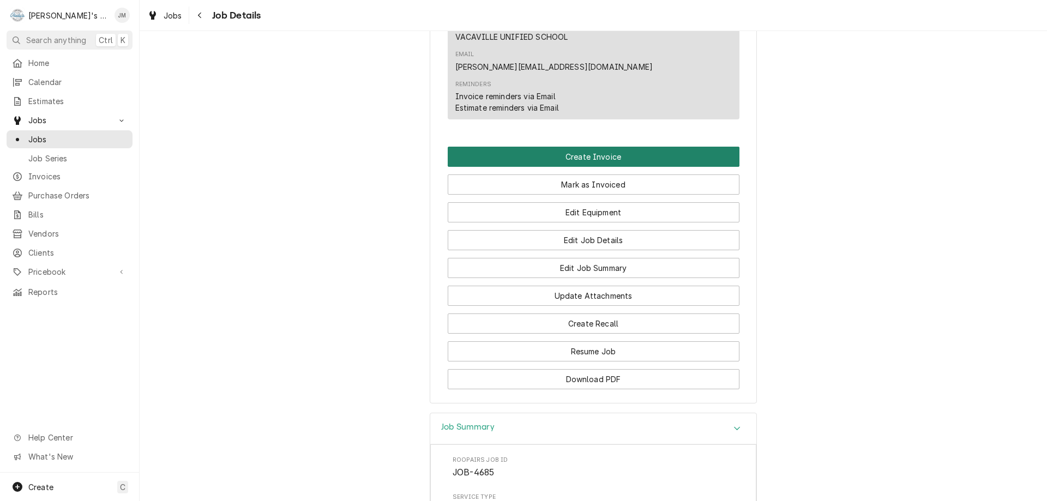
click at [596, 147] on button "Create Invoice" at bounding box center [594, 157] width 292 height 20
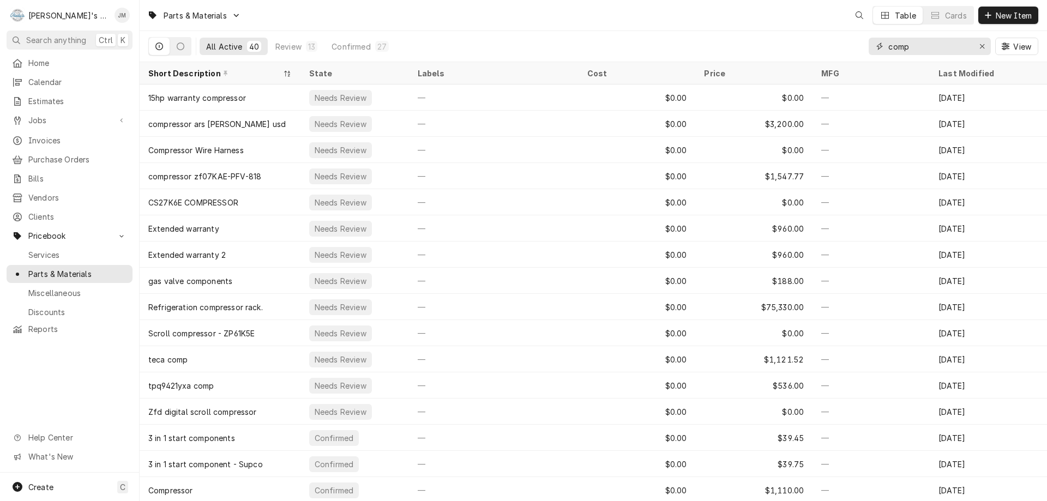
drag, startPoint x: 922, startPoint y: 46, endPoint x: 877, endPoint y: 47, distance: 45.3
click at [877, 47] on div "comp" at bounding box center [930, 46] width 122 height 17
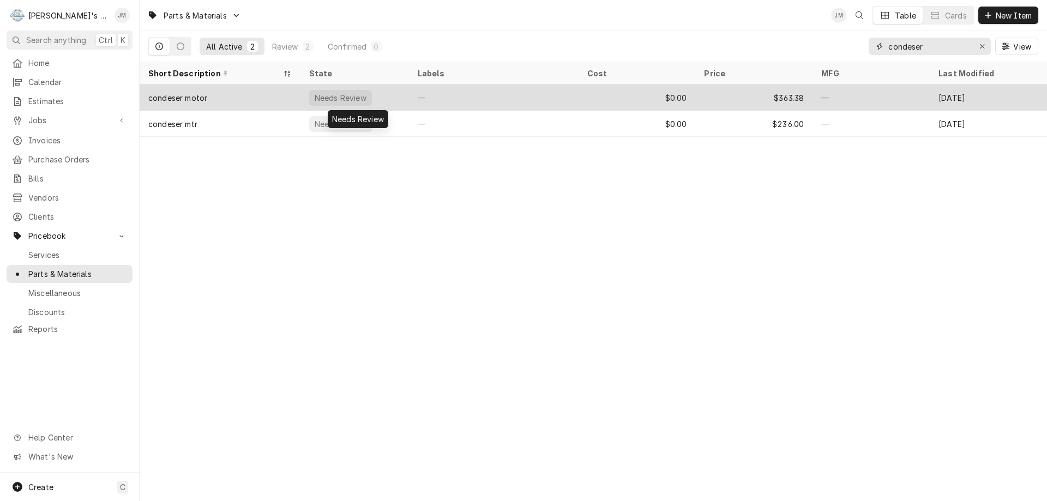
type input "condeser"
click at [370, 97] on div "Needs Review" at bounding box center [354, 98] width 109 height 26
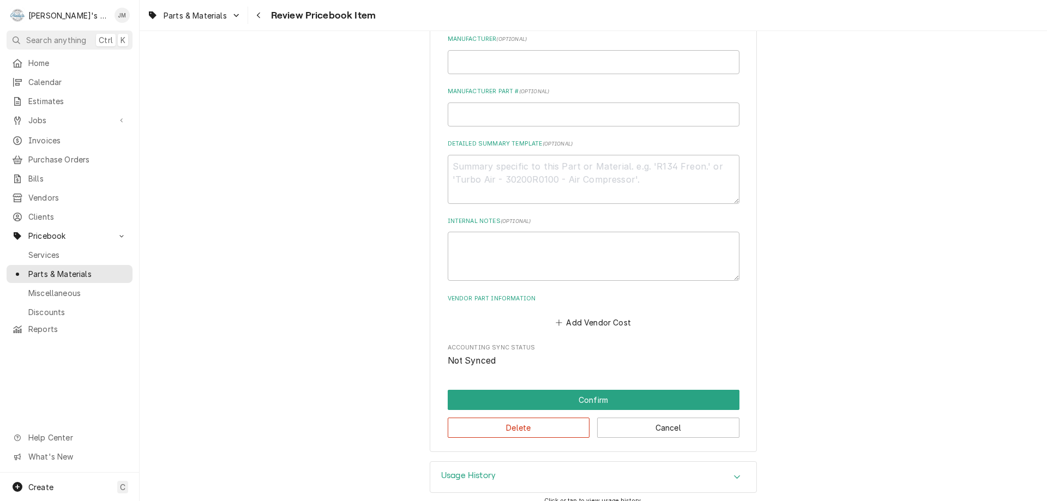
scroll to position [398, 0]
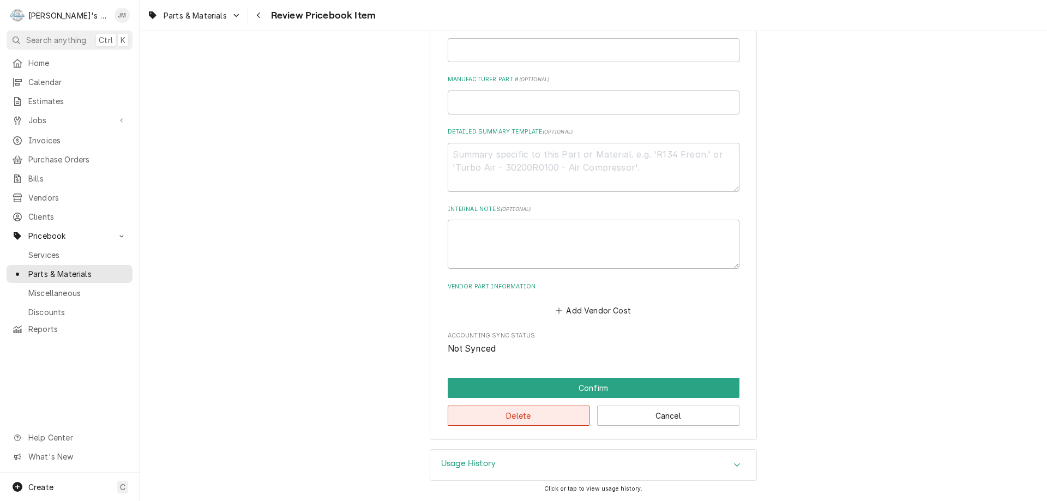
click at [516, 419] on button "Delete" at bounding box center [519, 416] width 142 height 20
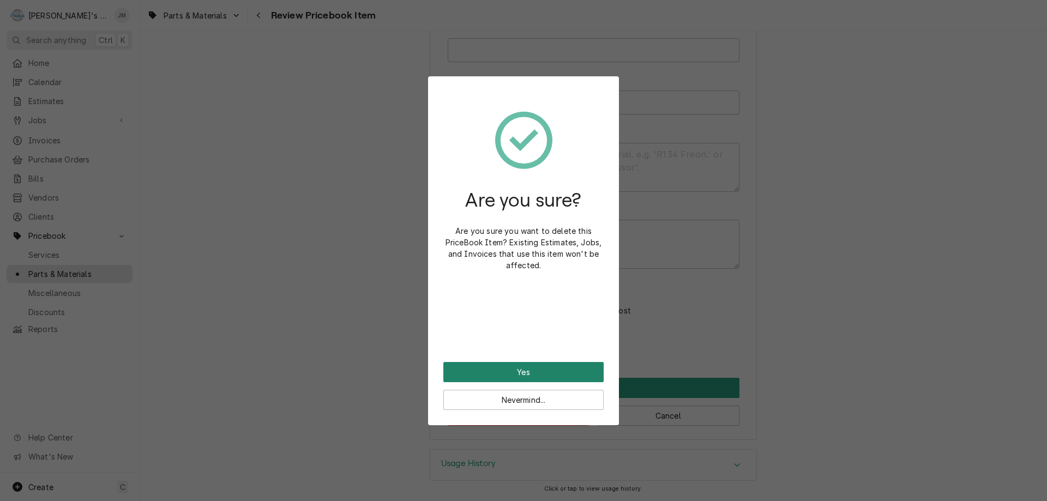
click at [504, 372] on button "Yes" at bounding box center [523, 372] width 160 height 20
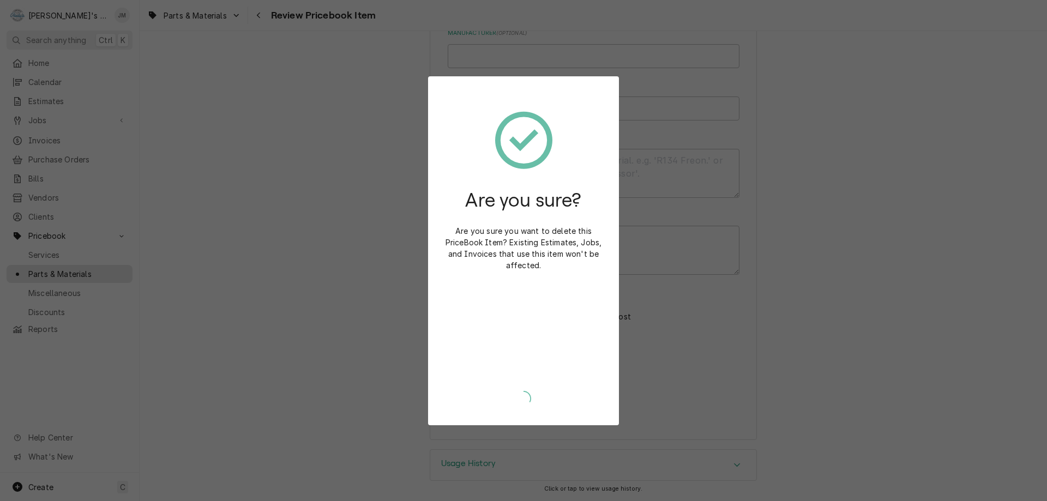
type textarea "x"
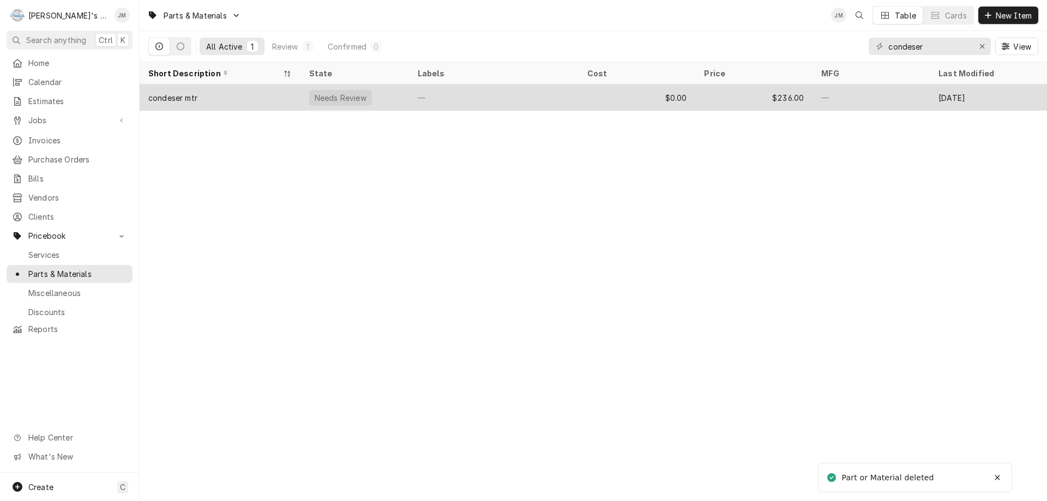
click at [486, 98] on div "—" at bounding box center [494, 98] width 170 height 26
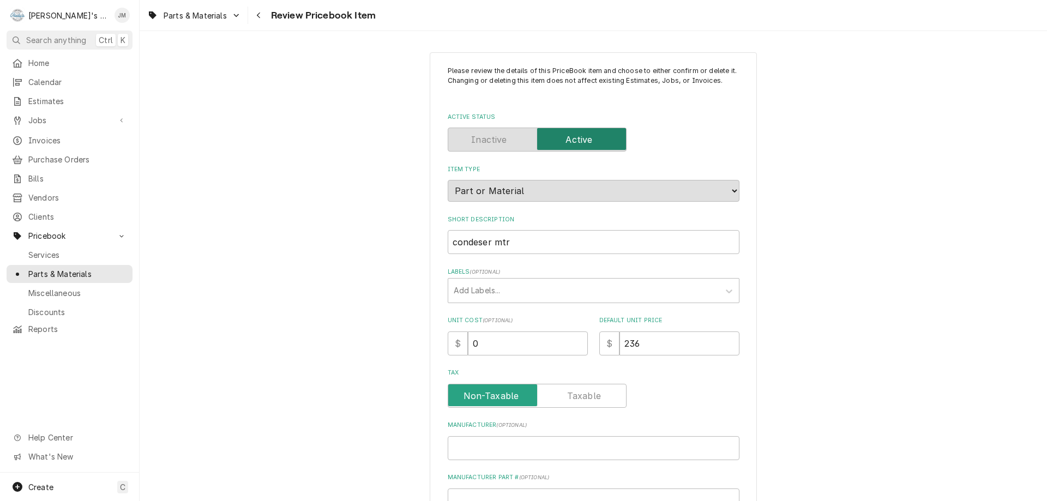
scroll to position [382, 0]
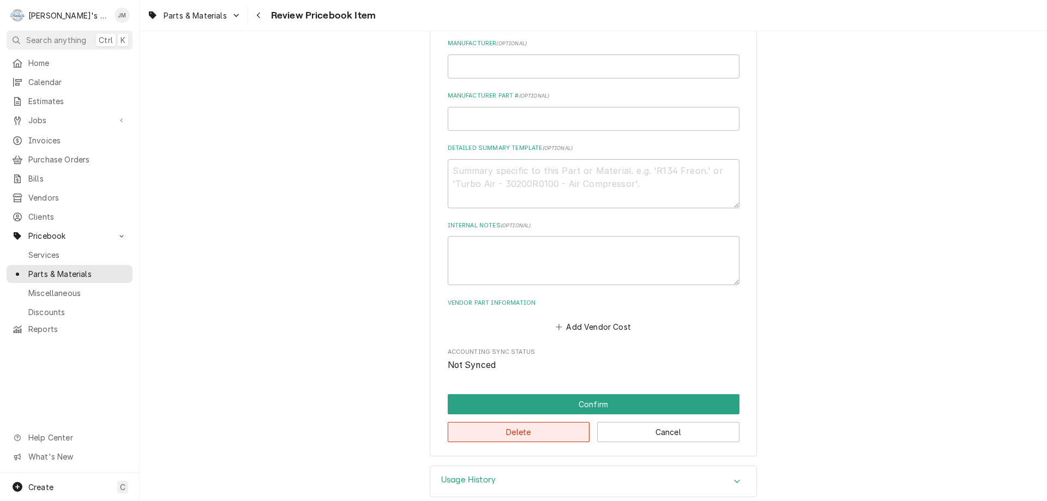
click at [549, 428] on button "Delete" at bounding box center [519, 432] width 142 height 20
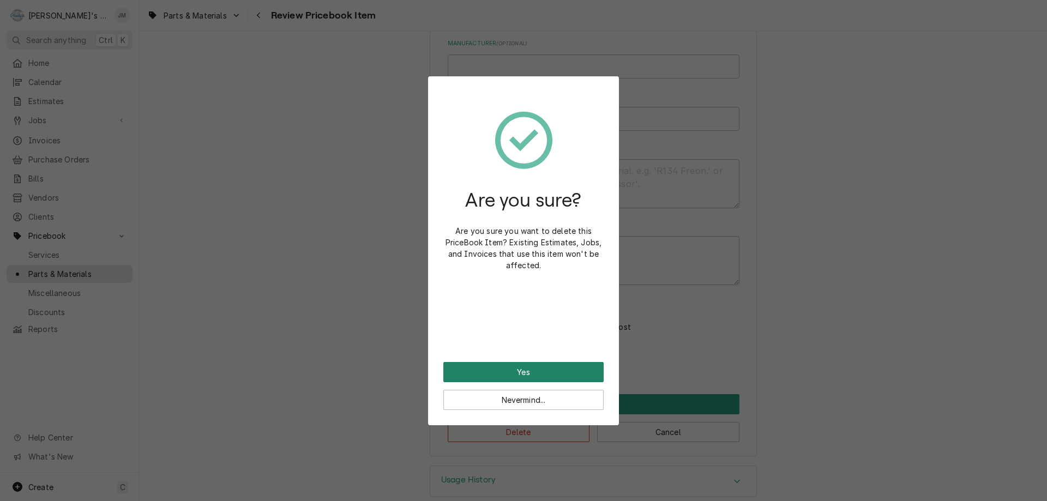
click at [537, 370] on button "Yes" at bounding box center [523, 372] width 160 height 20
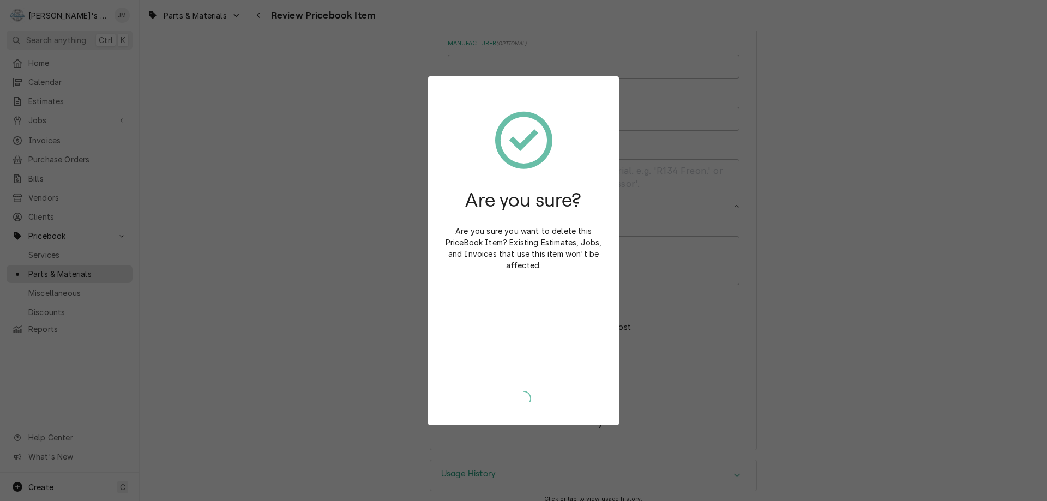
type textarea "x"
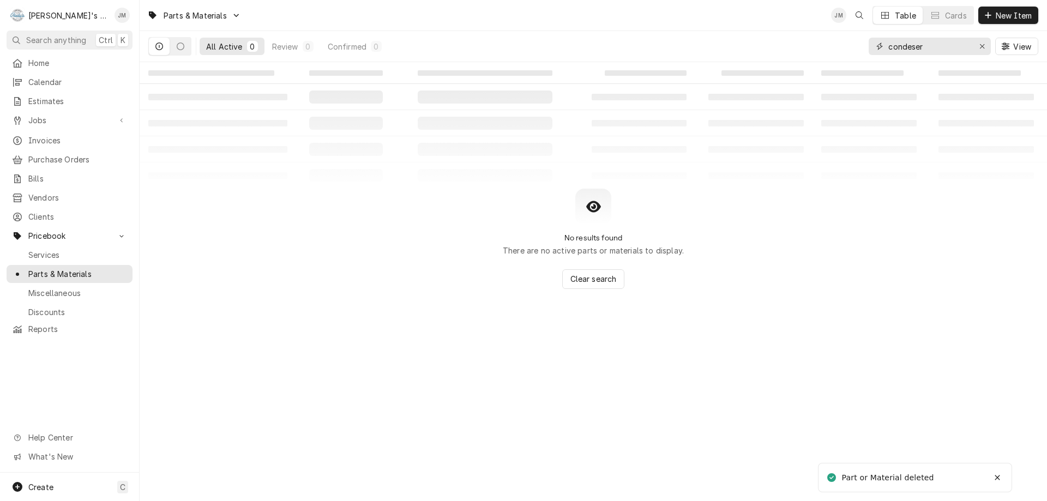
click at [932, 47] on input "condeser" at bounding box center [929, 46] width 82 height 17
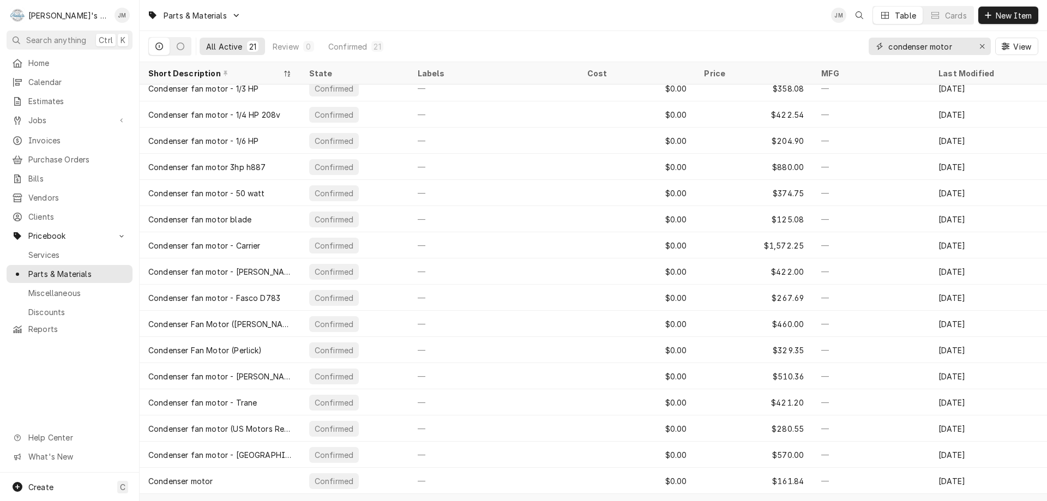
scroll to position [131, 0]
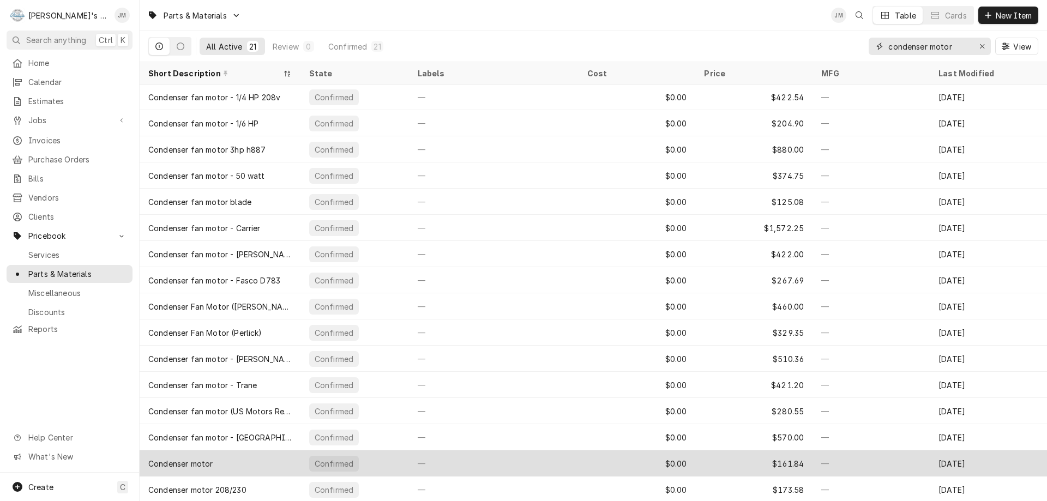
type input "condenser motor"
click at [675, 462] on div "$0.00" at bounding box center [637, 463] width 117 height 26
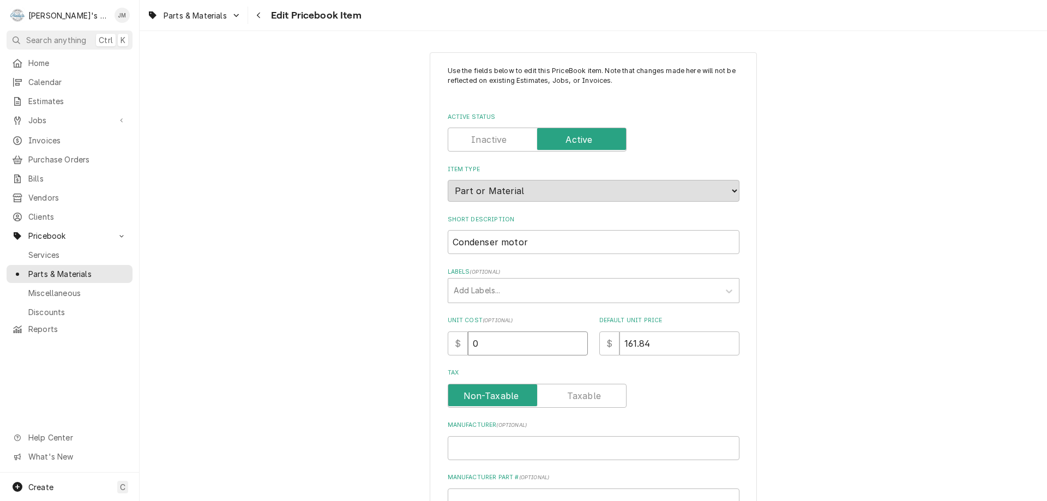
drag, startPoint x: 509, startPoint y: 343, endPoint x: 456, endPoint y: 344, distance: 53.5
click at [456, 344] on div "$ 0" at bounding box center [518, 344] width 140 height 24
paste input "197.19"
type textarea "x"
type input "197.19"
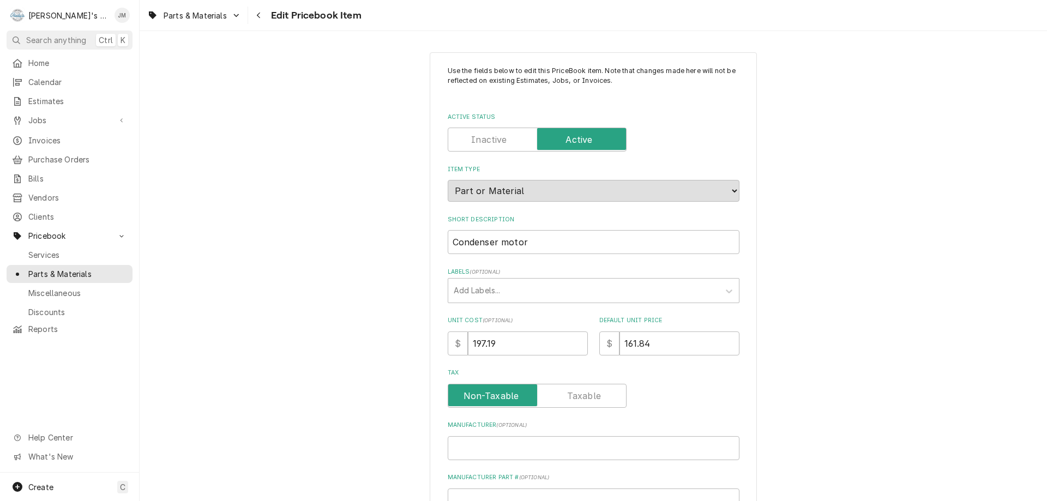
click at [588, 400] on label "Tax" at bounding box center [537, 396] width 179 height 24
click at [588, 400] on input "Tax" at bounding box center [537, 396] width 169 height 24
checkbox input "true"
drag, startPoint x: 658, startPoint y: 347, endPoint x: 599, endPoint y: 349, distance: 58.9
click at [599, 349] on div "$ 161.84" at bounding box center [669, 344] width 140 height 24
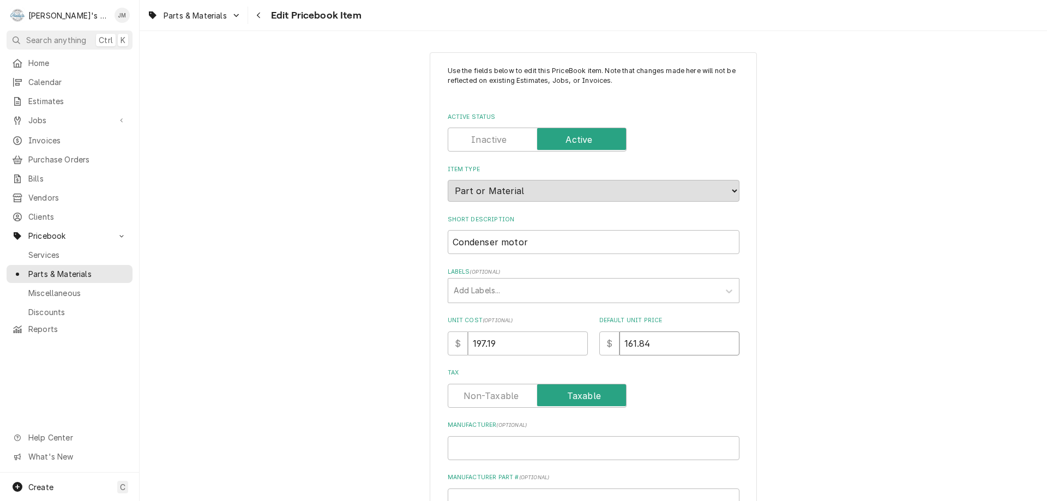
type textarea "x"
type input "2"
type textarea "x"
type input "29"
type textarea "x"
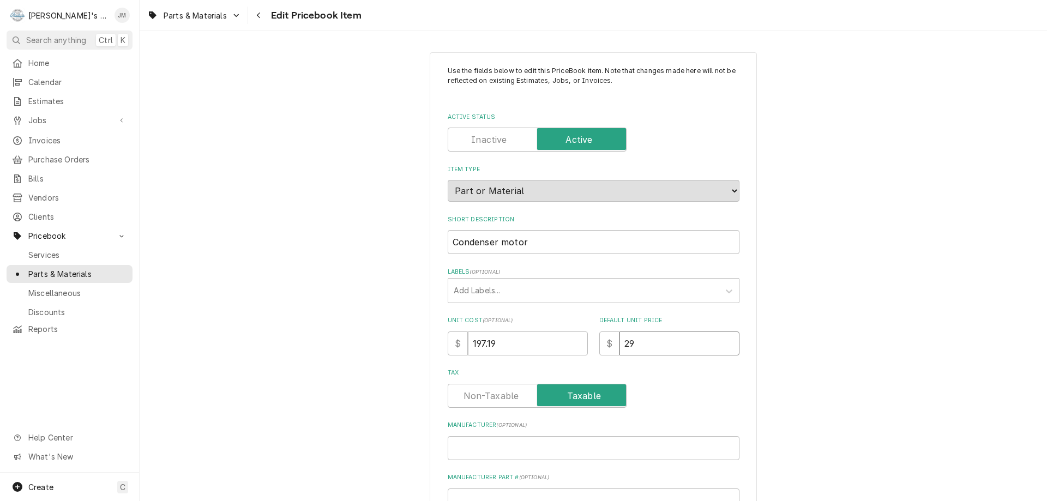
type input "295"
type textarea "x"
type input "295.7"
type textarea "x"
type input "295.79"
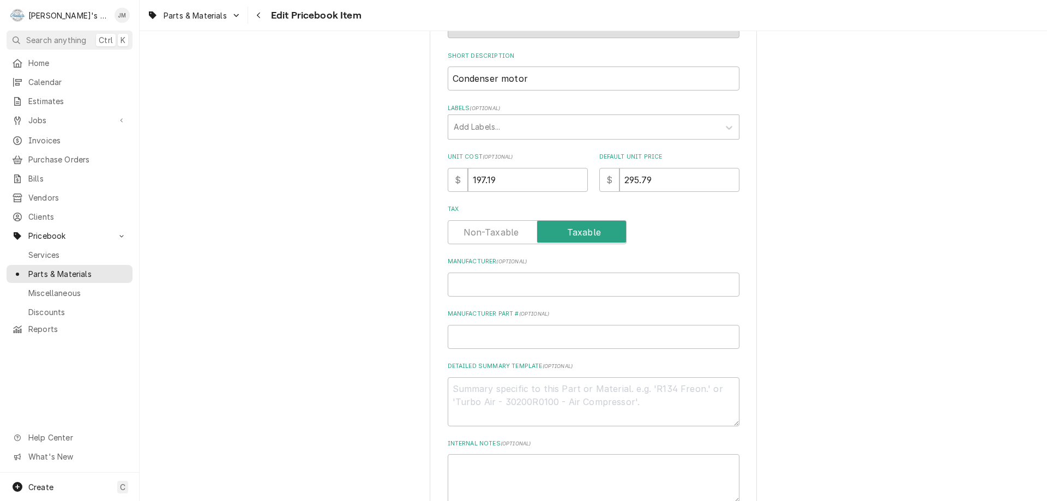
scroll to position [398, 0]
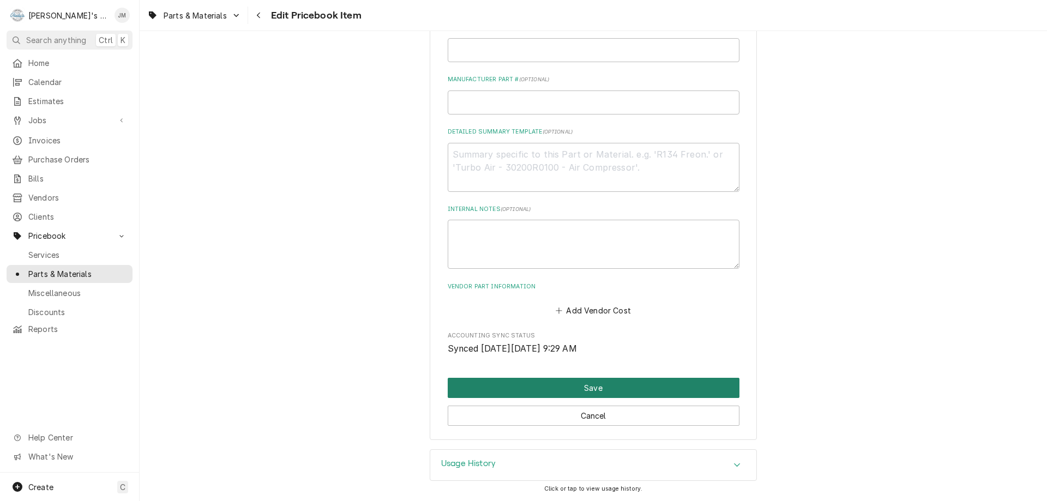
click at [591, 392] on button "Save" at bounding box center [594, 388] width 292 height 20
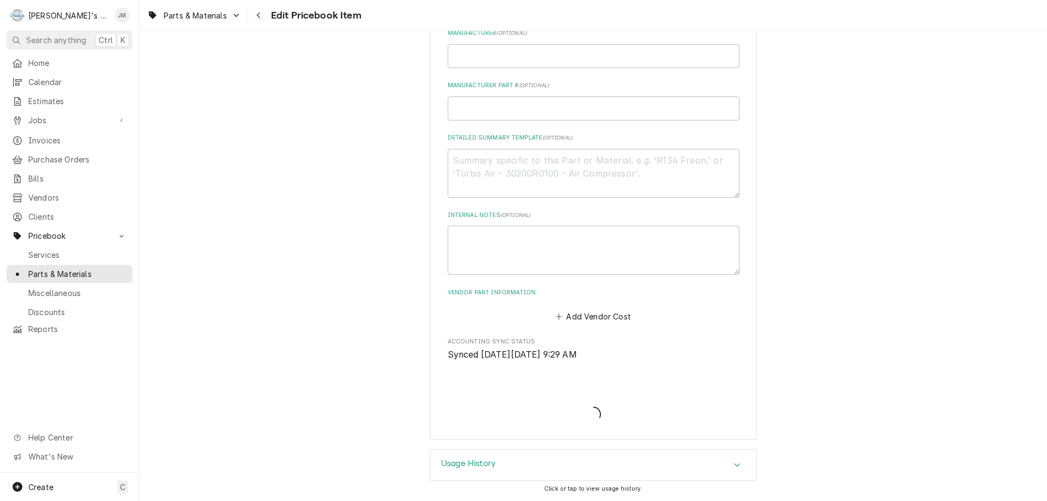
scroll to position [392, 0]
type textarea "x"
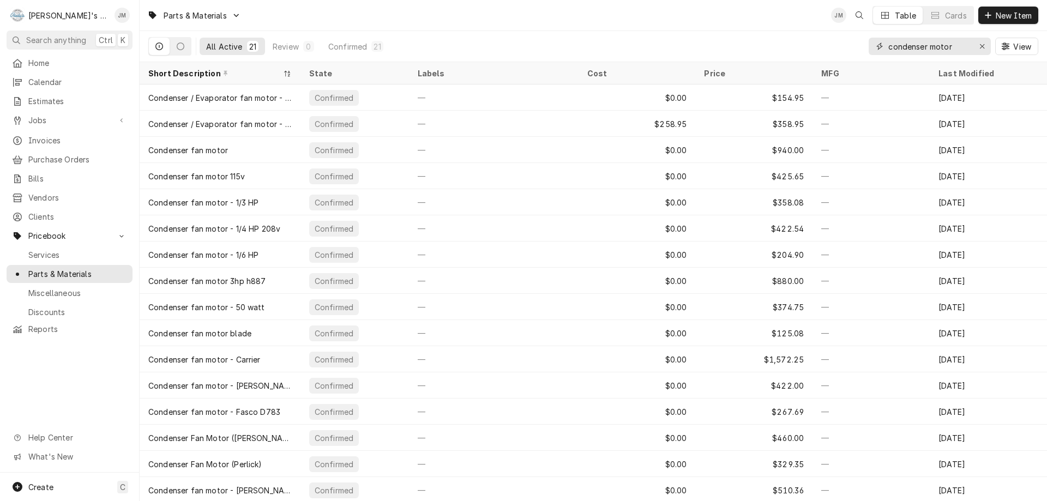
drag, startPoint x: 960, startPoint y: 49, endPoint x: 874, endPoint y: 57, distance: 86.6
click at [874, 57] on div "condenser motor View" at bounding box center [954, 46] width 170 height 31
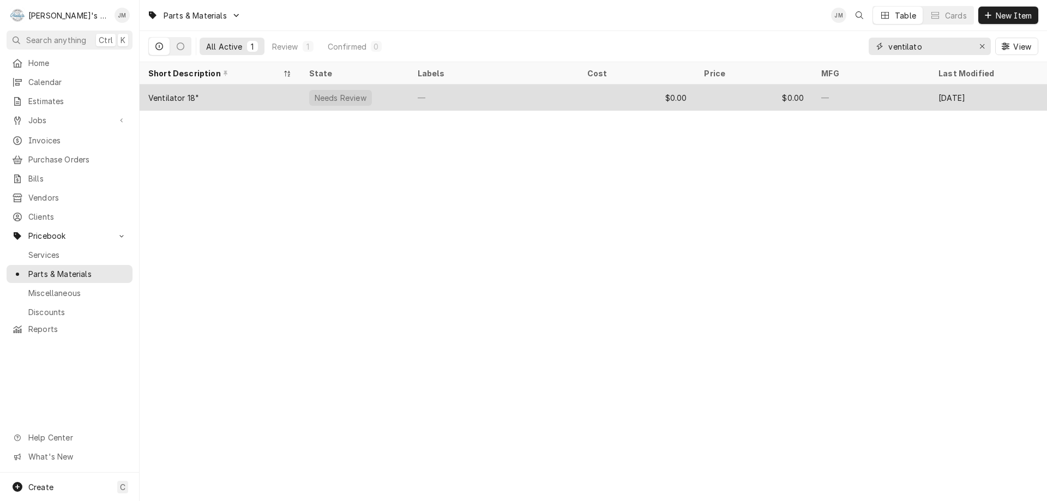
type input "ventilato"
click at [546, 92] on div "—" at bounding box center [494, 98] width 170 height 26
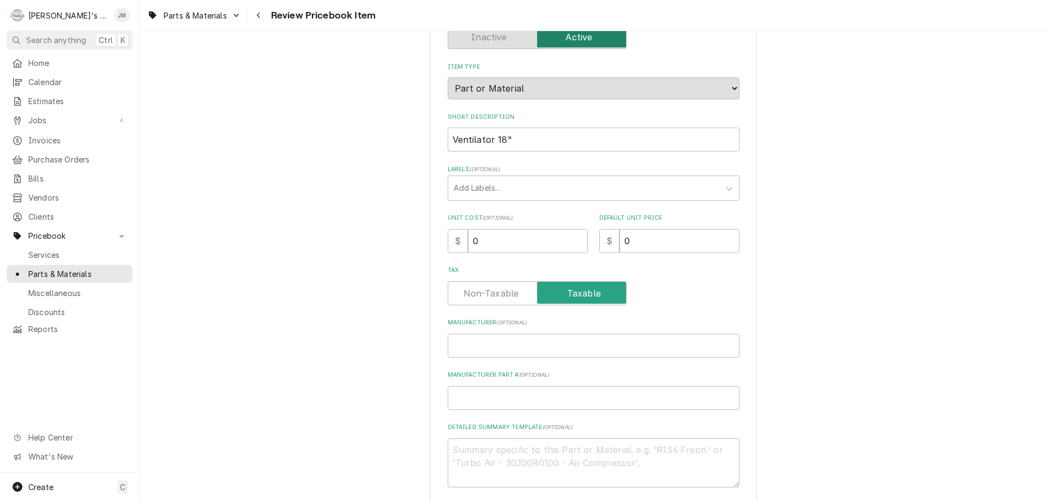
scroll to position [109, 0]
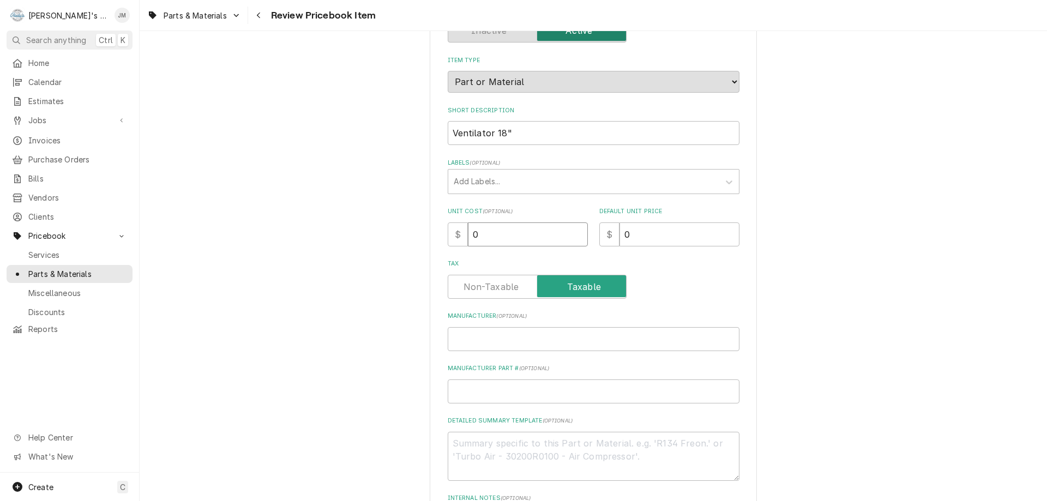
drag, startPoint x: 503, startPoint y: 228, endPoint x: 430, endPoint y: 235, distance: 73.9
click at [430, 235] on div "Please review the details of this PriceBook item and choose to either confirm o…" at bounding box center [593, 336] width 327 height 786
paste input "30.26"
type textarea "x"
type input "30.26"
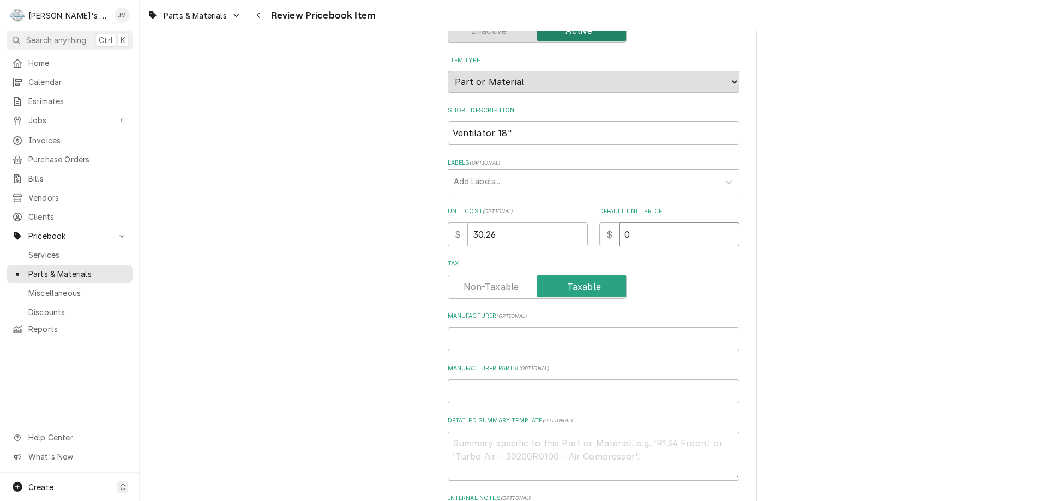
drag, startPoint x: 633, startPoint y: 231, endPoint x: 621, endPoint y: 234, distance: 11.8
click at [621, 234] on input "0" at bounding box center [680, 234] width 120 height 24
type textarea "x"
type input "5"
type textarea "x"
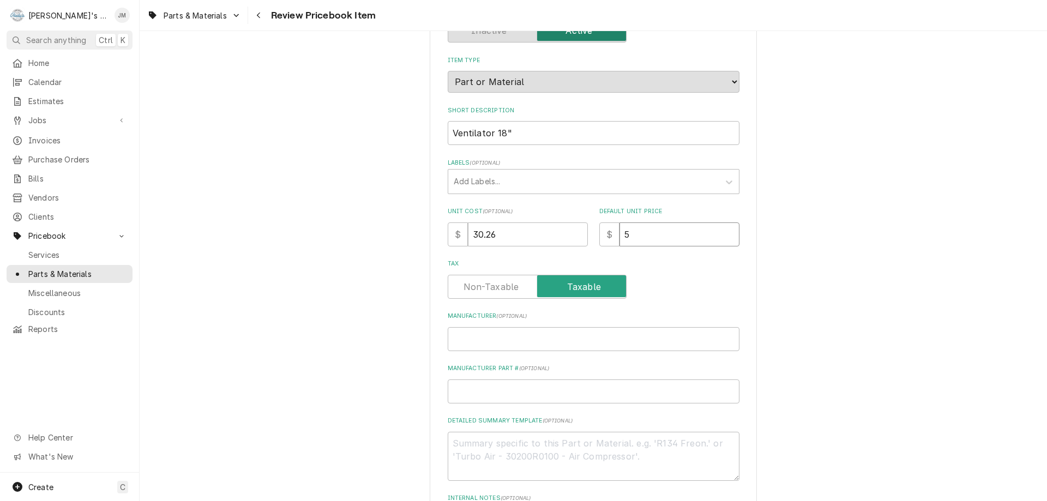
type input "59"
type textarea "x"
type input "59.4"
type textarea "x"
type input "59.45"
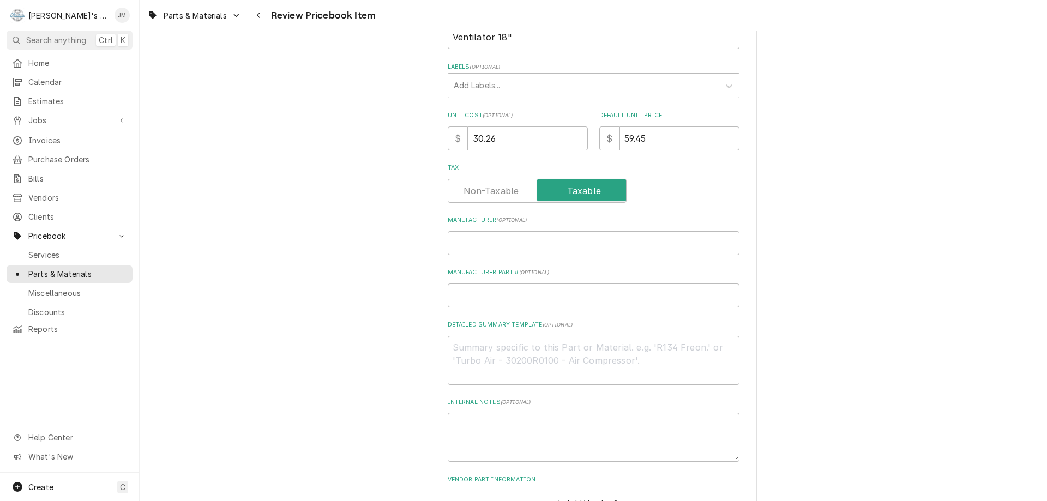
scroll to position [398, 0]
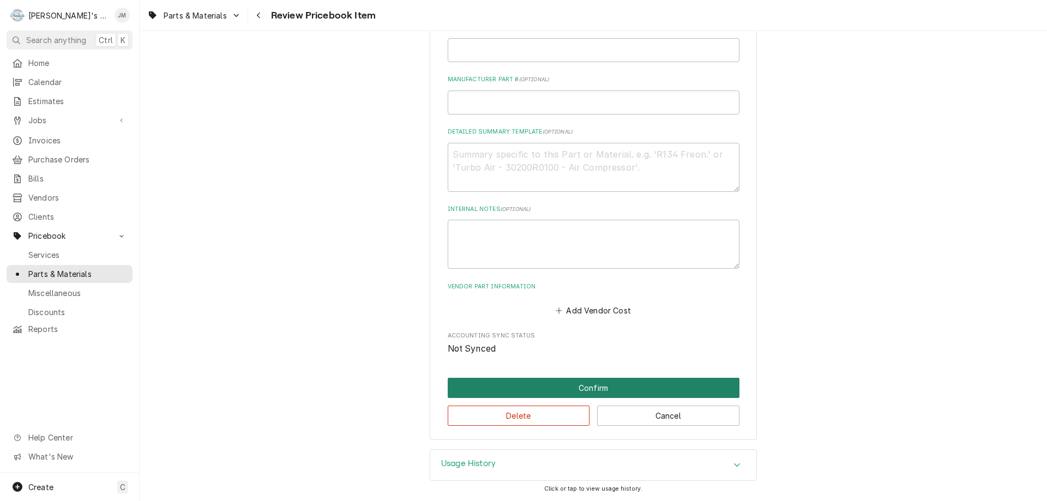
click at [574, 387] on button "Confirm" at bounding box center [594, 388] width 292 height 20
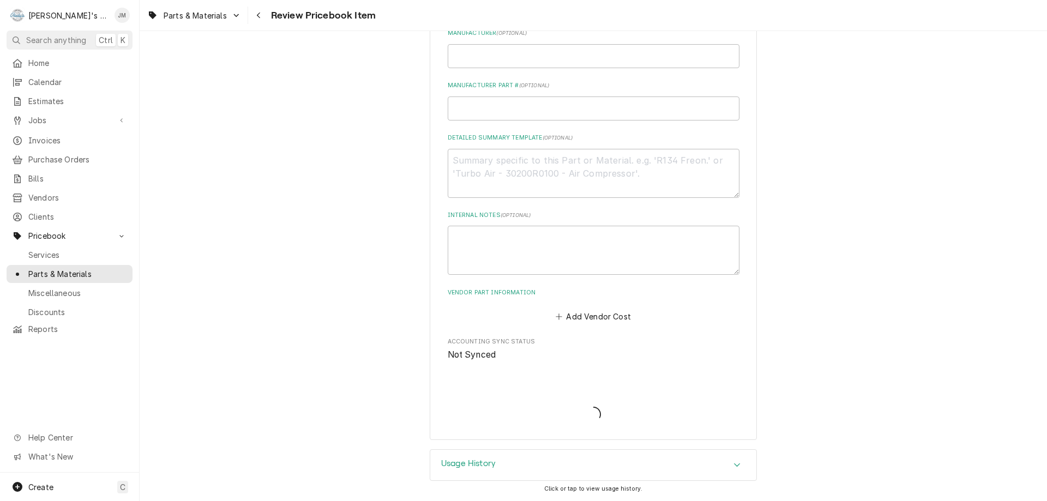
type textarea "x"
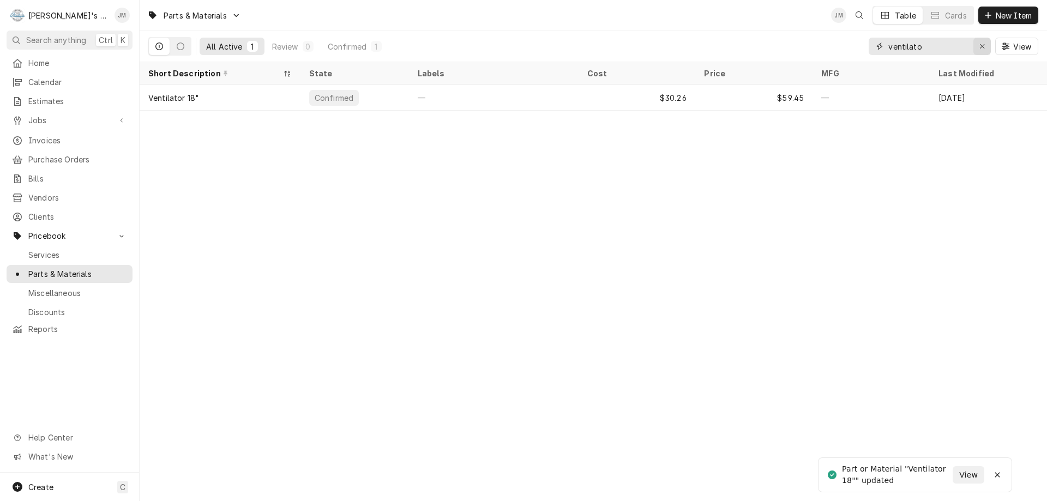
click at [987, 45] on div "Erase input" at bounding box center [982, 46] width 11 height 11
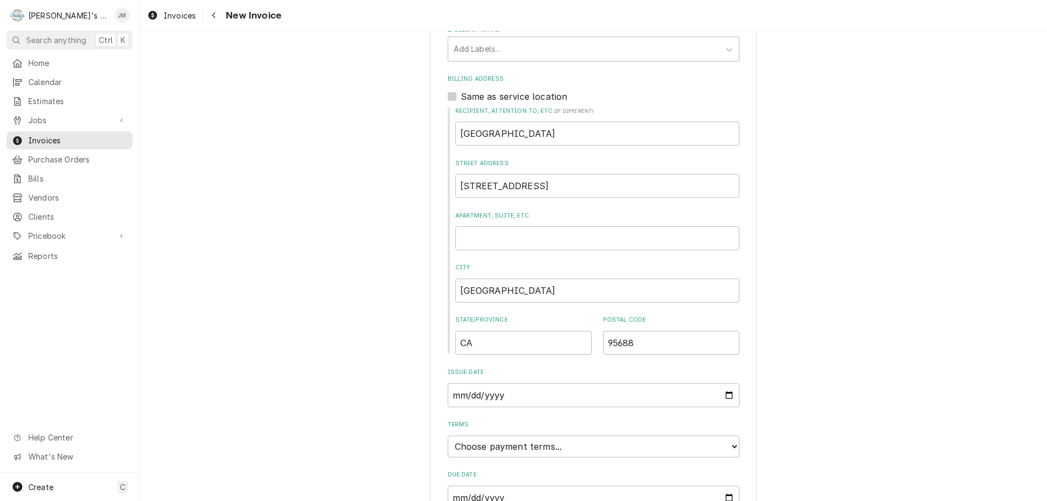
scroll to position [478, 0]
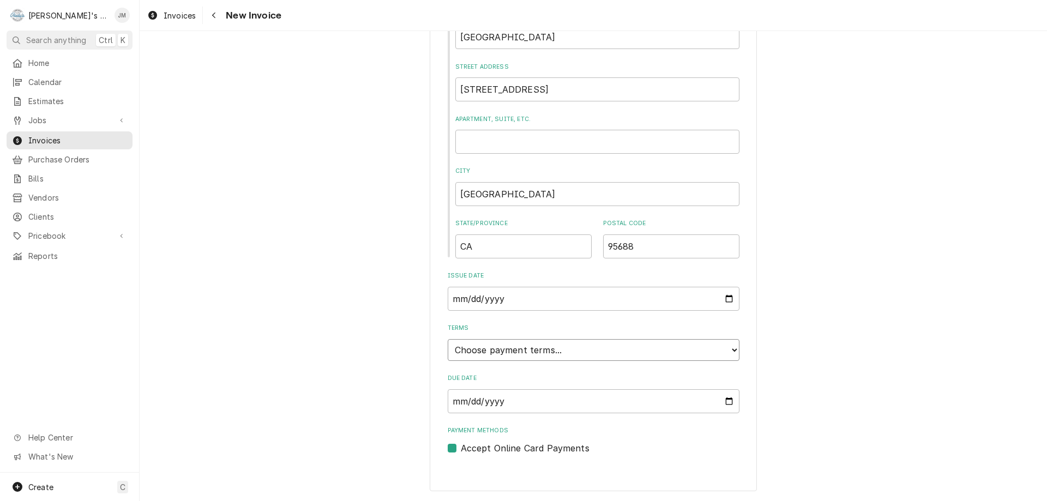
click at [603, 346] on select "Choose payment terms... Same Day Net 7 Net 14 Net 21 Net 30 Net 45 Net 60 Net 90" at bounding box center [594, 350] width 292 height 22
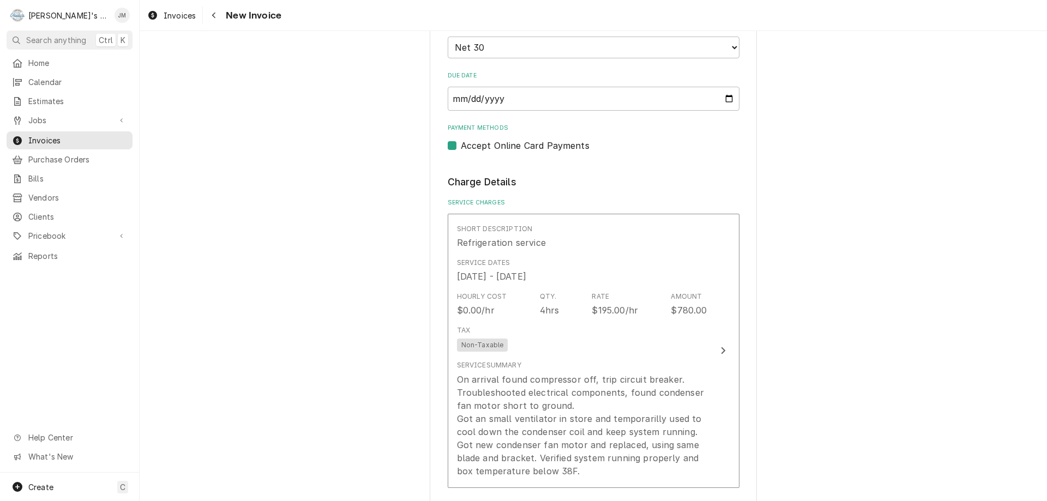
scroll to position [805, 0]
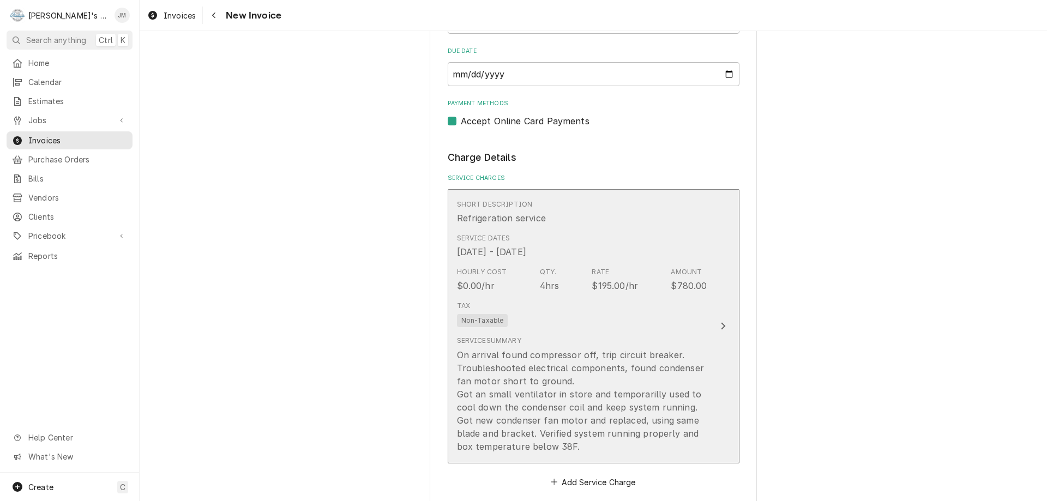
click at [721, 324] on icon "Update Line Item" at bounding box center [723, 326] width 4 height 7
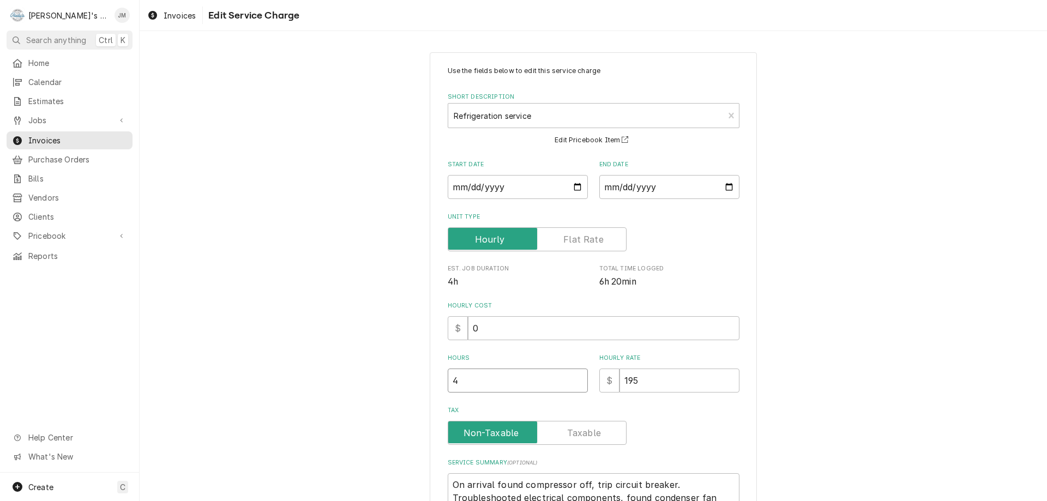
type textarea "x"
type input "4.5"
click at [576, 378] on input "4.5" at bounding box center [518, 381] width 140 height 24
type textarea "x"
type input "5"
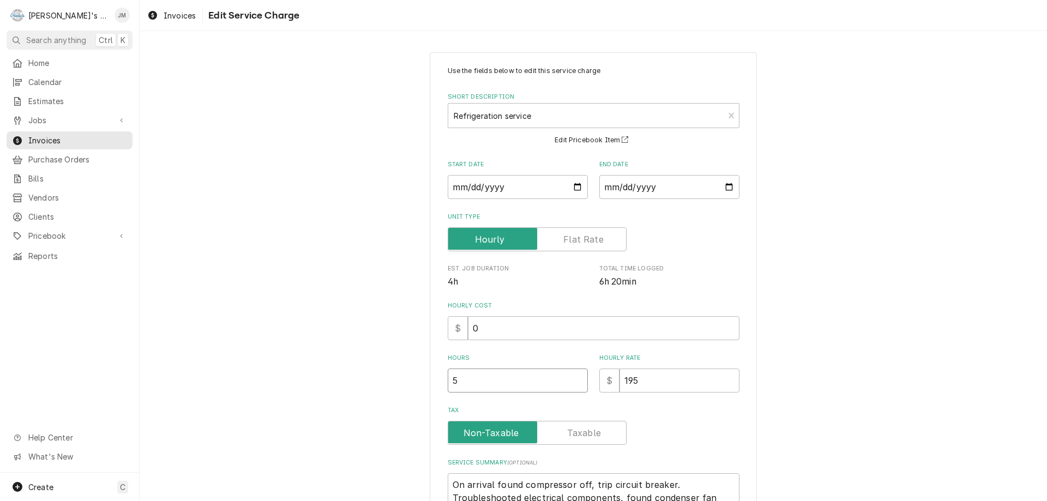
click at [576, 378] on input "5" at bounding box center [518, 381] width 140 height 24
click at [767, 348] on div "Use the fields below to edit this service charge Short Description Refrigeratio…" at bounding box center [593, 363] width 907 height 640
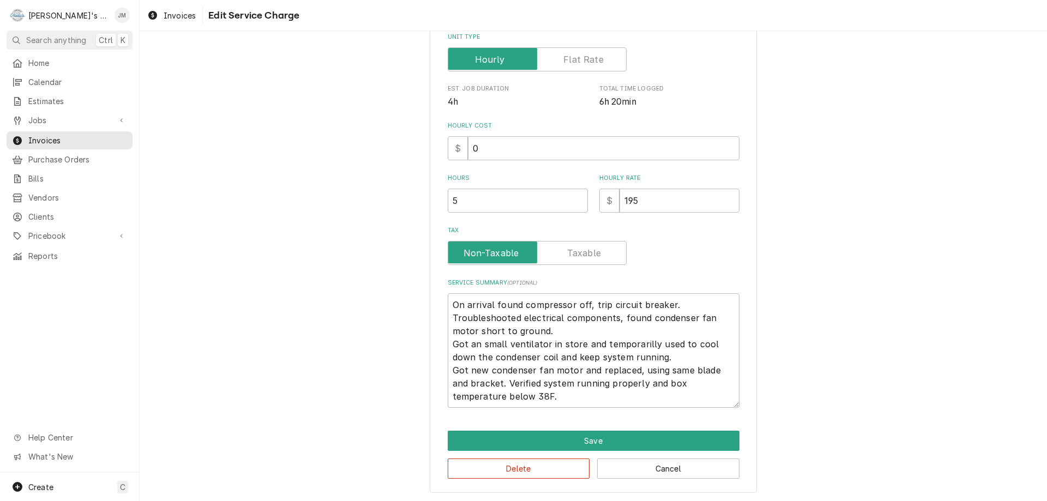
scroll to position [181, 0]
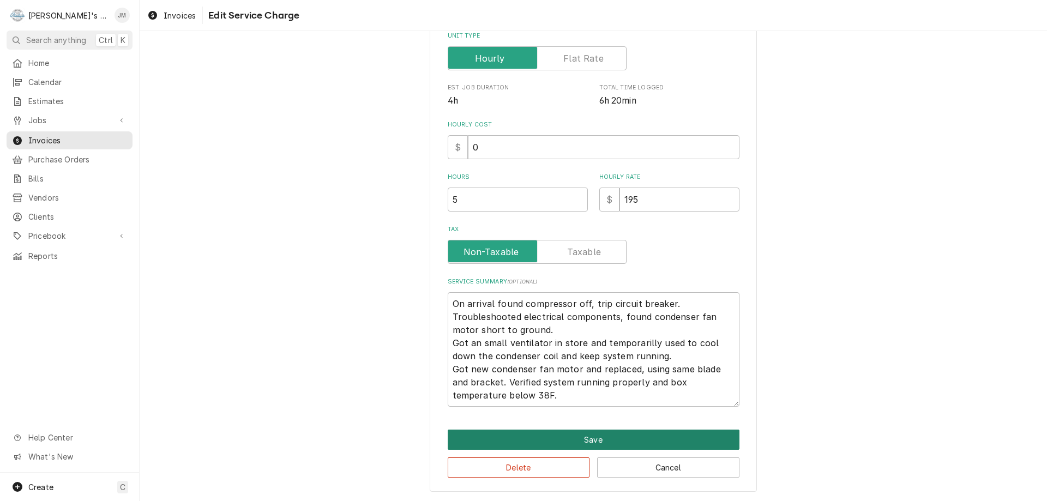
click at [587, 441] on button "Save" at bounding box center [594, 440] width 292 height 20
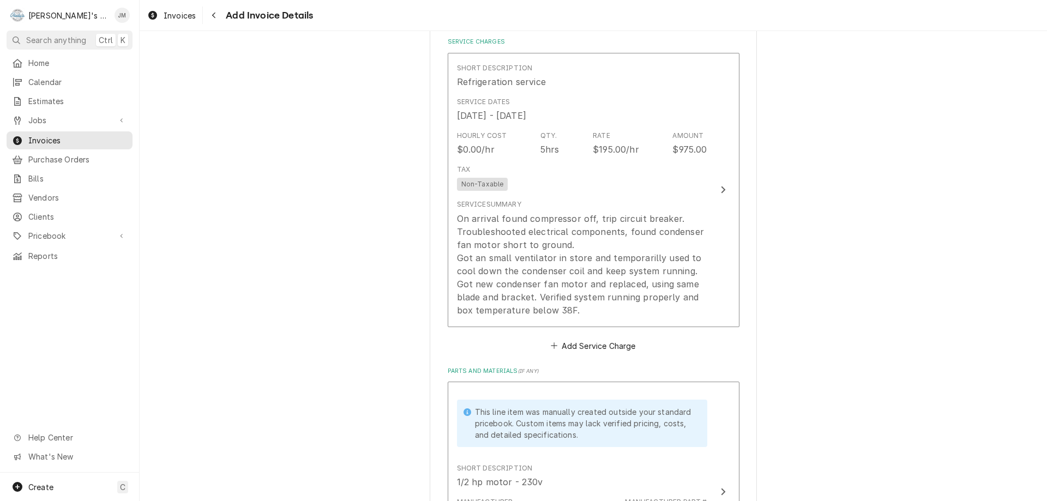
scroll to position [1229, 0]
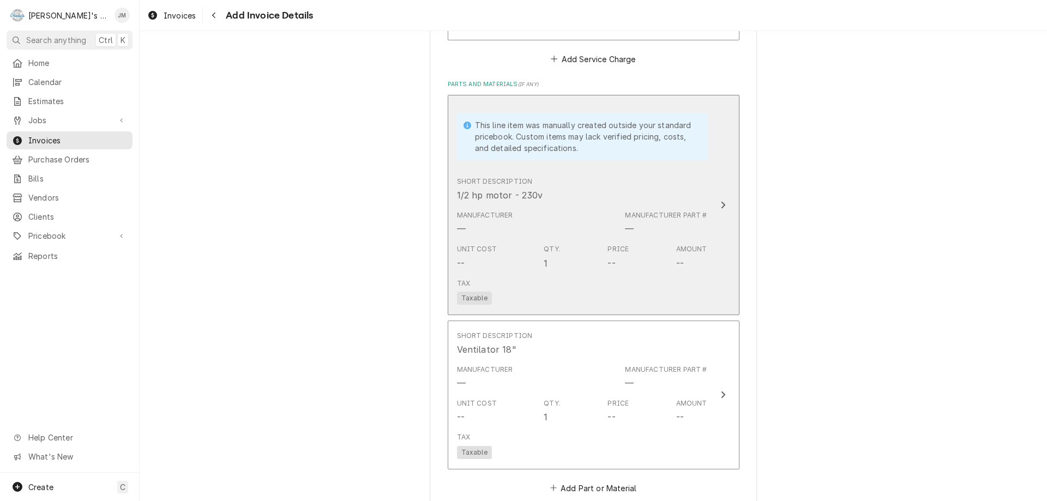
click at [720, 205] on icon "Update Line Item" at bounding box center [722, 205] width 5 height 9
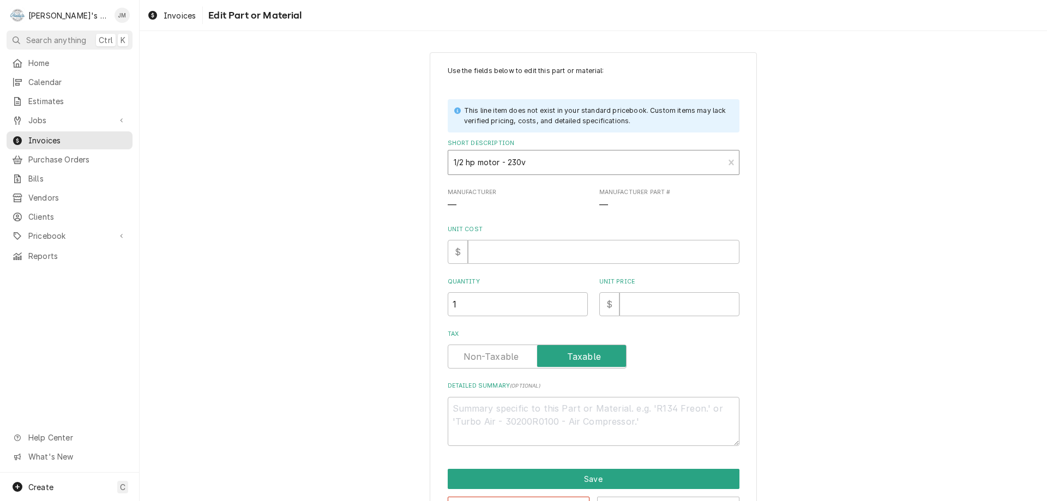
type textarea "x"
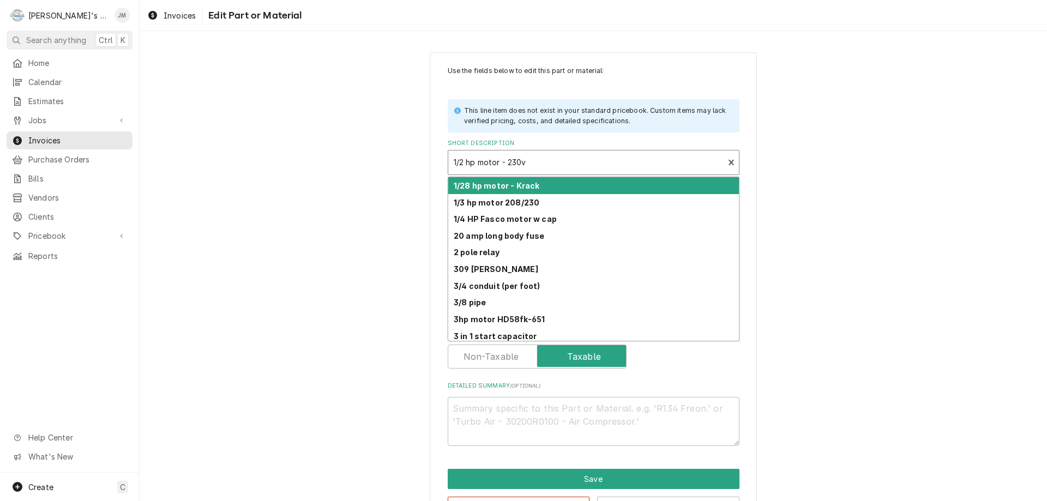
drag, startPoint x: 540, startPoint y: 164, endPoint x: 429, endPoint y: 158, distance: 112.0
click at [430, 158] on div "Use the fields below to edit this part or material: This line item does not exi…" at bounding box center [593, 291] width 327 height 479
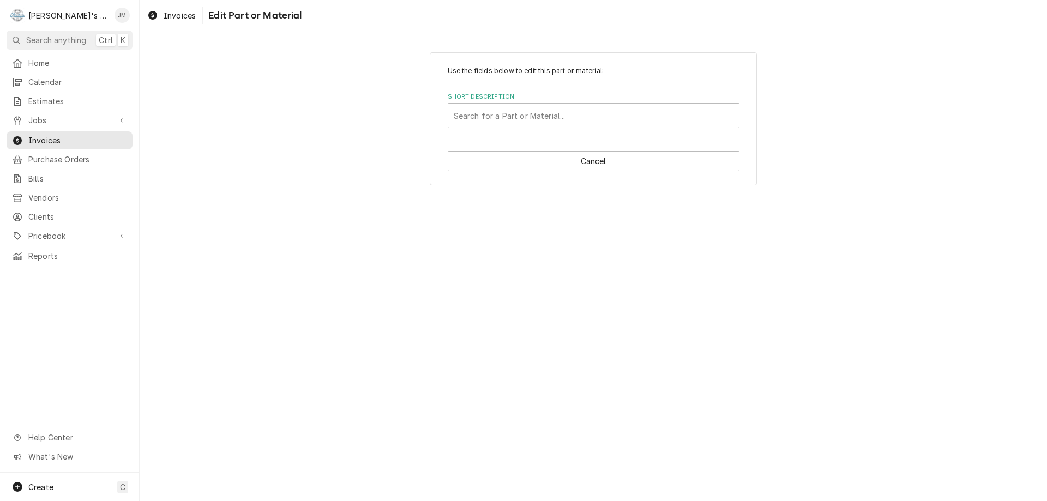
click at [710, 114] on html "R [PERSON_NAME]'s Commercial Refrigeration JM Search anything Ctrl K Home Calen…" at bounding box center [523, 250] width 1047 height 501
click at [710, 114] on div "Short Description" at bounding box center [594, 116] width 280 height 20
type input "condenser mot"
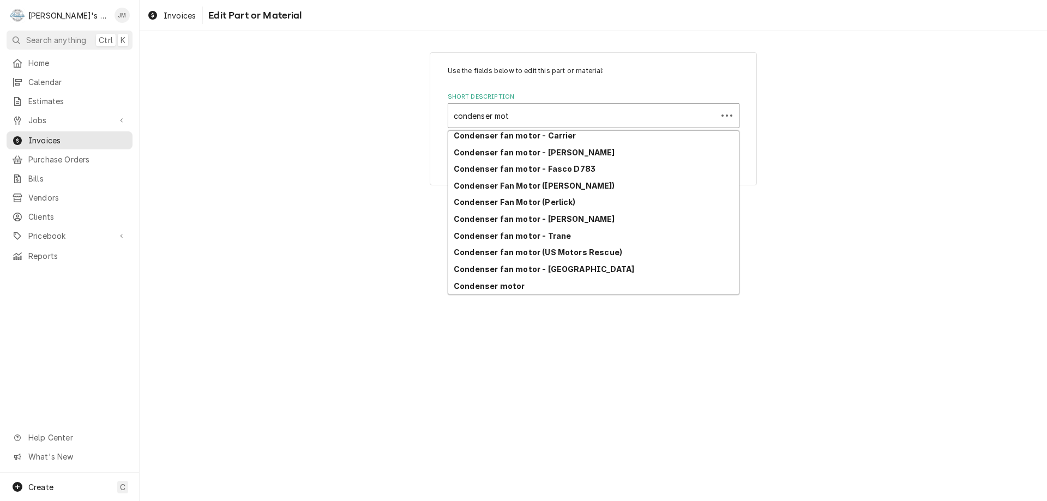
scroll to position [187, 0]
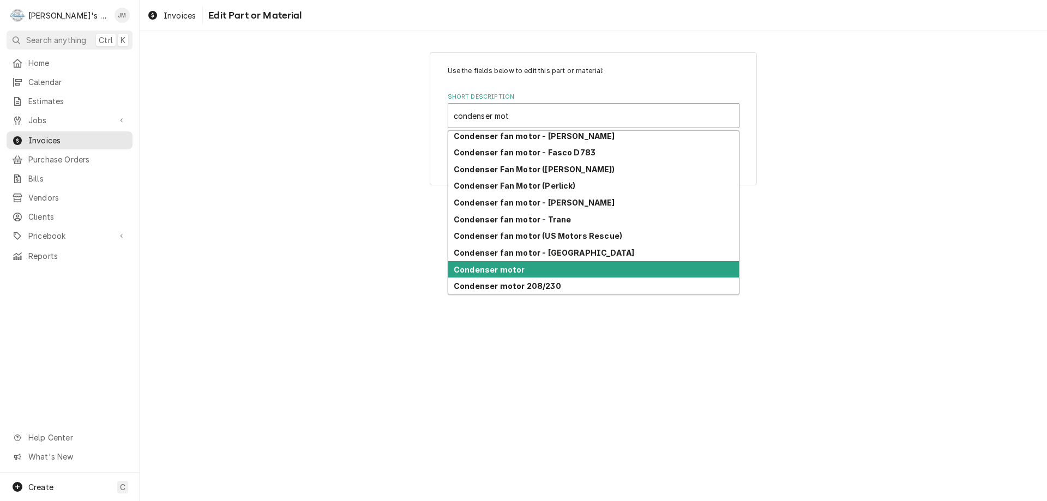
click at [610, 266] on div "Condenser motor" at bounding box center [593, 269] width 291 height 17
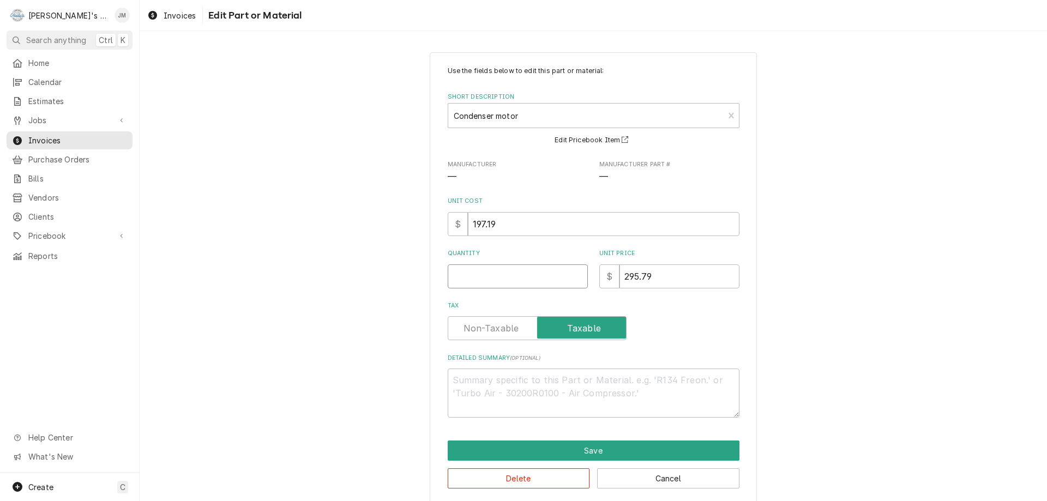
click at [539, 282] on input "Quantity" at bounding box center [518, 276] width 140 height 24
type textarea "x"
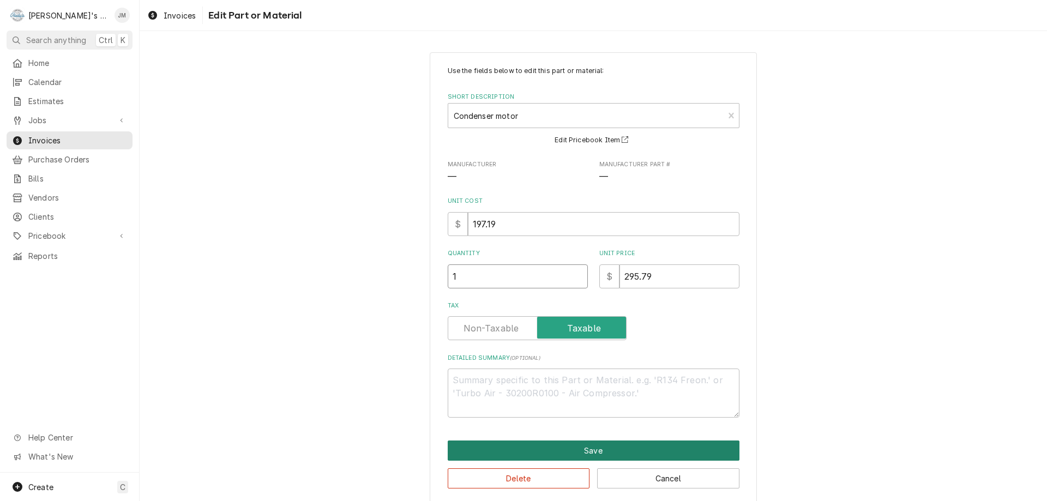
type input "1"
click at [611, 450] on button "Save" at bounding box center [594, 451] width 292 height 20
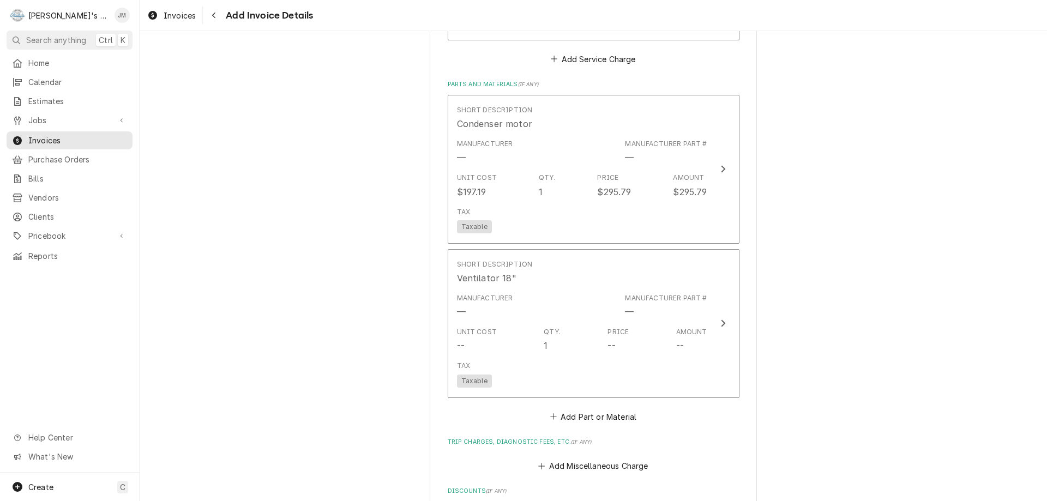
scroll to position [1216, 0]
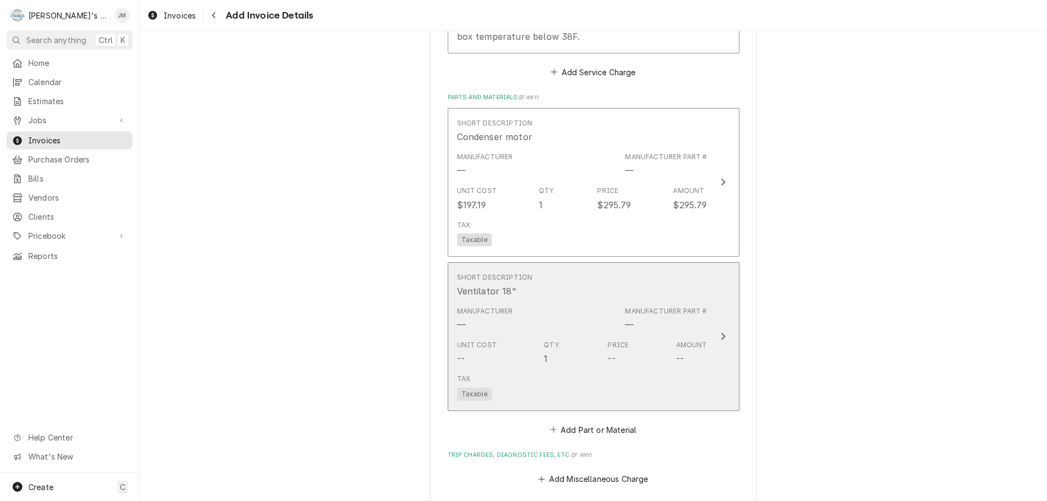
click at [720, 333] on icon "Update Line Item" at bounding box center [722, 336] width 5 height 9
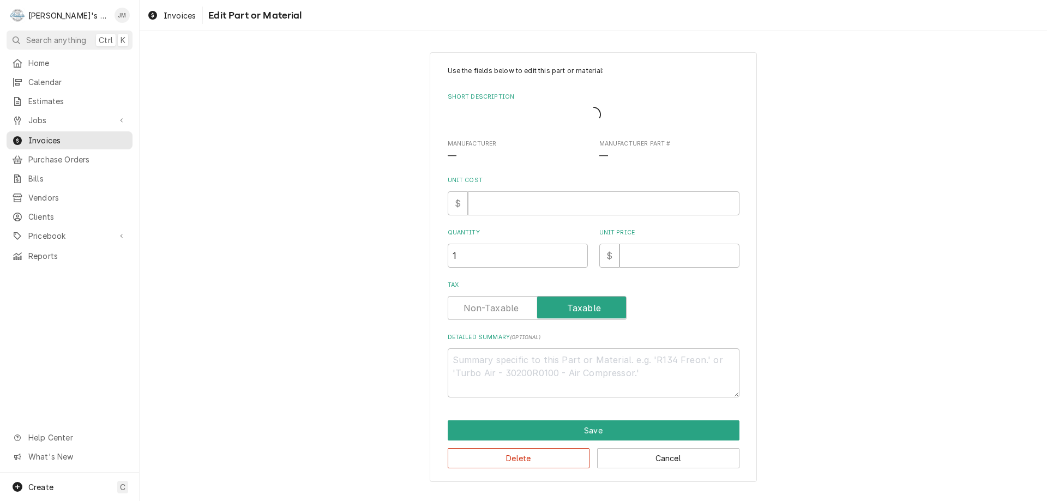
type textarea "x"
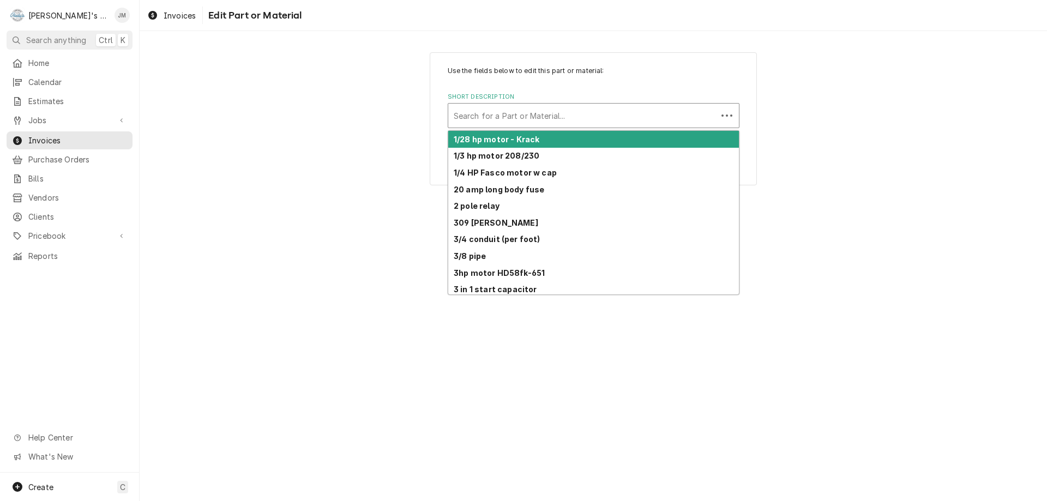
click at [705, 124] on div "Short Description" at bounding box center [583, 116] width 258 height 20
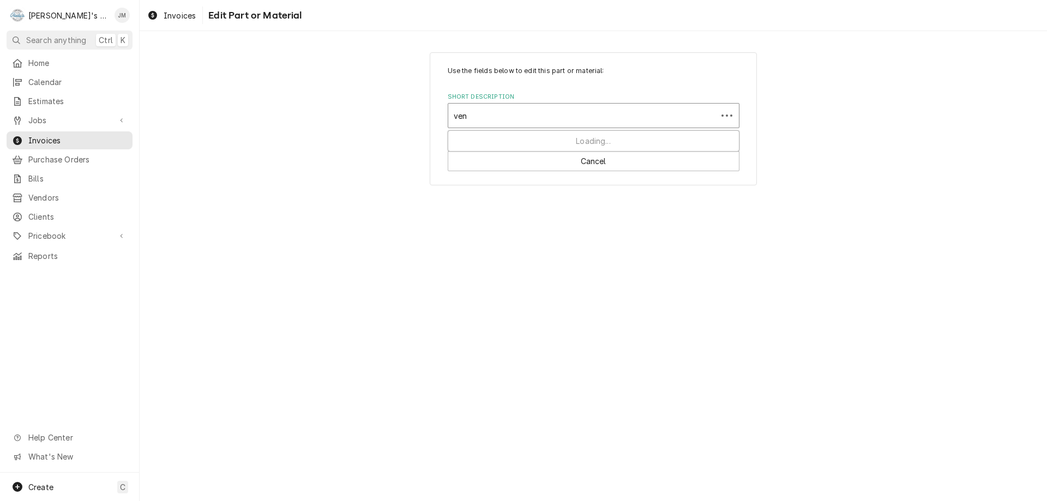
type input "vent"
click at [557, 127] on div "Search for a Part or Material..." at bounding box center [593, 116] width 291 height 24
click at [543, 123] on div "Short Description" at bounding box center [594, 116] width 280 height 20
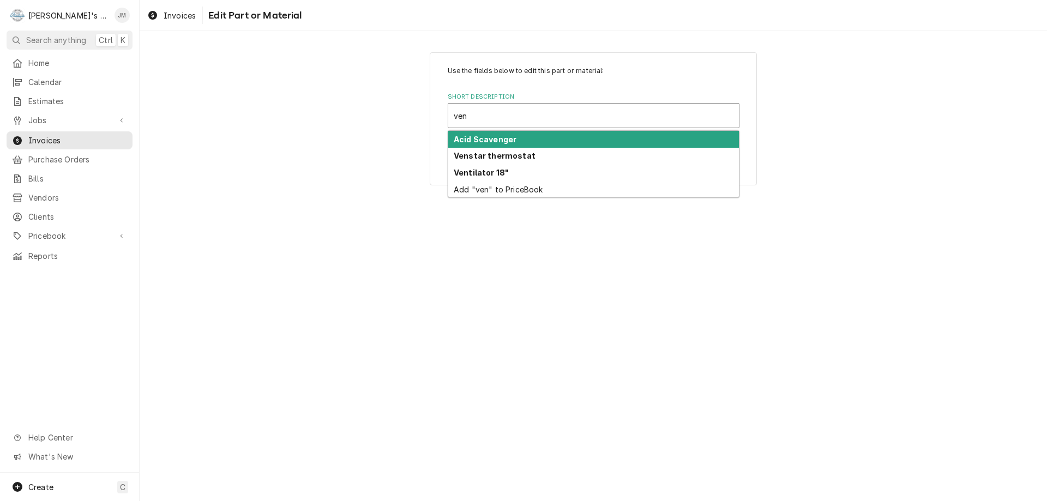
type input "vent"
click at [549, 140] on div "Ventilator 18"" at bounding box center [593, 139] width 291 height 17
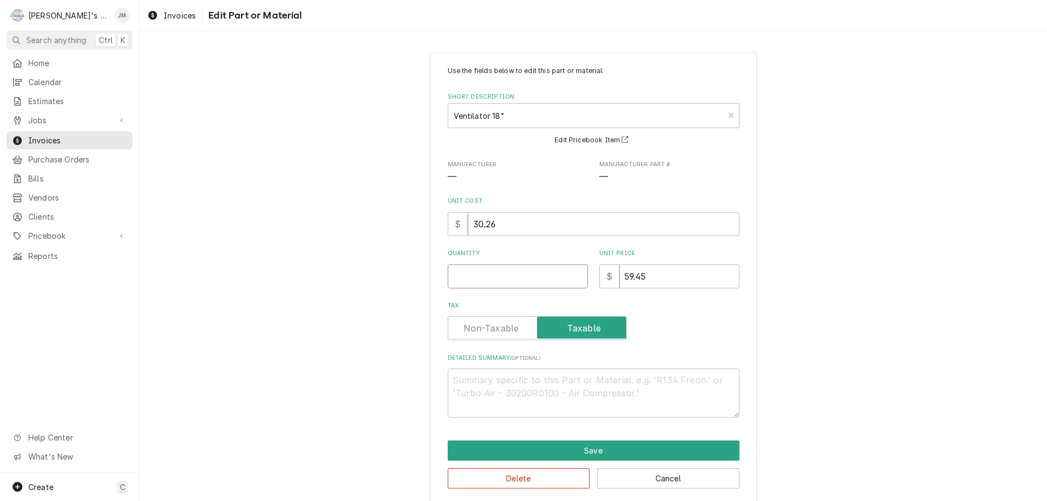
click at [534, 281] on input "Quantity" at bounding box center [518, 276] width 140 height 24
type textarea "x"
type input "1"
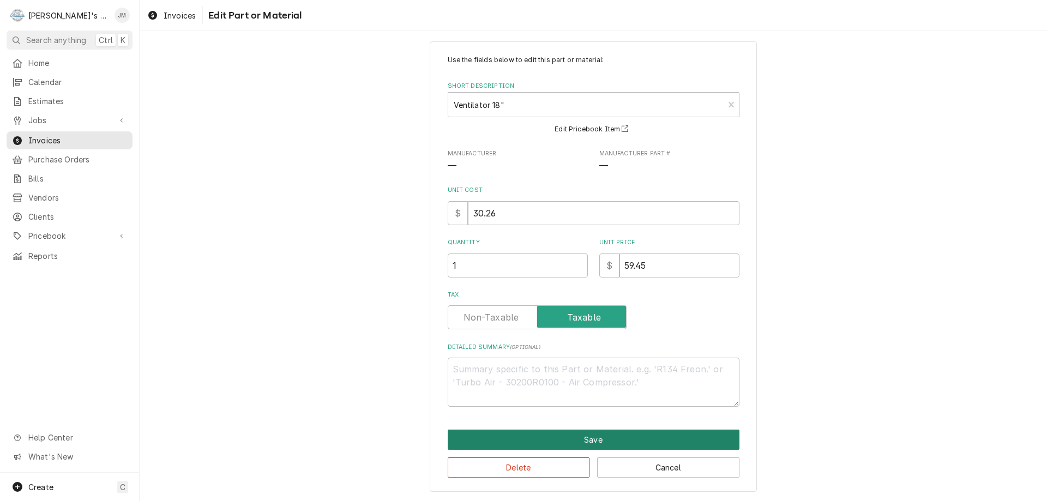
click at [583, 432] on button "Save" at bounding box center [594, 440] width 292 height 20
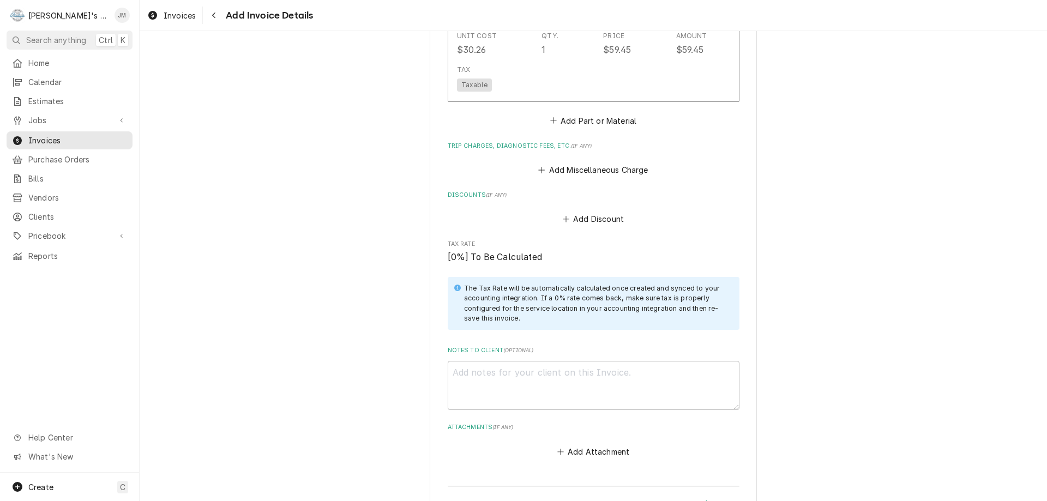
scroll to position [1530, 0]
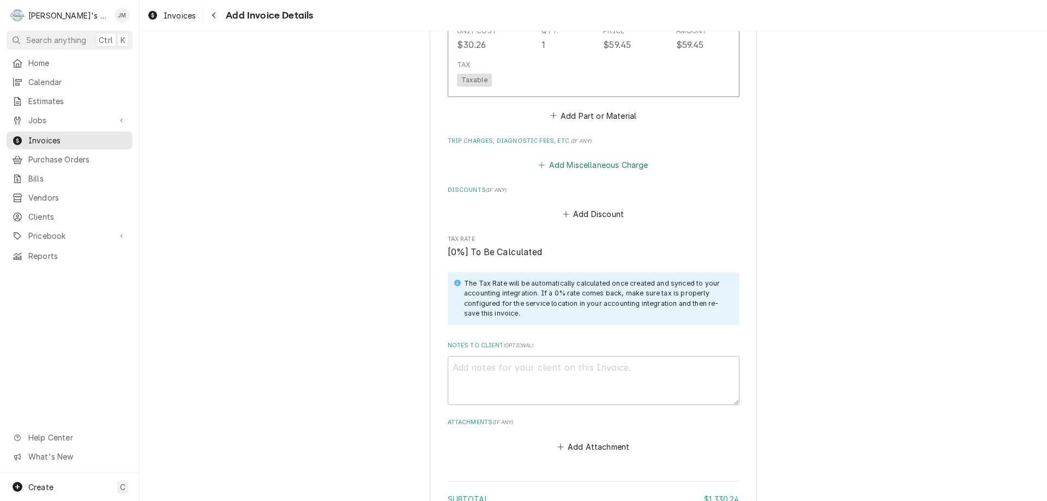
click at [572, 164] on button "Add Miscellaneous Charge" at bounding box center [593, 164] width 113 height 15
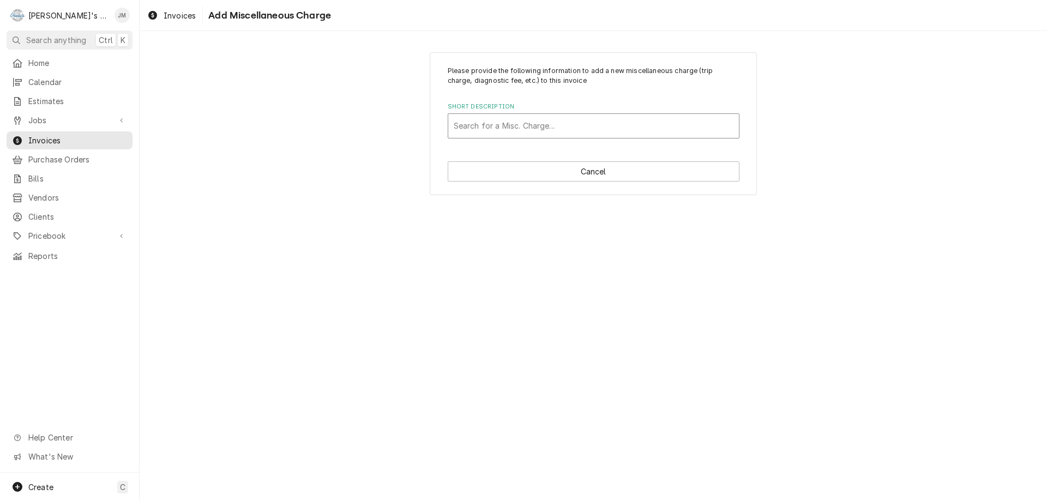
click at [571, 127] on div "Short Description" at bounding box center [594, 126] width 280 height 20
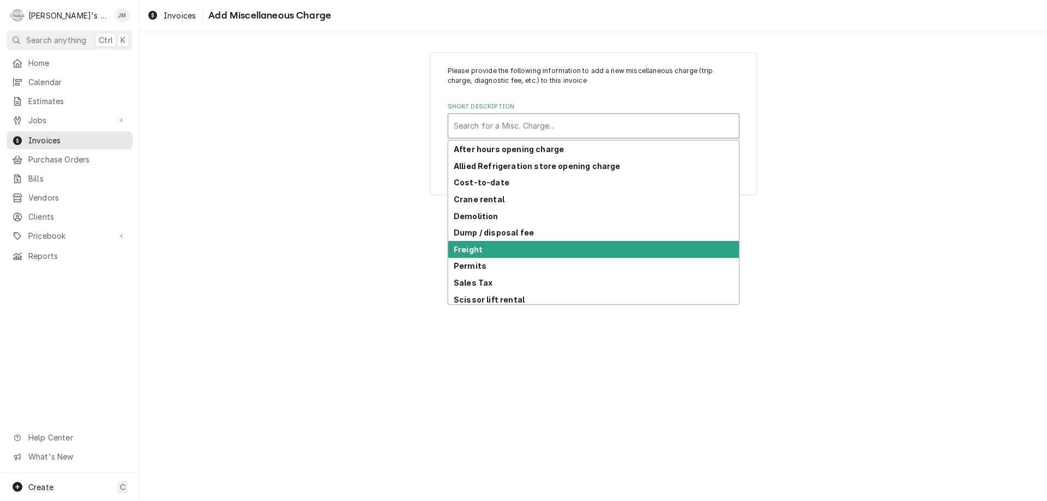
scroll to position [53, 0]
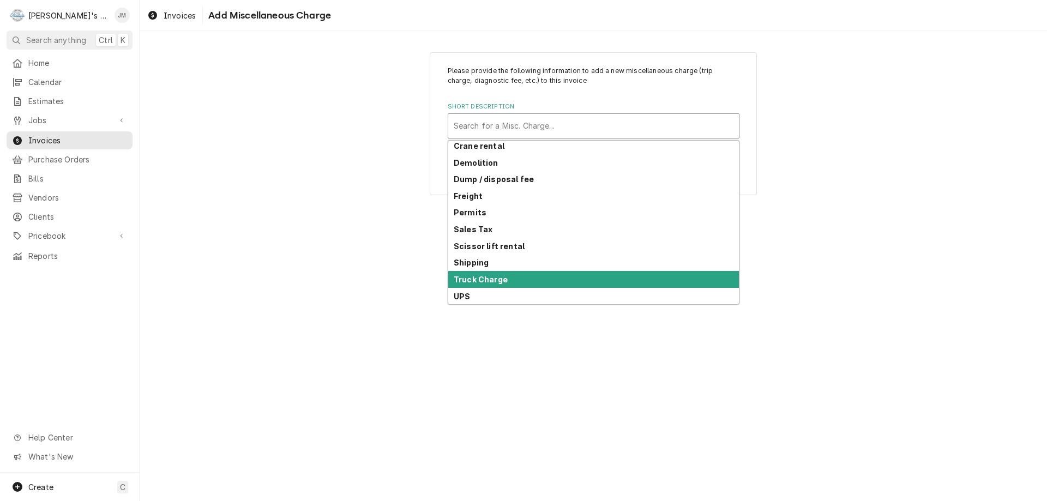
click at [551, 274] on div "Truck Charge" at bounding box center [593, 279] width 291 height 17
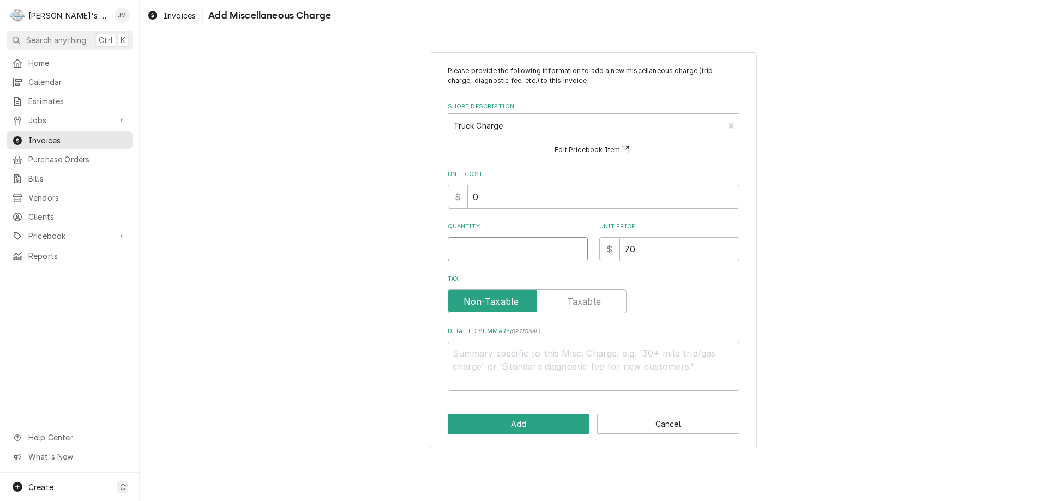
click at [542, 240] on input "Quantity" at bounding box center [518, 249] width 140 height 24
type textarea "x"
type input "1"
click at [519, 418] on button "Add" at bounding box center [519, 424] width 142 height 20
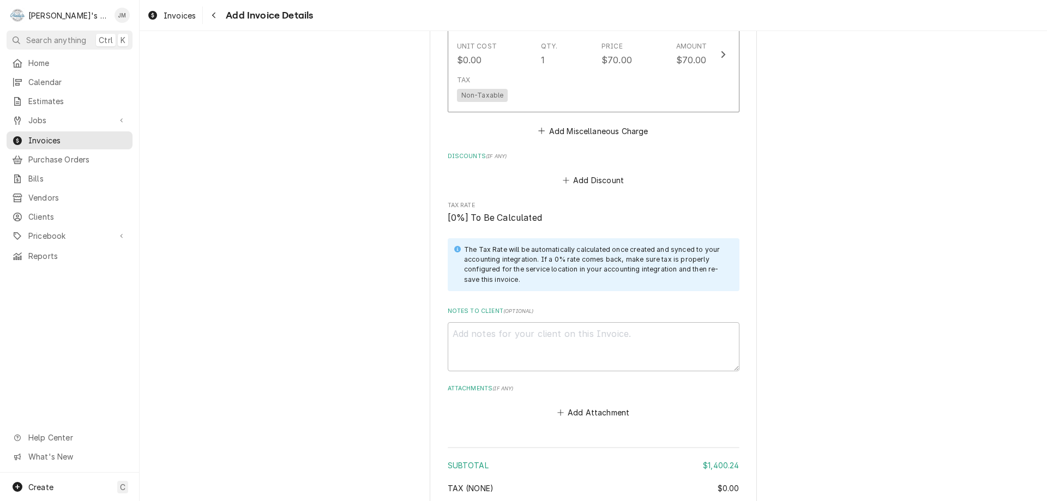
scroll to position [1833, 0]
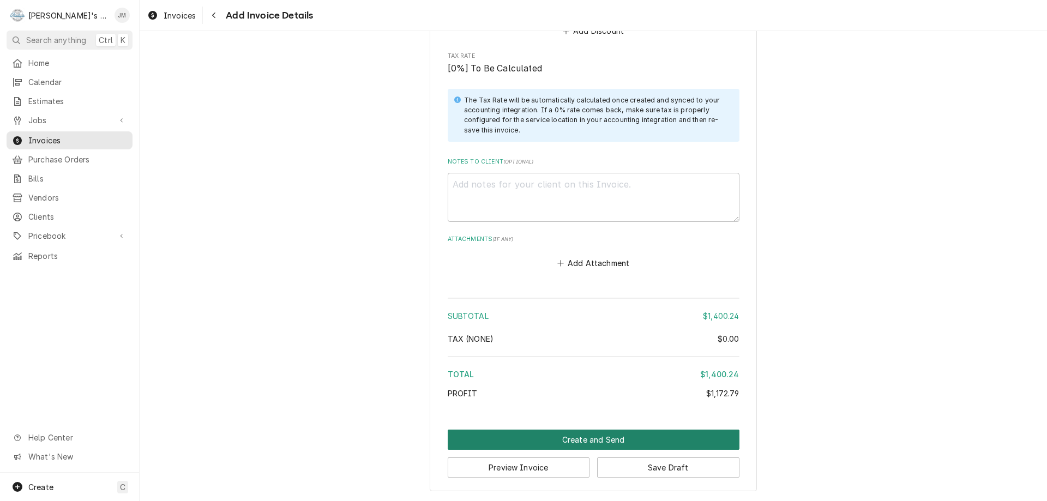
click at [626, 436] on button "Create and Send" at bounding box center [594, 440] width 292 height 20
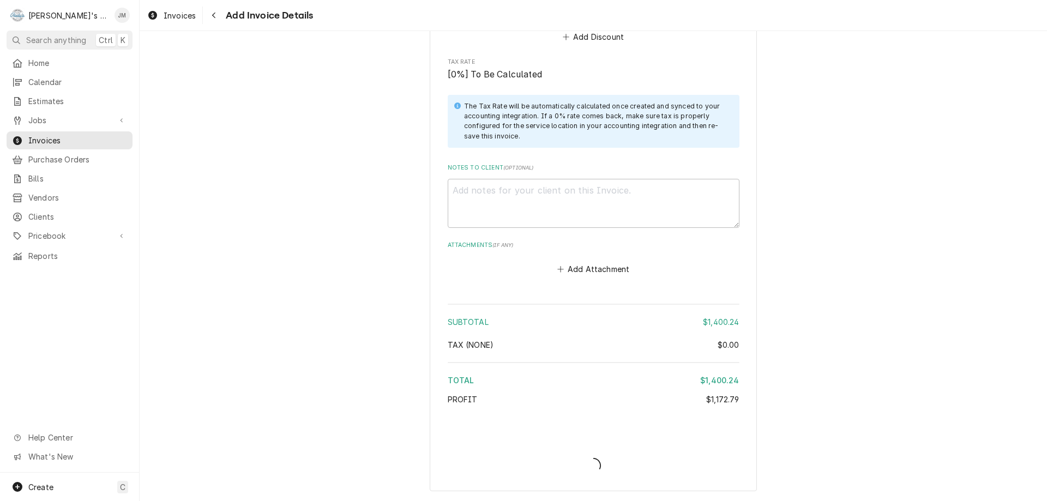
type textarea "x"
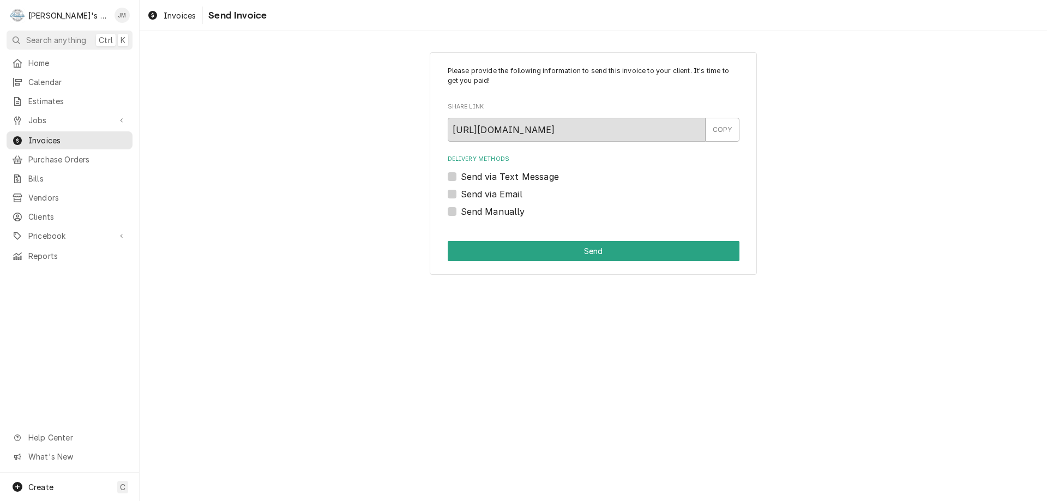
click at [491, 212] on label "Send Manually" at bounding box center [493, 211] width 64 height 13
click at [491, 212] on input "Send Manually" at bounding box center [607, 217] width 292 height 24
checkbox input "true"
click at [587, 257] on button "Send" at bounding box center [594, 251] width 292 height 20
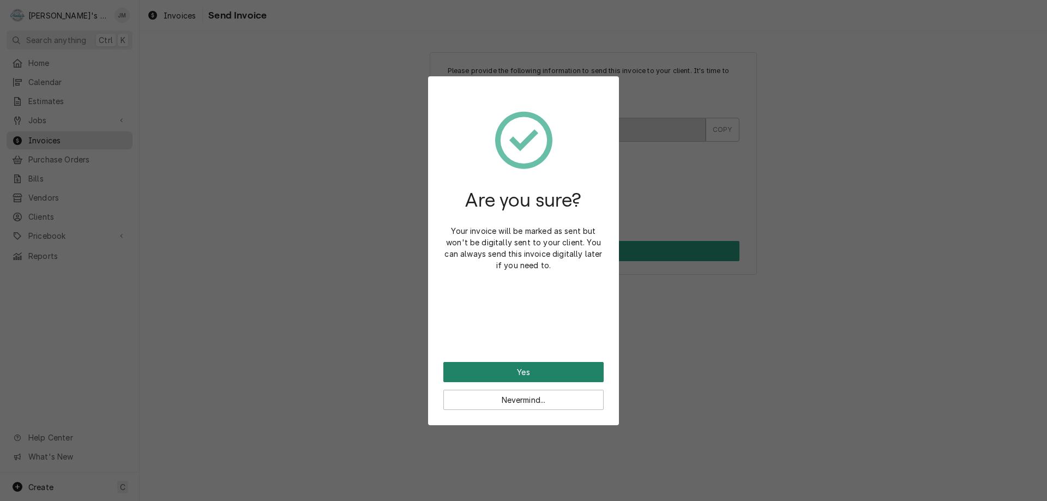
click at [532, 368] on button "Yes" at bounding box center [523, 372] width 160 height 20
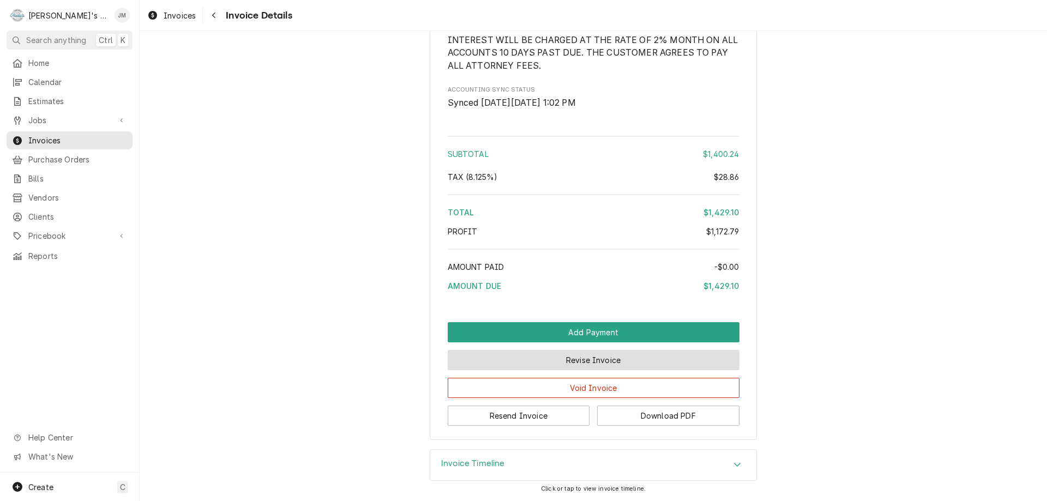
scroll to position [1536, 0]
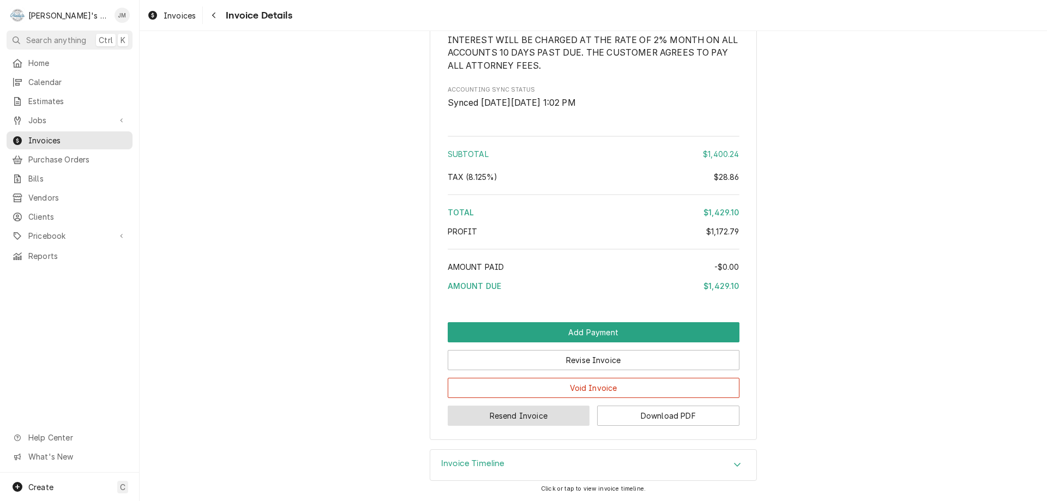
click at [508, 420] on button "Resend Invoice" at bounding box center [519, 416] width 142 height 20
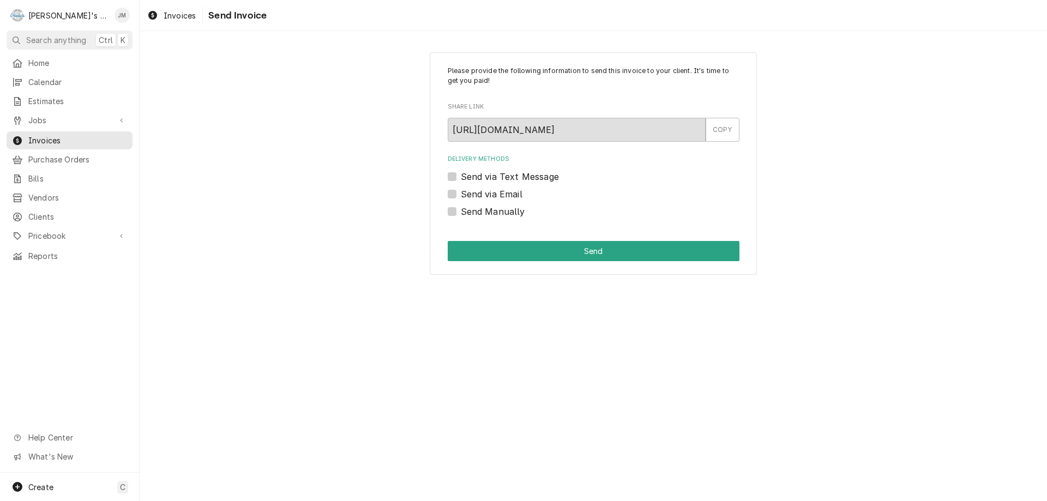
click at [516, 193] on label "Send via Email" at bounding box center [492, 194] width 62 height 13
click at [516, 193] on input "Send via Email" at bounding box center [607, 200] width 292 height 24
checkbox input "true"
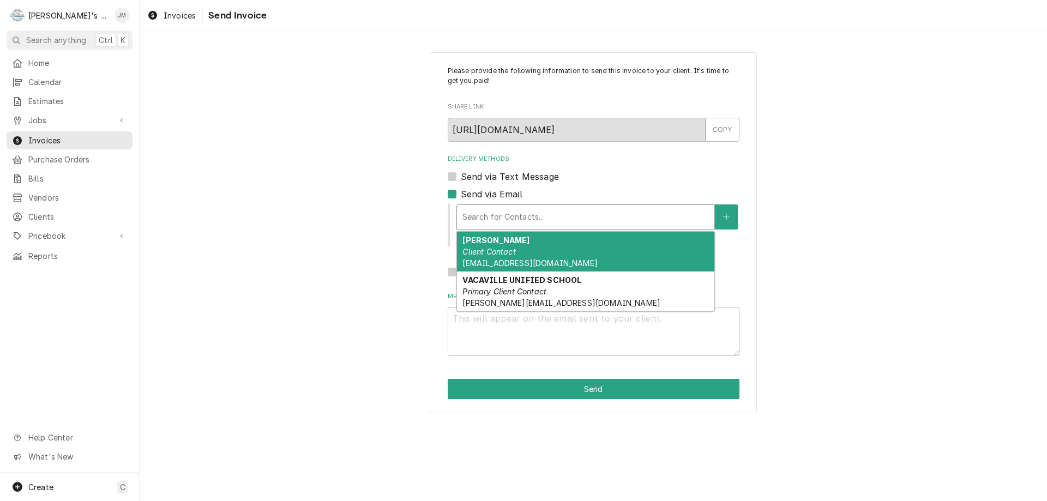
click at [510, 219] on div "Delivery Methods" at bounding box center [585, 217] width 246 height 20
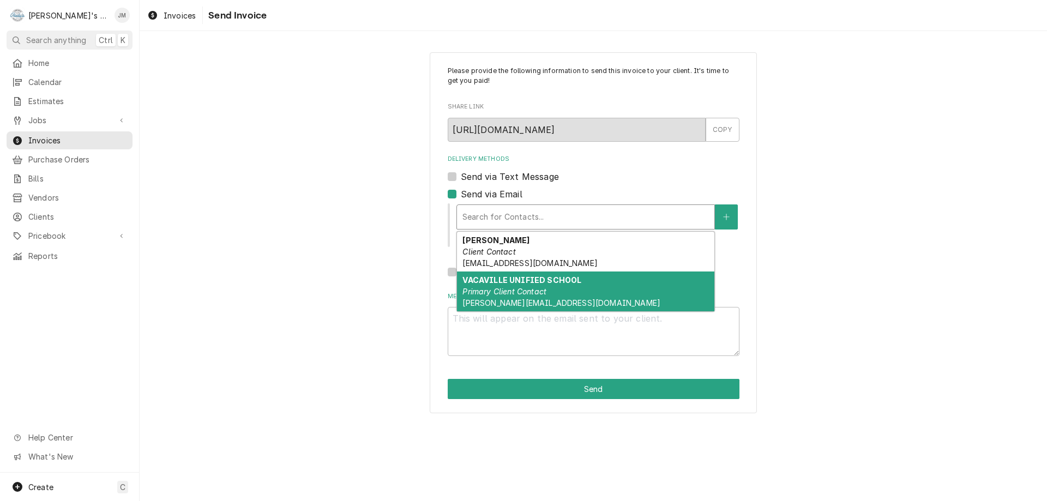
click at [488, 299] on span "[PERSON_NAME][EMAIL_ADDRESS][DOMAIN_NAME]" at bounding box center [561, 302] width 198 height 9
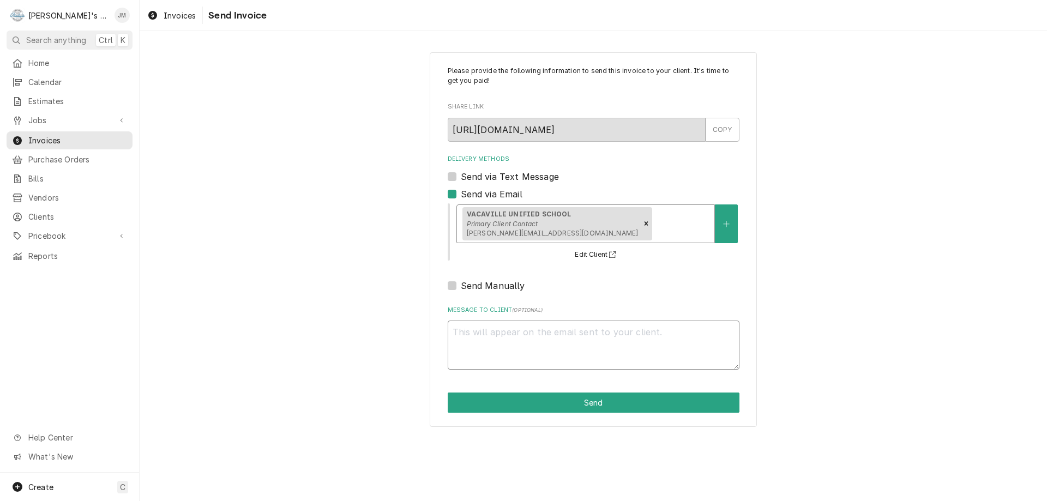
click at [567, 341] on textarea "Message to Client ( optional )" at bounding box center [594, 345] width 292 height 49
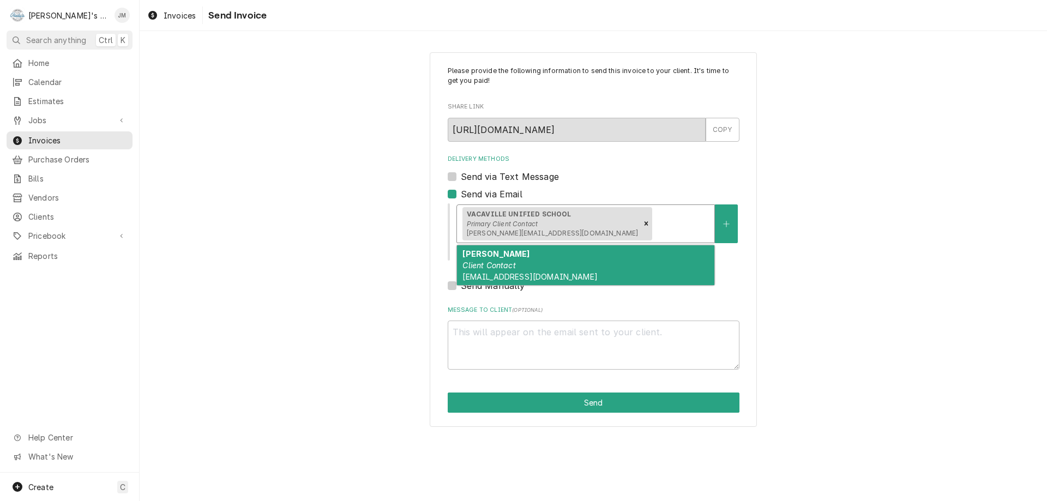
click at [654, 230] on div "Delivery Methods" at bounding box center [681, 224] width 55 height 20
click at [615, 272] on div "Juan Cordon Client Contact jcordon@vacavilleusd.org" at bounding box center [585, 265] width 257 height 40
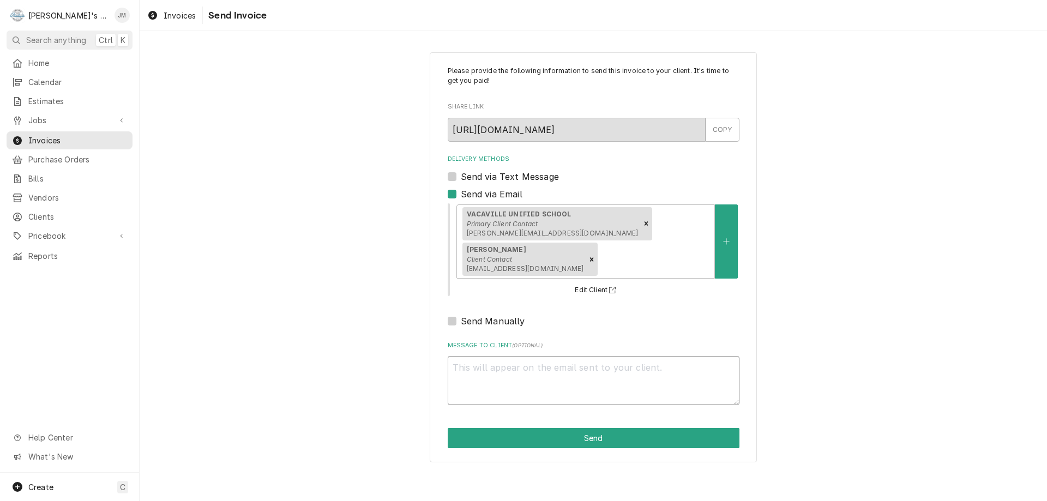
drag, startPoint x: 584, startPoint y: 375, endPoint x: 593, endPoint y: 382, distance: 12.1
click at [593, 382] on textarea "Message to Client ( optional )" at bounding box center [594, 380] width 292 height 49
type textarea "x"
type textarea "T"
type textarea "x"
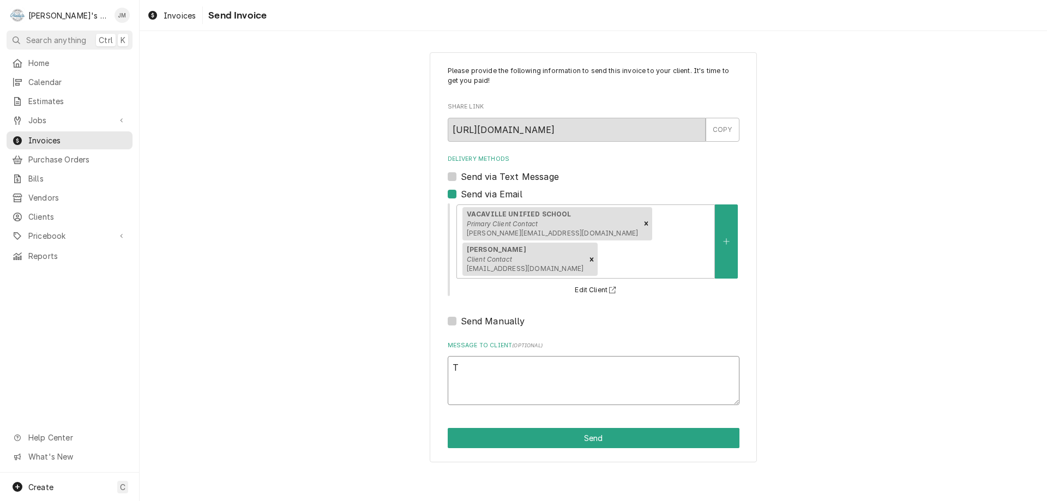
type textarea "Th"
type textarea "x"
type textarea "Tha"
type textarea "x"
type textarea "Than"
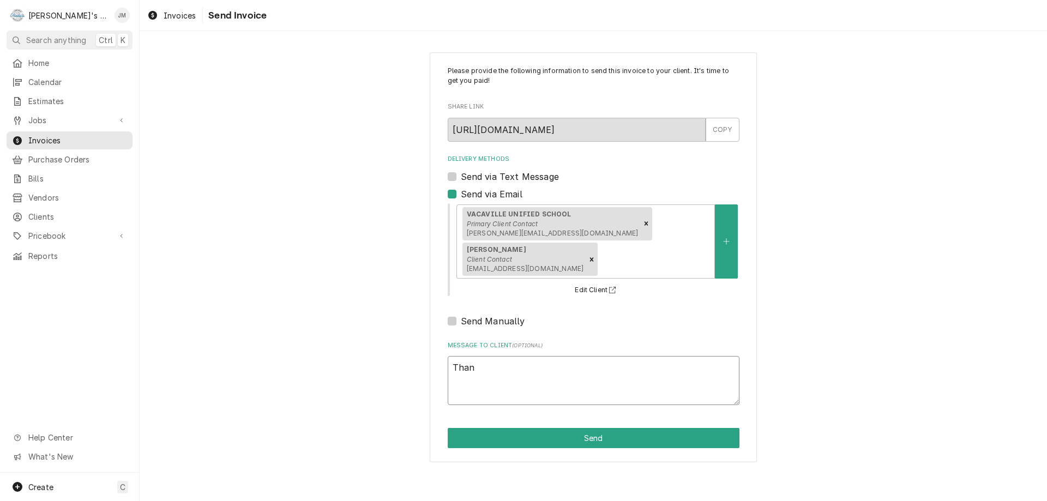
type textarea "x"
type textarea "Thank"
type textarea "x"
type textarea "Thank"
type textarea "x"
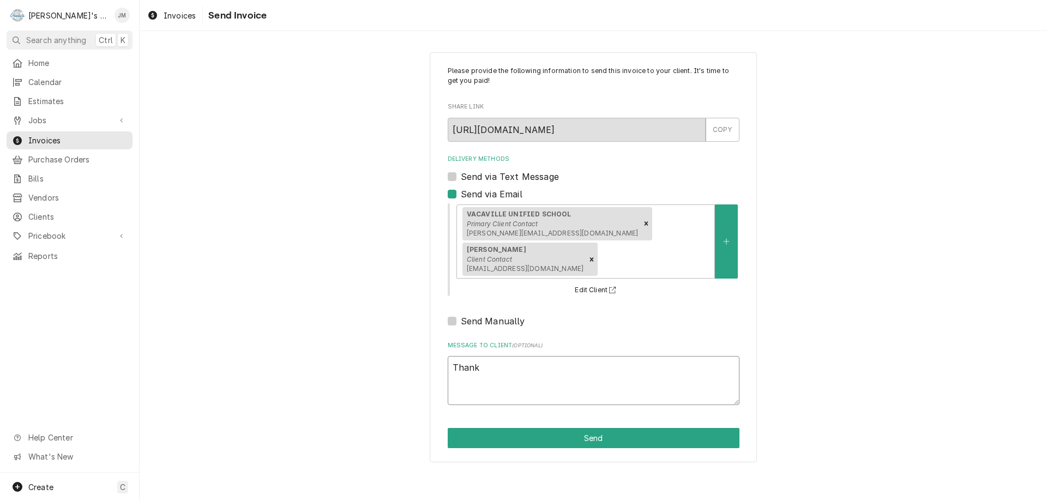
type textarea "Thank y"
type textarea "x"
type textarea "Thank y9"
type textarea "x"
type textarea "Thank y9u"
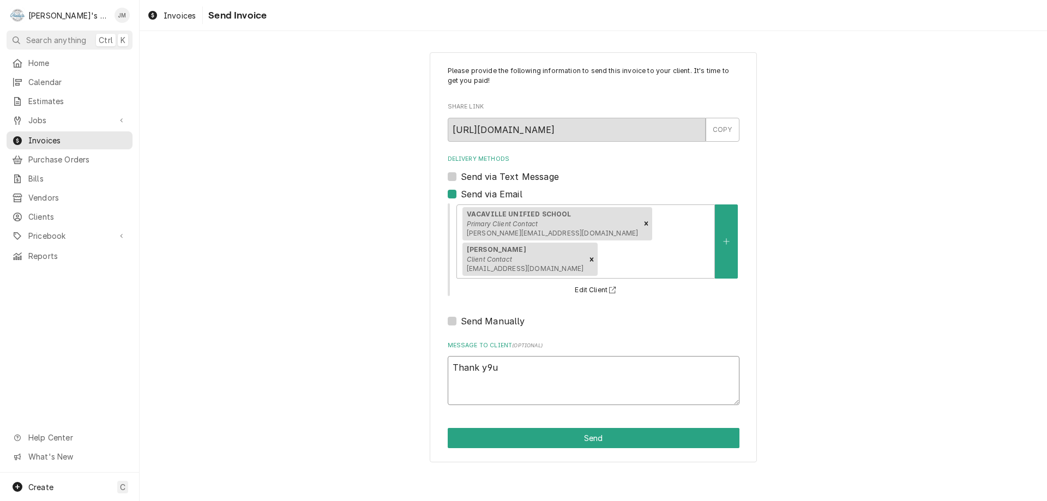
type textarea "x"
type textarea "Thank y9"
type textarea "x"
type textarea "Thank y"
type textarea "x"
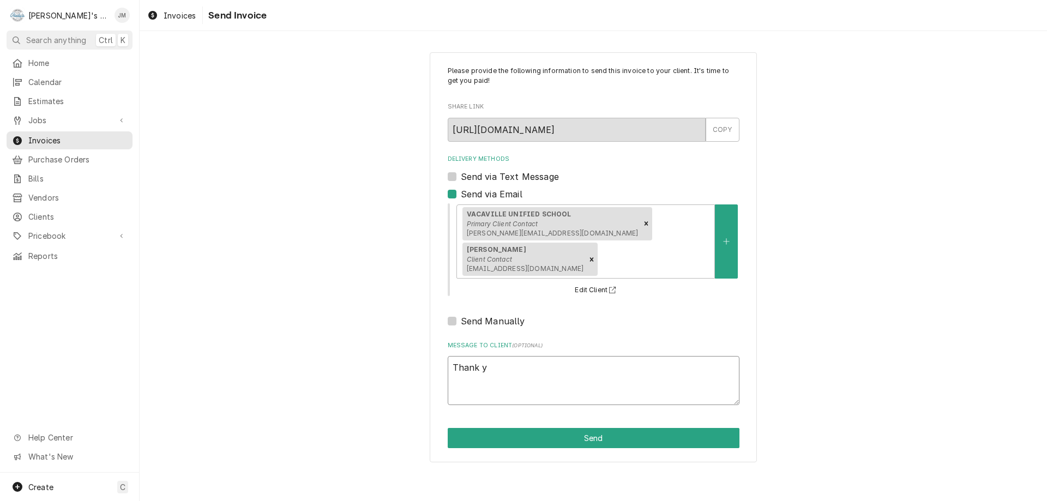
type textarea "Thank yo"
type textarea "x"
type textarea "Thank you"
type textarea "x"
type textarea "Thank you"
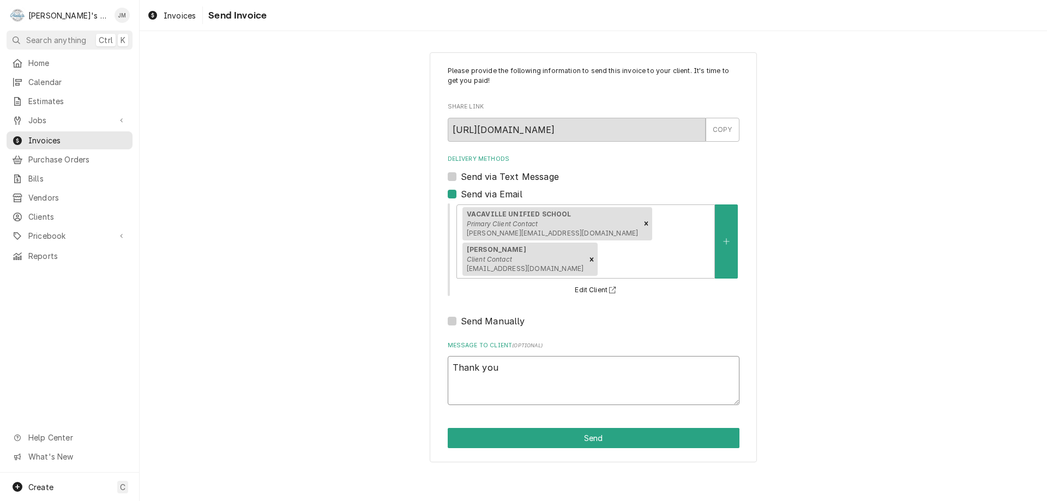
type textarea "x"
type textarea "Thank you f"
type textarea "x"
type textarea "Thank you fo"
type textarea "x"
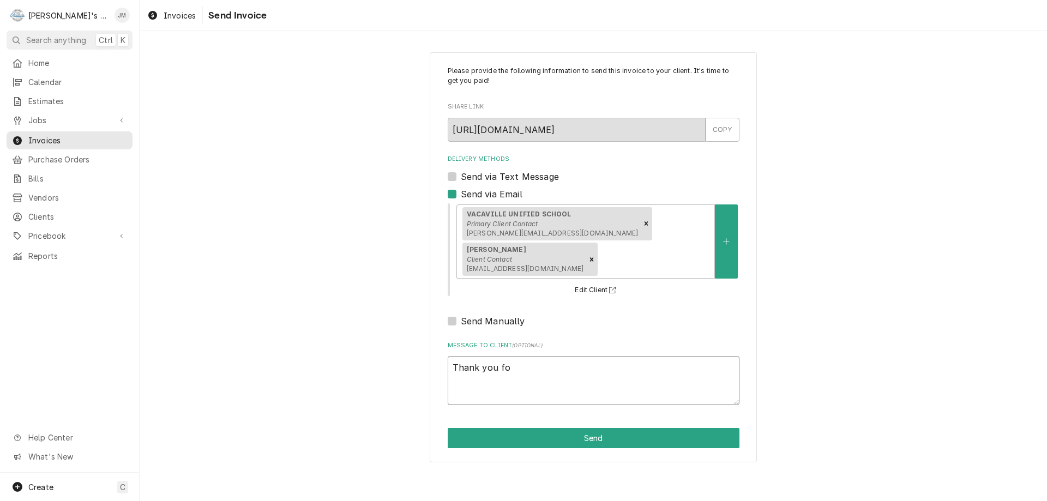
type textarea "Thank you for"
type textarea "x"
type textarea "Thank you for"
type textarea "x"
type textarea "Thank you for y"
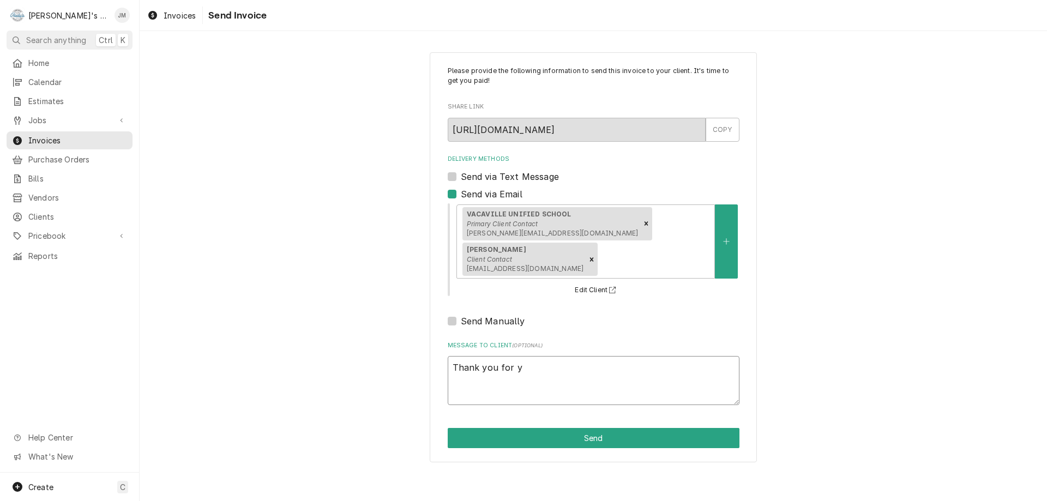
type textarea "x"
type textarea "Thank you for yo"
type textarea "x"
type textarea "Thank you for you"
type textarea "x"
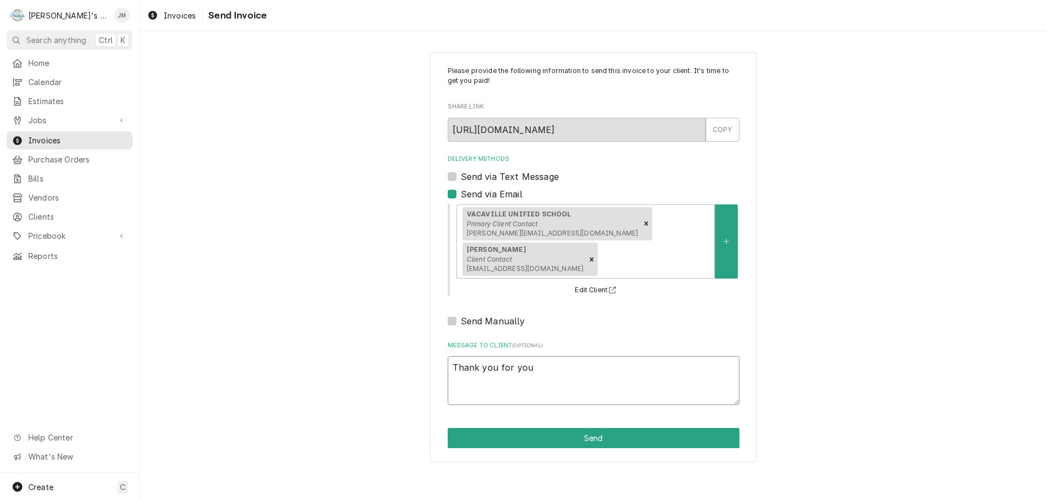
type textarea "Thank you for your"
type textarea "x"
type textarea "Thank you for your"
type textarea "x"
type textarea "Thank you for your b"
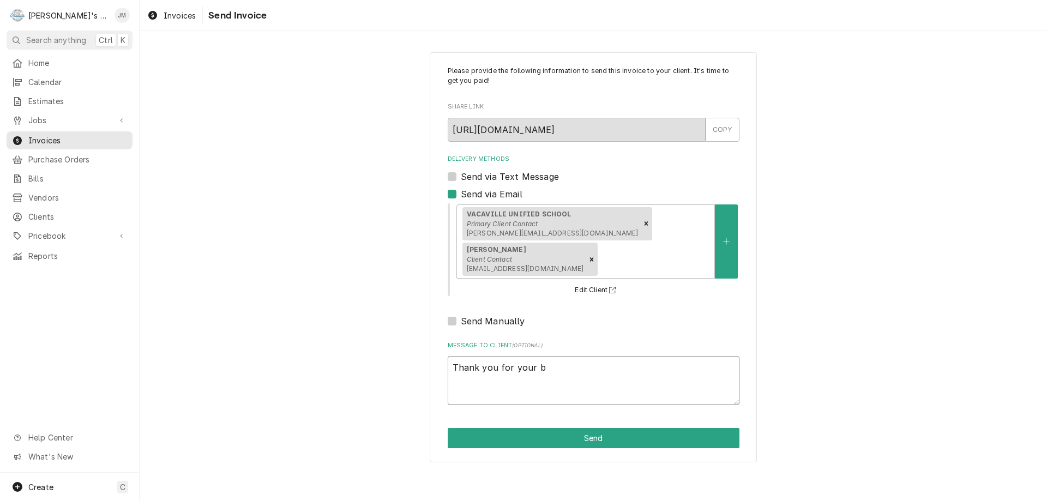
type textarea "x"
type textarea "Thank you for your bu"
type textarea "x"
type textarea "Thank you for your bus"
type textarea "x"
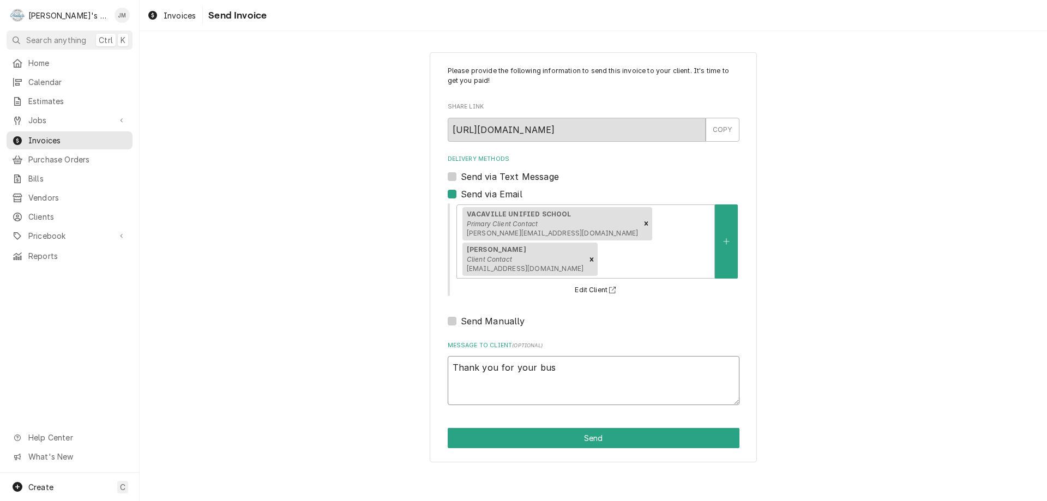
type textarea "Thank you for your busi"
type textarea "x"
type textarea "Thank you for your busin"
type textarea "x"
type textarea "Thank you for your busine"
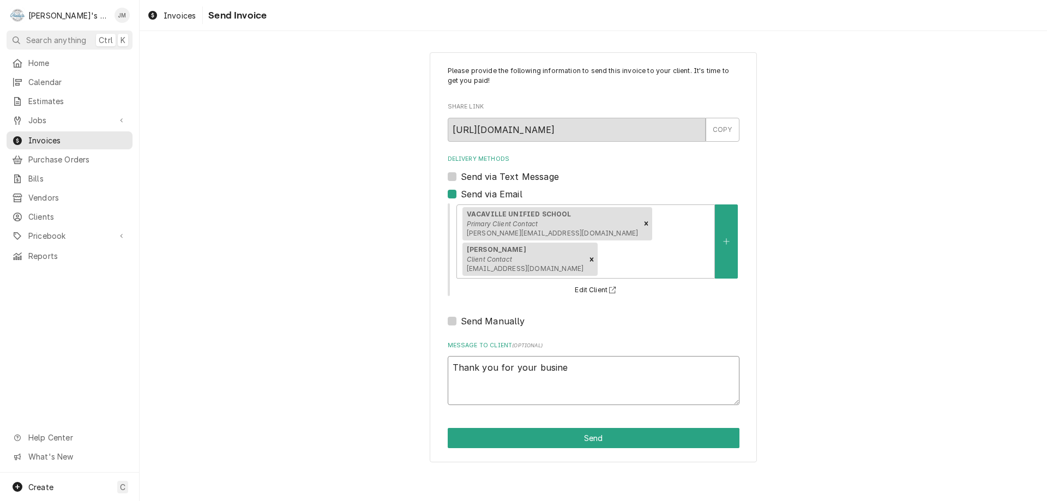
type textarea "x"
type textarea "Thank you for your busines"
type textarea "x"
type textarea "Thank you for your business"
type textarea "x"
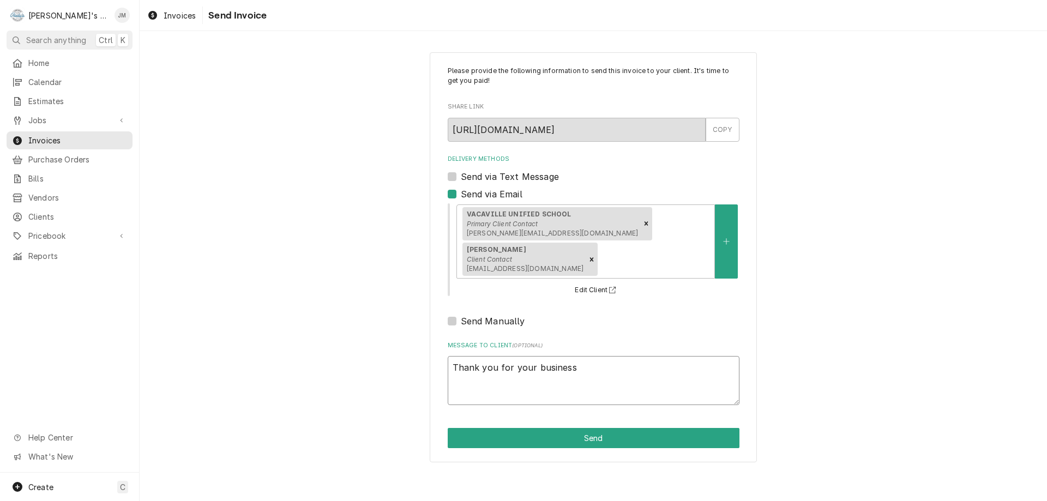
type textarea "Thank you for your business."
type textarea "x"
type textarea "Thank you for your business."
click at [592, 443] on button "Send" at bounding box center [594, 438] width 292 height 20
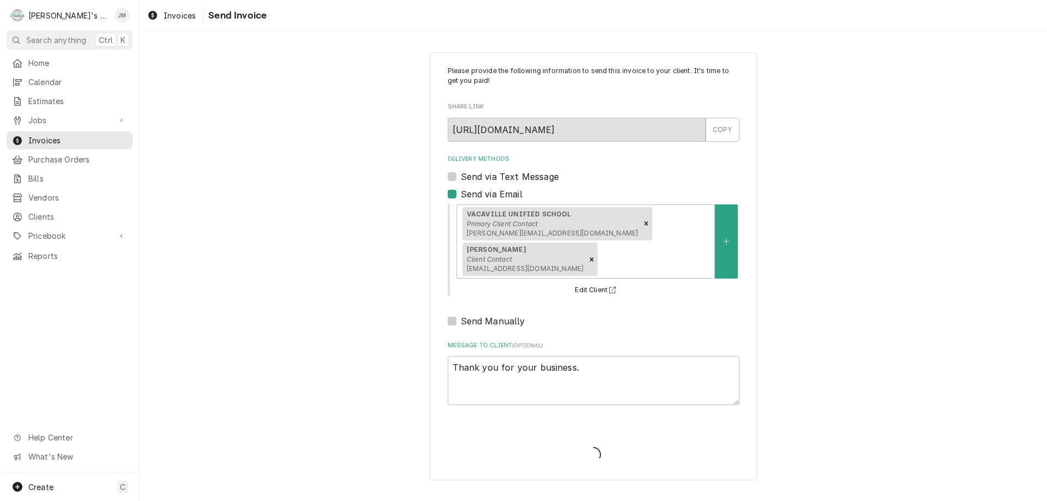
type textarea "x"
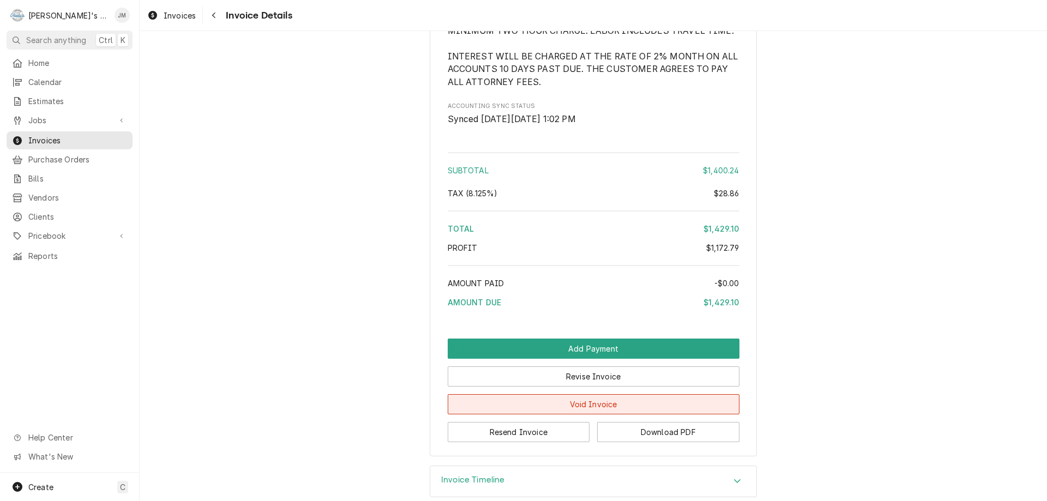
scroll to position [1536, 0]
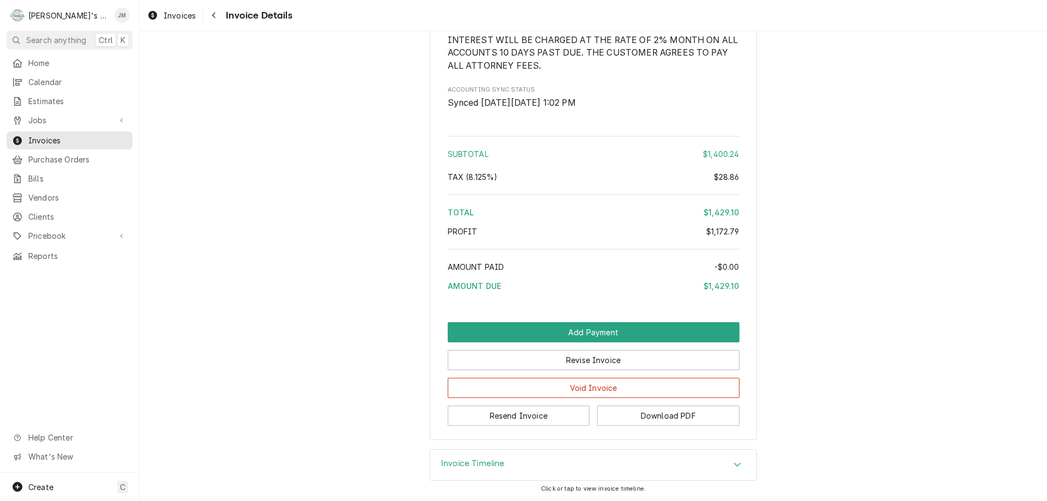
click at [465, 459] on h3 "Invoice Timeline" at bounding box center [473, 464] width 64 height 10
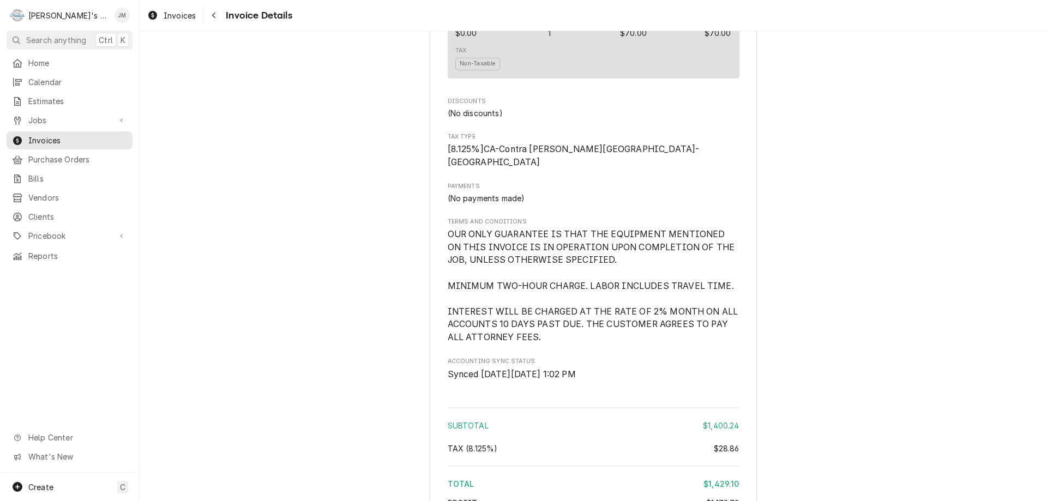
scroll to position [1251, 0]
click at [40, 118] on span "Jobs" at bounding box center [69, 120] width 82 height 11
click at [44, 134] on span "Jobs" at bounding box center [77, 139] width 99 height 11
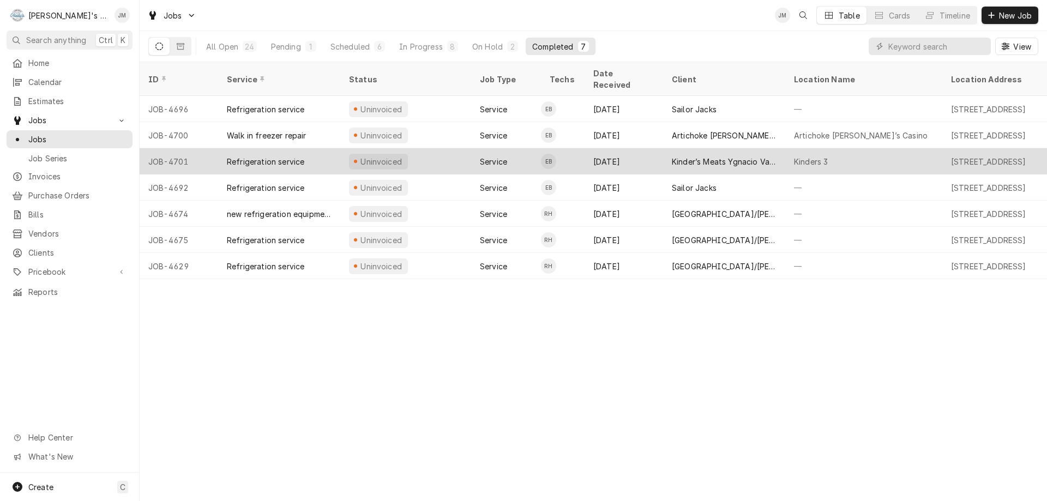
click at [716, 156] on div "Kinder’s Meats Ygnacio Valley" at bounding box center [724, 161] width 105 height 11
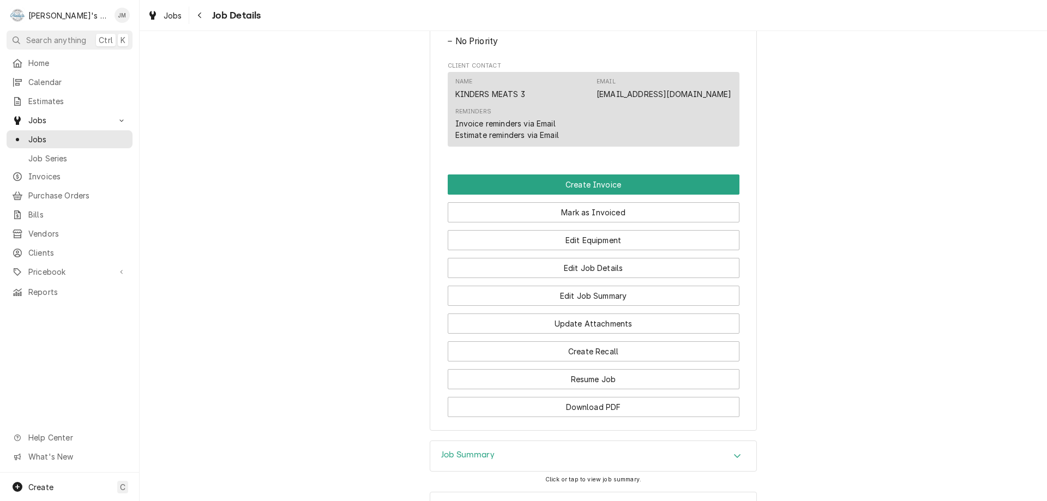
scroll to position [600, 0]
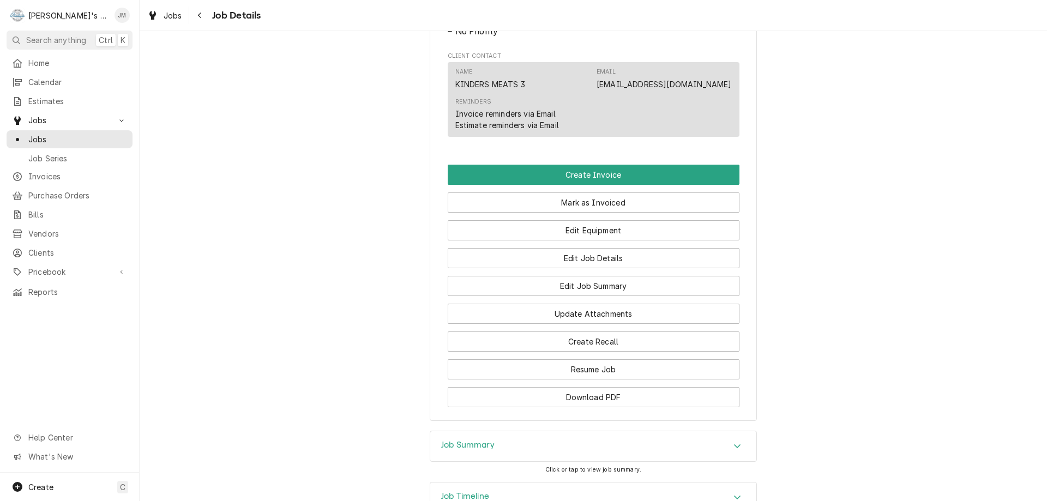
click at [484, 450] on h3 "Job Summary" at bounding box center [467, 445] width 53 height 10
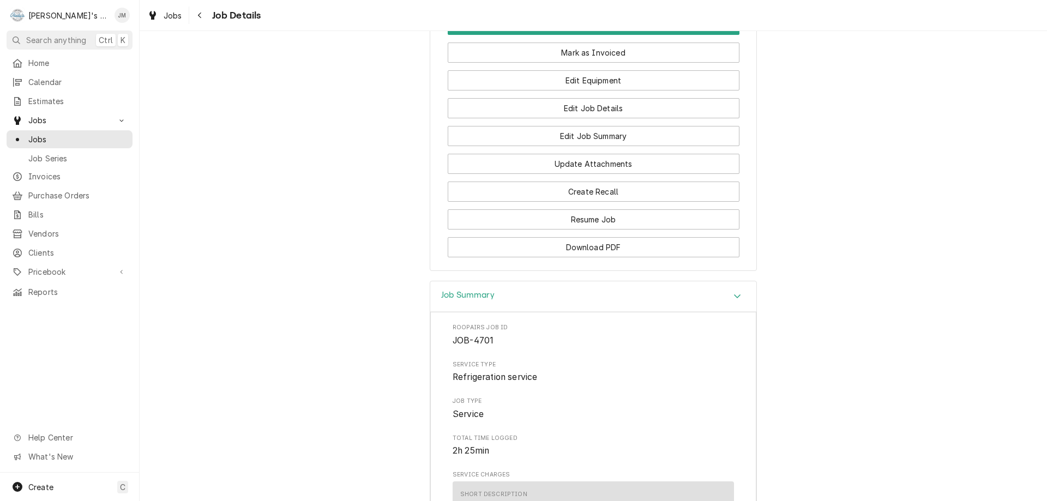
scroll to position [709, 0]
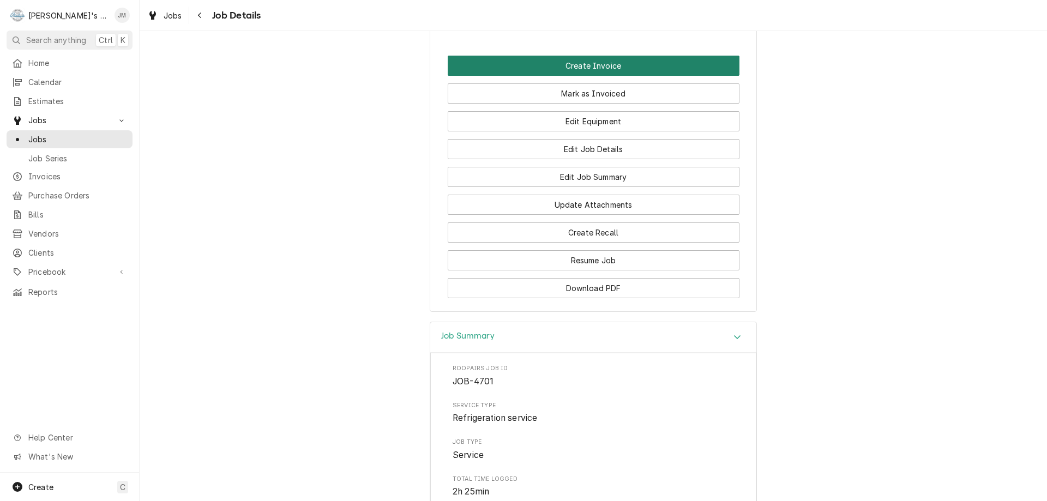
click at [596, 76] on button "Create Invoice" at bounding box center [594, 66] width 292 height 20
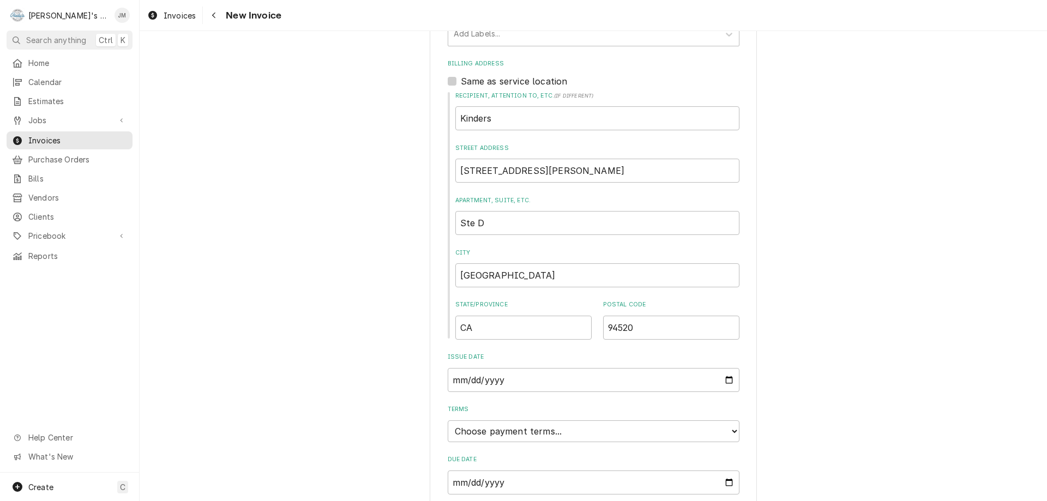
scroll to position [415, 0]
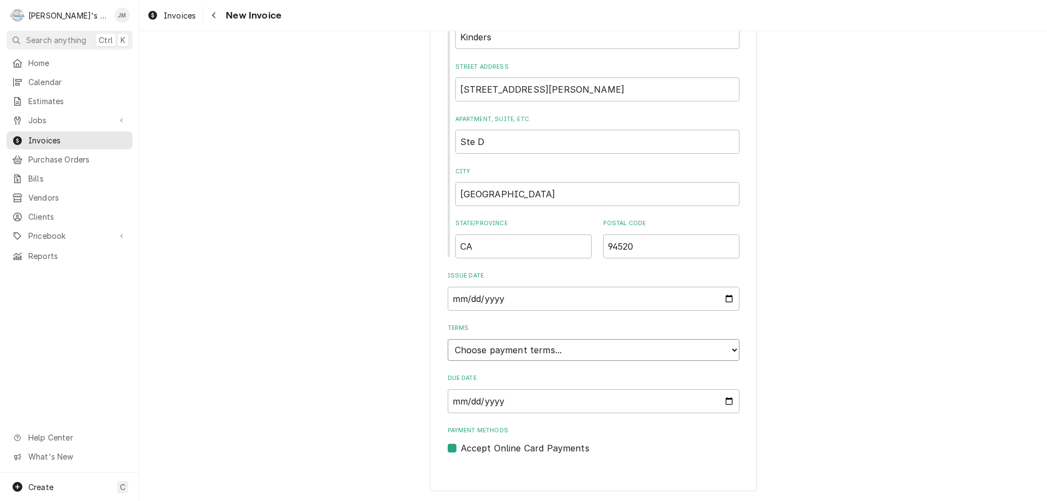
click at [625, 354] on select "Choose payment terms... Same Day Net 7 Net 14 Net 21 Net 30 Net 45 Net 60 Net 90" at bounding box center [594, 350] width 292 height 22
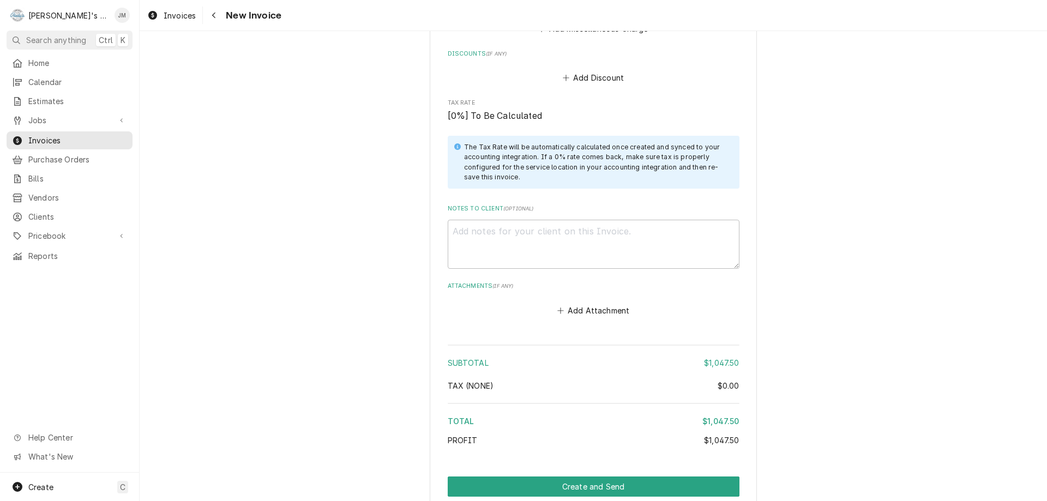
scroll to position [1629, 0]
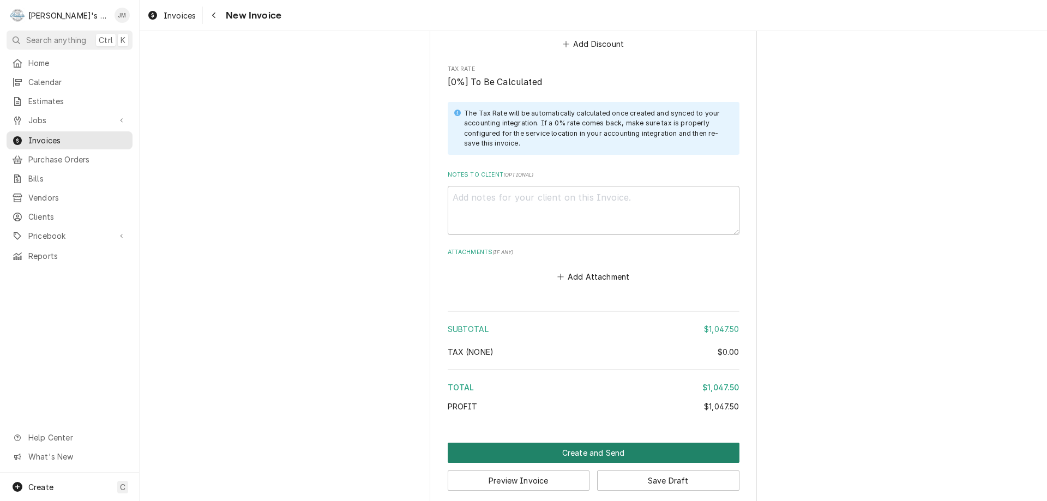
click at [615, 443] on button "Create and Send" at bounding box center [594, 453] width 292 height 20
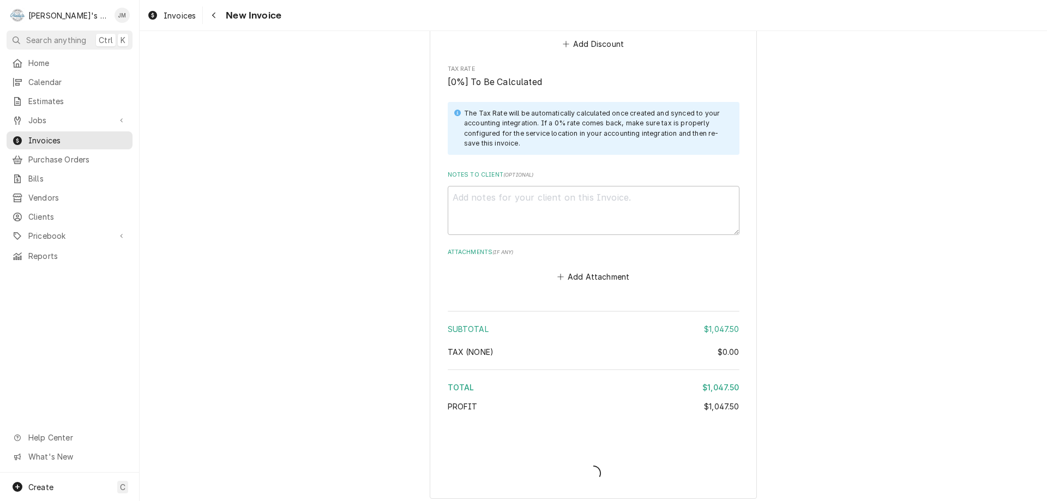
scroll to position [1623, 0]
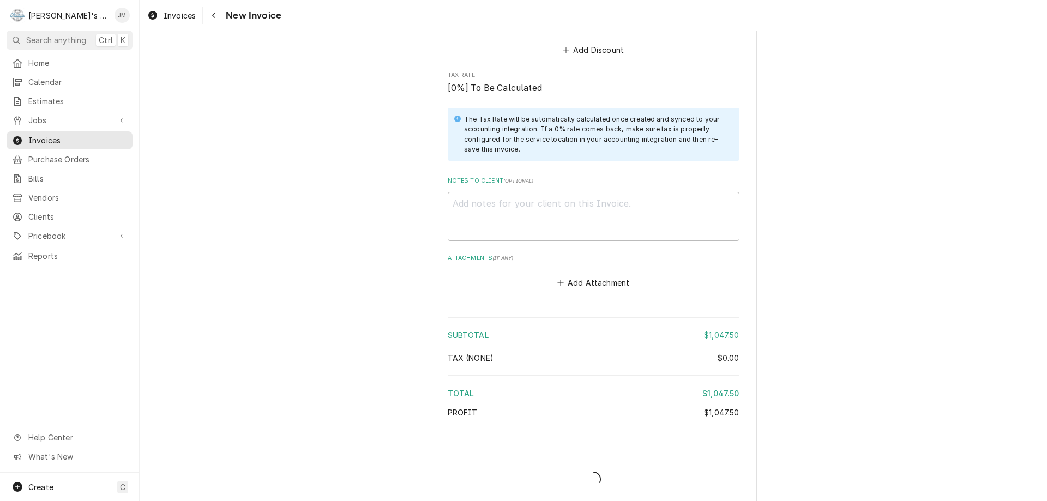
type textarea "x"
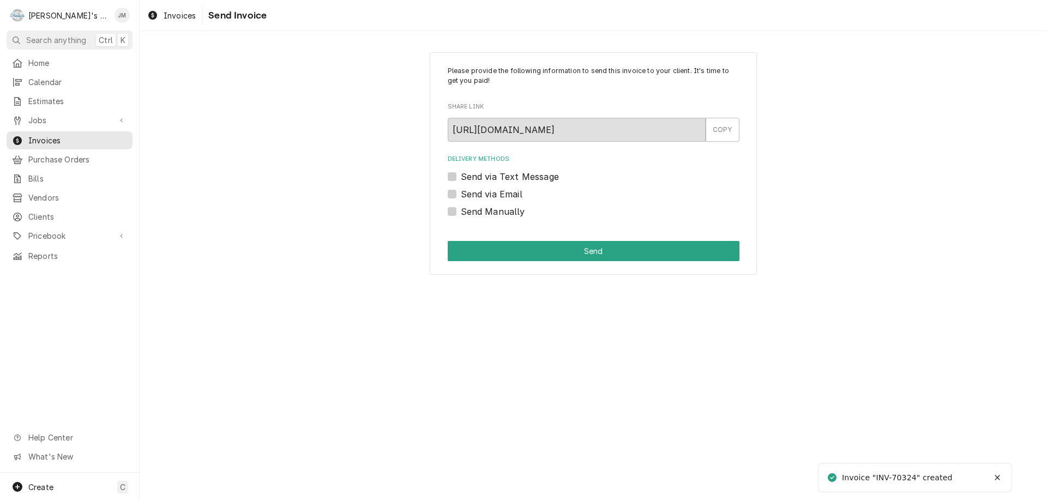
click at [499, 213] on label "Send Manually" at bounding box center [493, 211] width 64 height 13
click at [499, 213] on input "Send Manually" at bounding box center [607, 217] width 292 height 24
checkbox input "true"
click at [556, 249] on button "Send" at bounding box center [594, 251] width 292 height 20
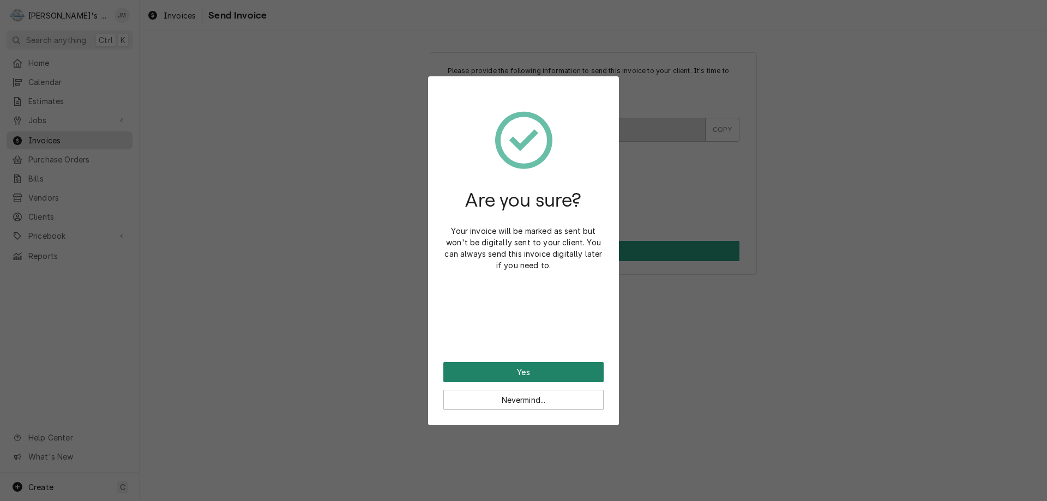
click at [529, 364] on button "Yes" at bounding box center [523, 372] width 160 height 20
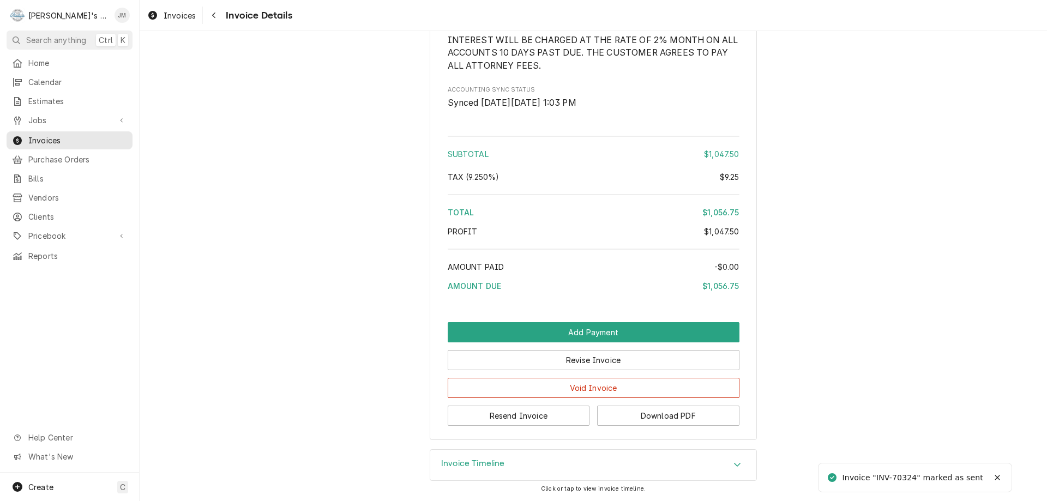
scroll to position [1423, 0]
click at [533, 416] on button "Resend Invoice" at bounding box center [519, 416] width 142 height 20
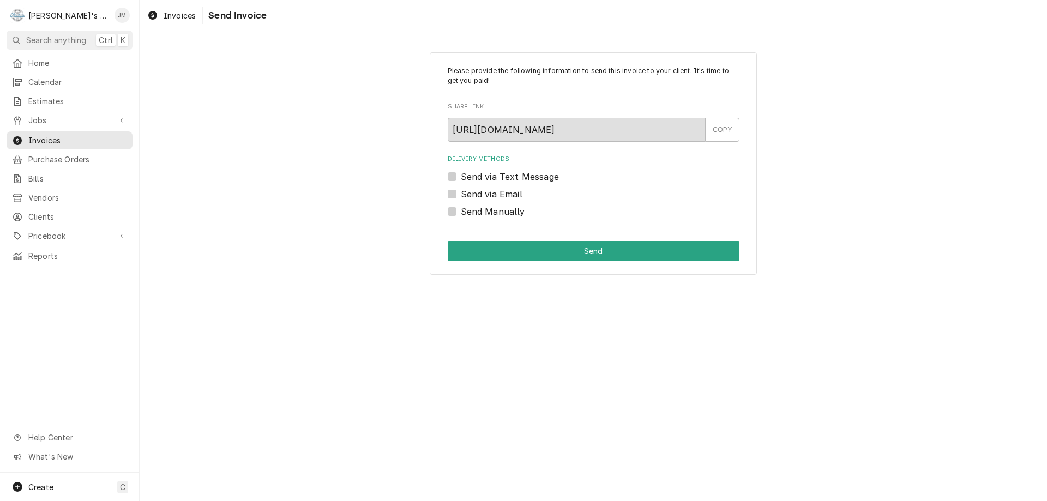
click at [501, 198] on label "Send via Email" at bounding box center [492, 194] width 62 height 13
click at [501, 198] on input "Send via Email" at bounding box center [607, 200] width 292 height 24
checkbox input "true"
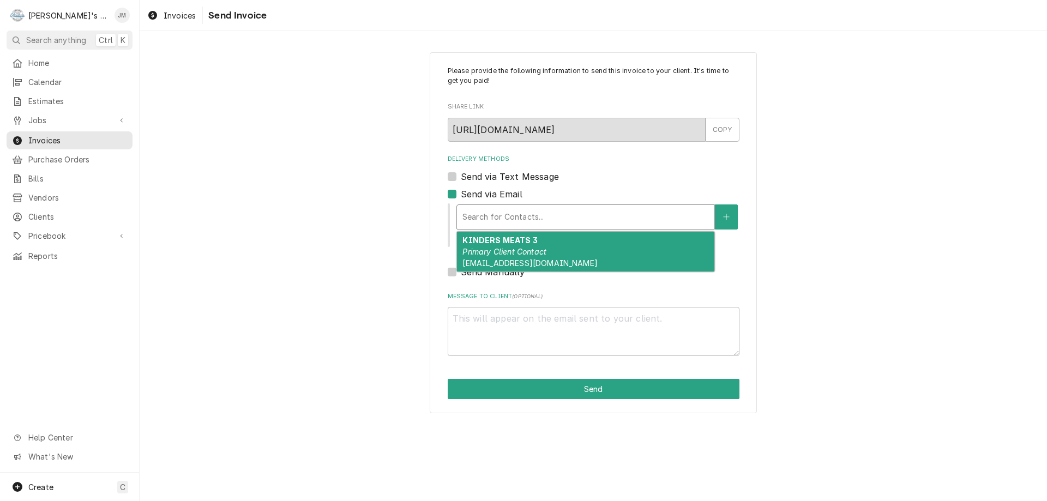
click at [506, 218] on div "Delivery Methods" at bounding box center [585, 217] width 246 height 20
drag, startPoint x: 503, startPoint y: 249, endPoint x: 511, endPoint y: 319, distance: 70.3
click at [503, 252] on em "Primary Client Contact" at bounding box center [504, 251] width 84 height 9
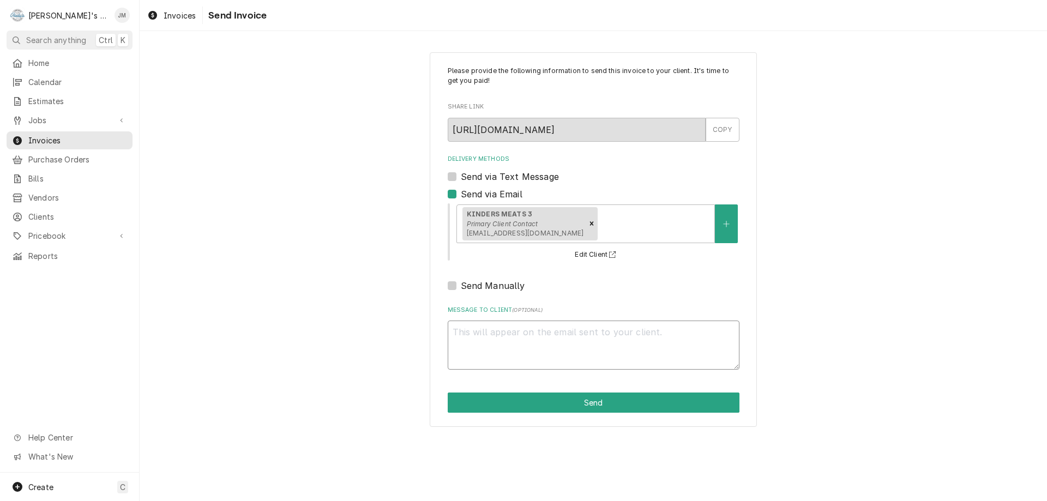
click at [512, 341] on textarea "Message to Client ( optional )" at bounding box center [594, 345] width 292 height 49
type textarea "x"
type textarea "T"
type textarea "x"
type textarea "Th"
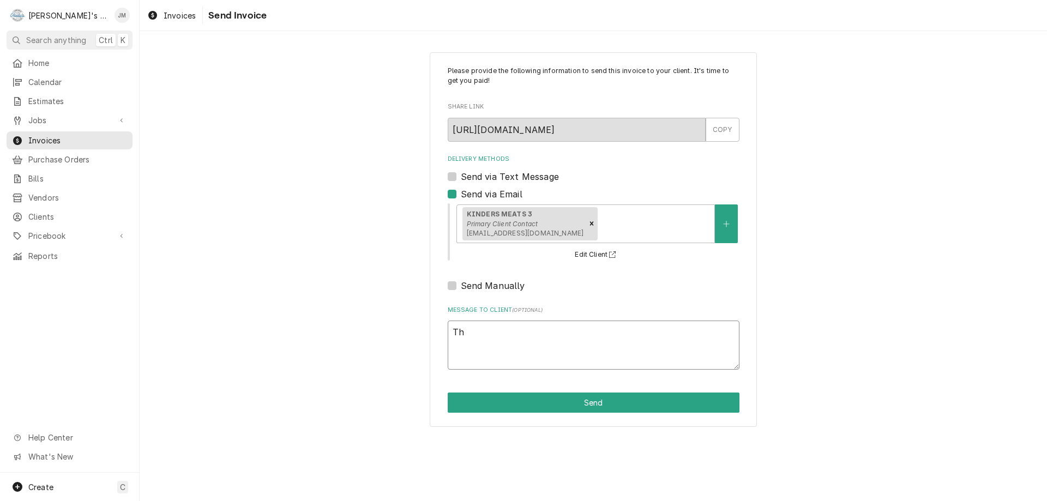
type textarea "x"
type textarea "Thabn"
type textarea "x"
type textarea "Thabnk"
type textarea "x"
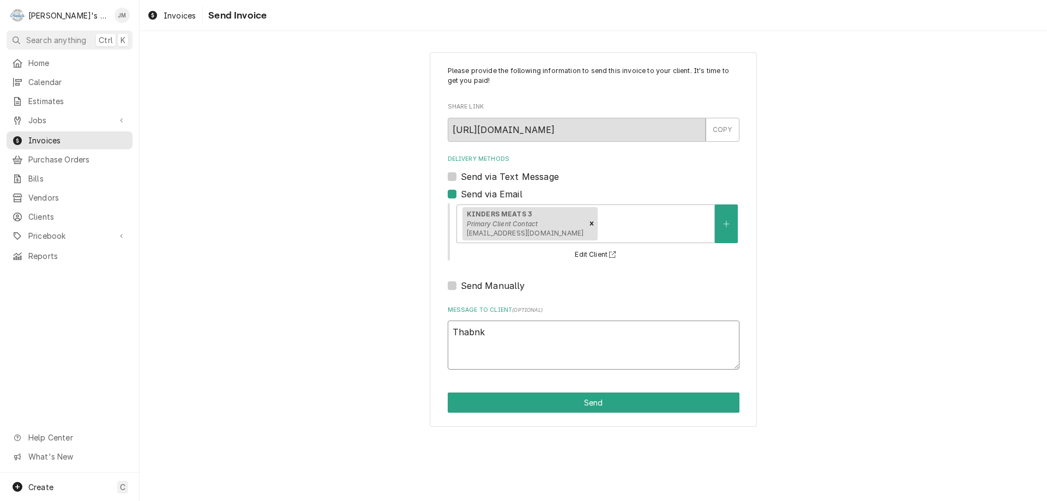
type textarea "Thabnk"
type textarea "x"
type textarea "Thabnk y"
type textarea "x"
type textarea "Thabnk"
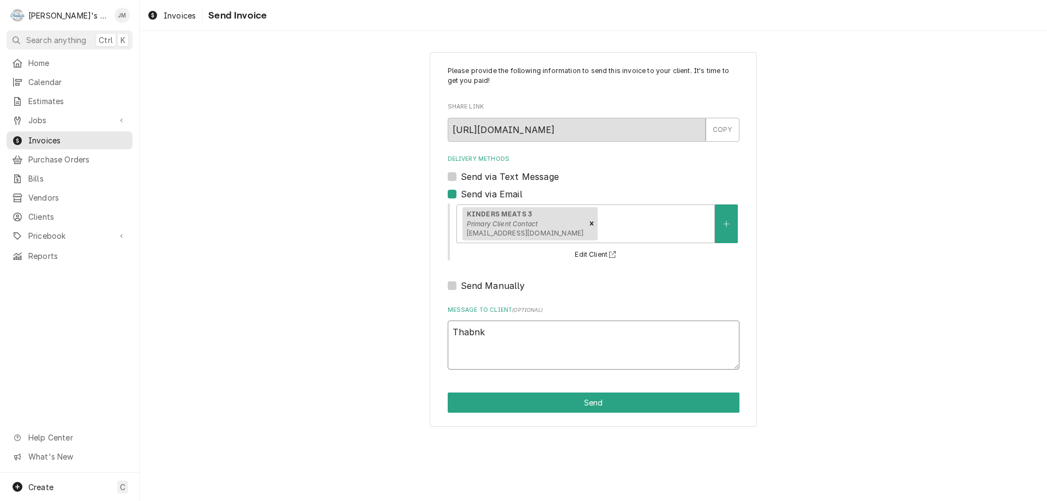
type textarea "x"
type textarea "Thabnk"
type textarea "x"
type textarea "Thabn"
type textarea "x"
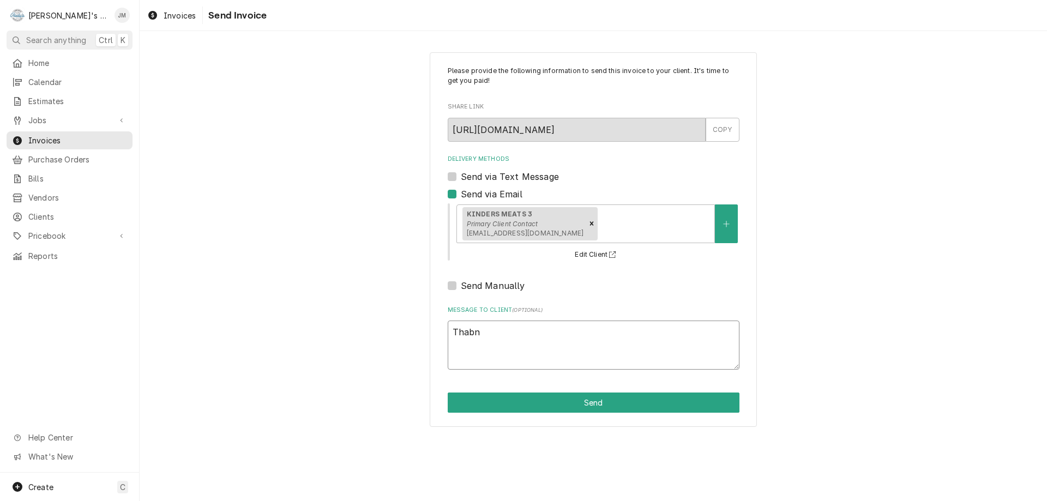
type textarea "Thab"
type textarea "x"
type textarea "Tha"
type textarea "x"
type textarea "Than"
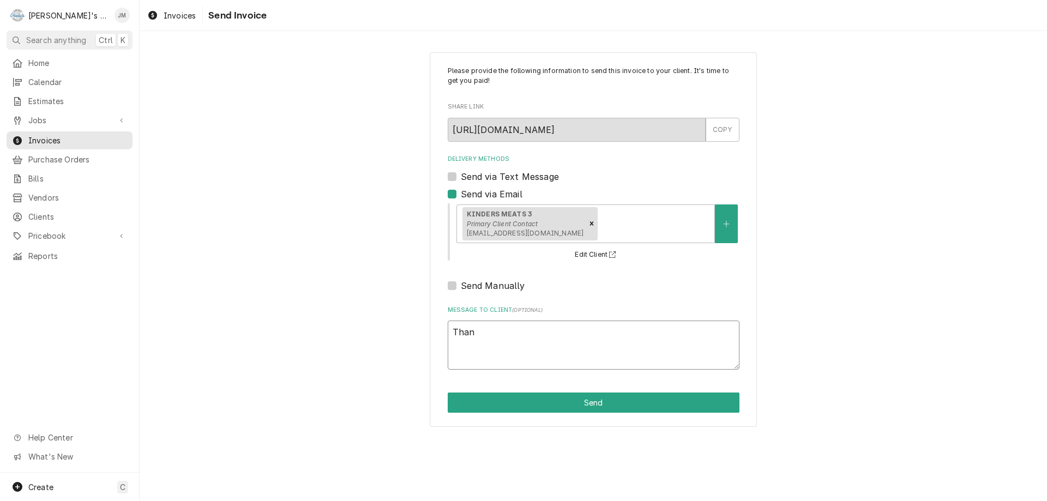
type textarea "x"
type textarea "Thank"
type textarea "x"
type textarea "Thank"
type textarea "x"
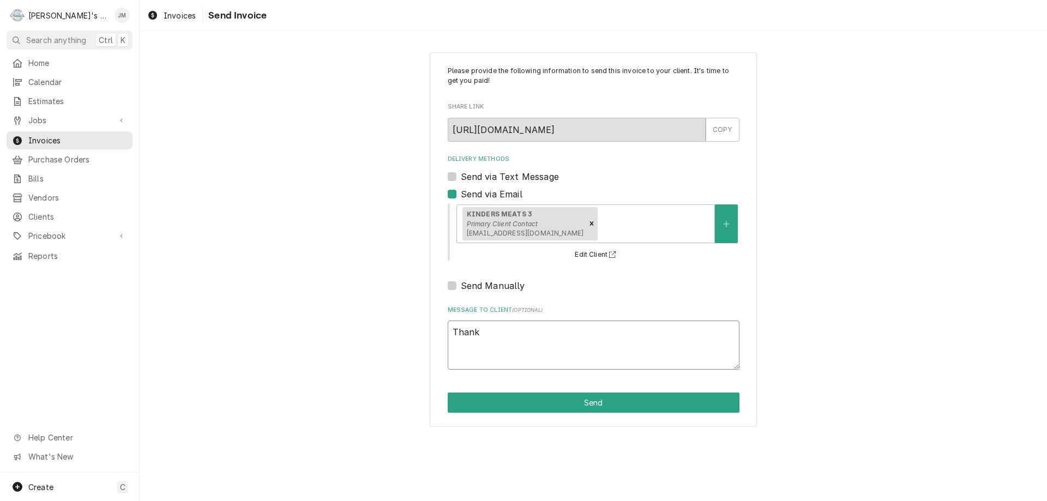
type textarea "Thank y"
type textarea "x"
type textarea "Thank yo"
type textarea "x"
type textarea "Thank you"
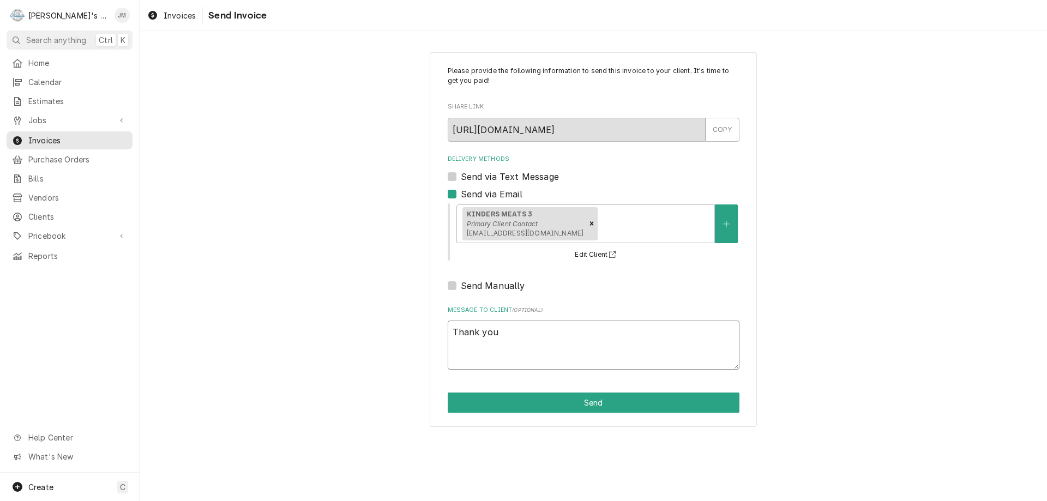
type textarea "x"
type textarea "Thank you"
type textarea "x"
type textarea "Thank you f"
type textarea "x"
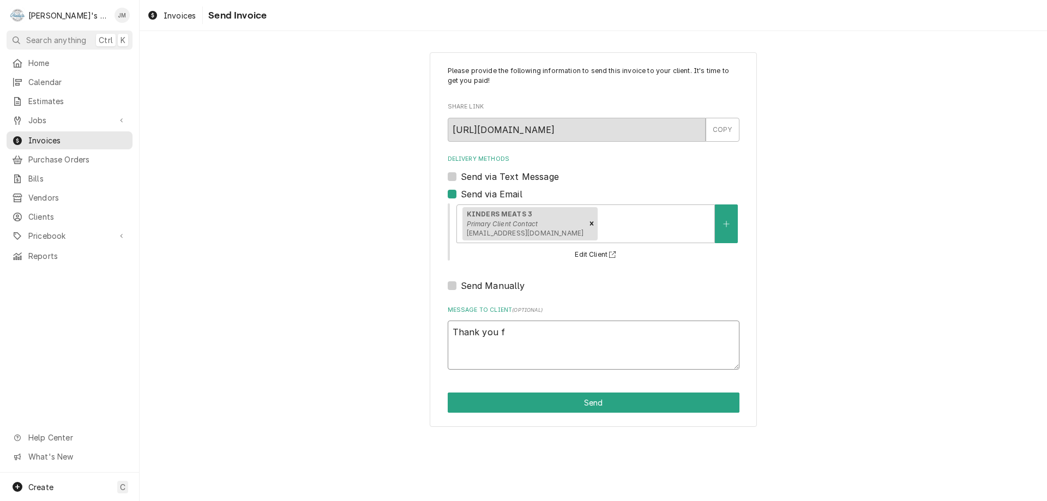
type textarea "Thank you fo"
type textarea "x"
type textarea "Thank you for"
type textarea "x"
type textarea "Thank you for"
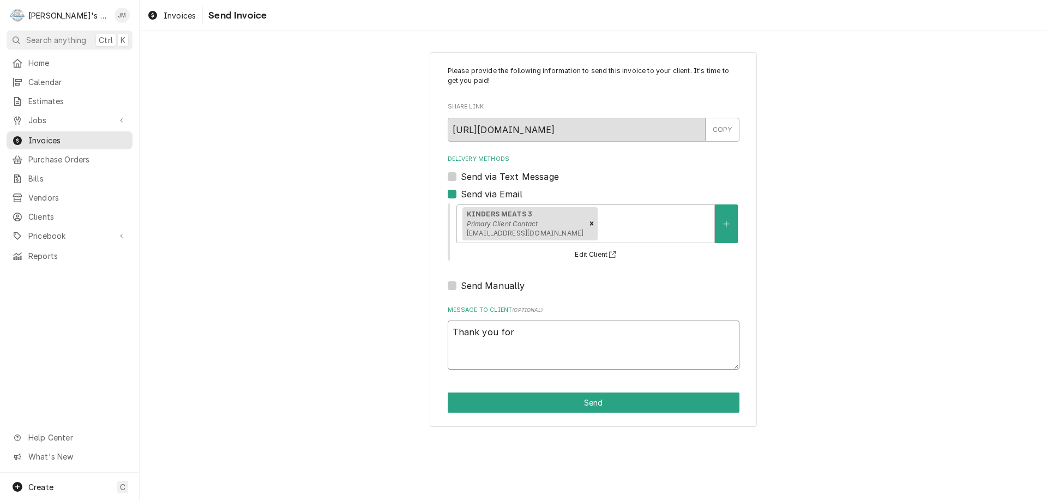
type textarea "x"
type textarea "Thank you for y"
type textarea "x"
type textarea "Thank you for yo"
type textarea "x"
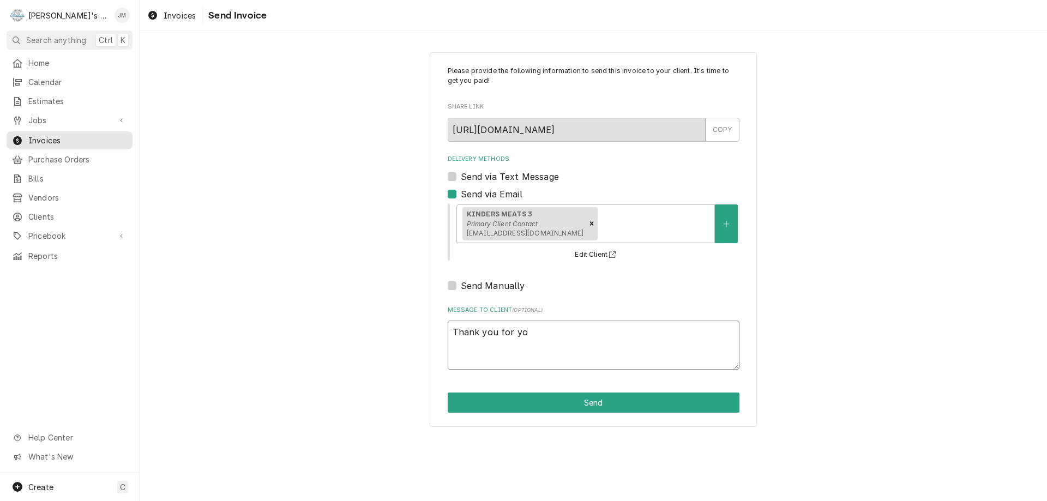
type textarea "Thank you for you"
type textarea "x"
type textarea "Thank you for your"
type textarea "x"
type textarea "Thank you for your"
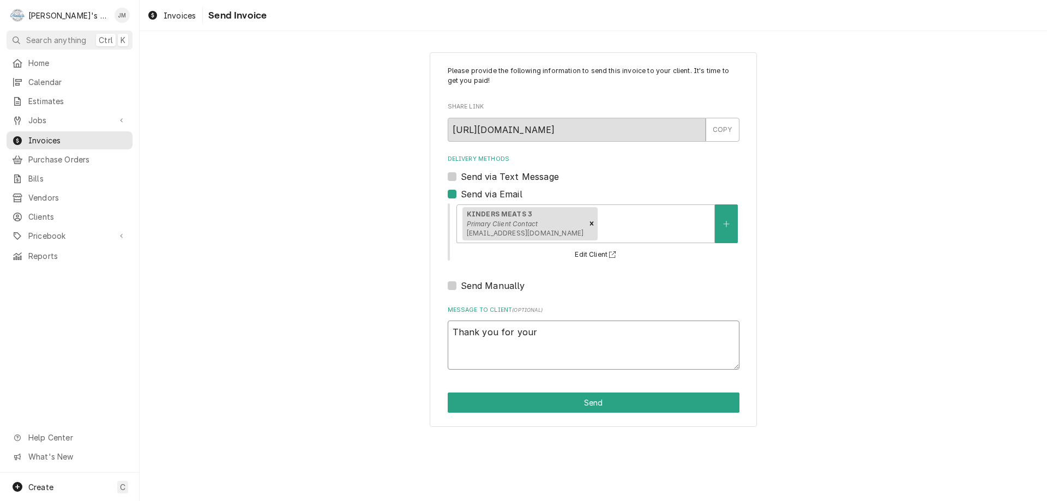
type textarea "x"
type textarea "Thank you for your b"
type textarea "x"
type textarea "Thank you for your bu"
type textarea "x"
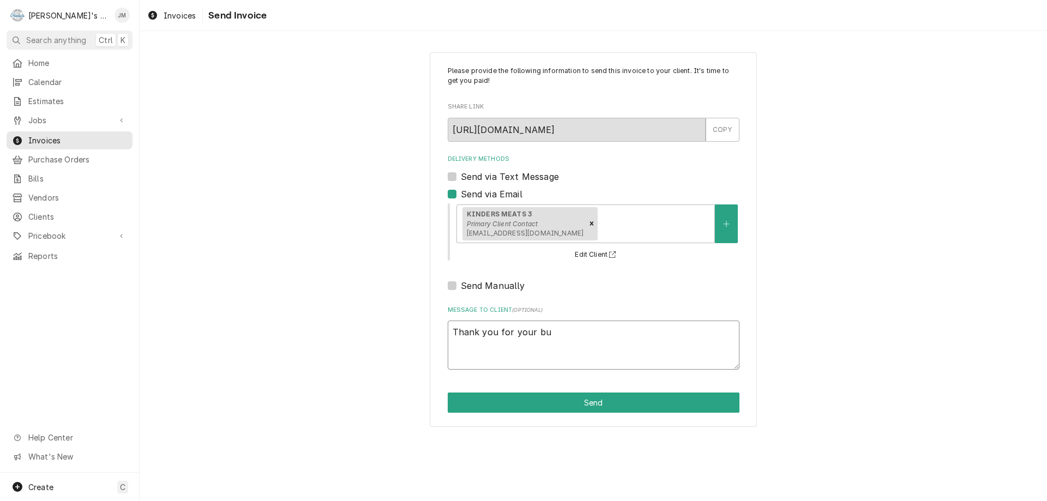
type textarea "Thank you for your bus"
type textarea "x"
type textarea "Thank you for your busi"
type textarea "x"
type textarea "Thank you for your busin"
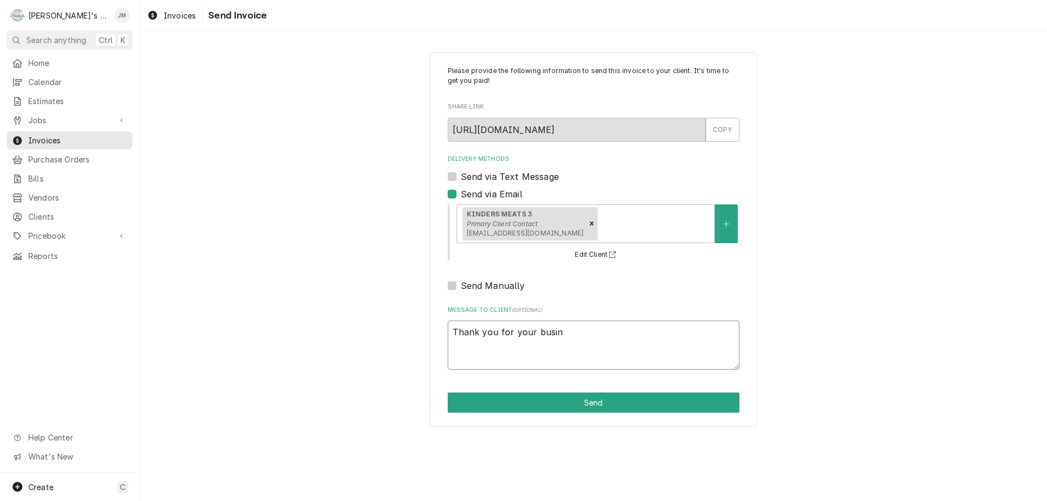
type textarea "x"
type textarea "Thank you for your busine"
type textarea "x"
type textarea "Thank you for your busines"
type textarea "x"
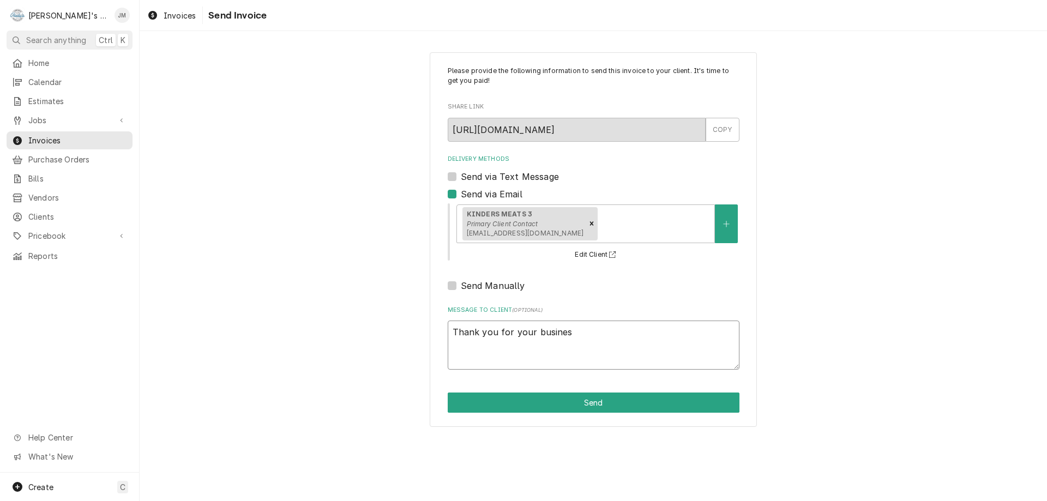
type textarea "Thank you for your business"
type textarea "x"
type textarea "Thank you for your business"
type textarea "x"
type textarea "Thank you for your business"
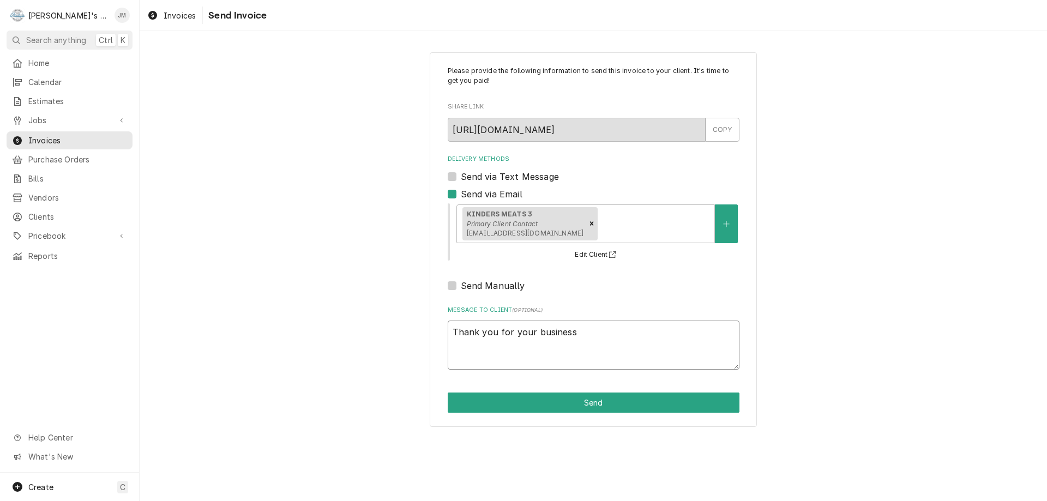
type textarea "x"
type textarea "Thank you for your business."
click at [596, 405] on button "Send" at bounding box center [594, 403] width 292 height 20
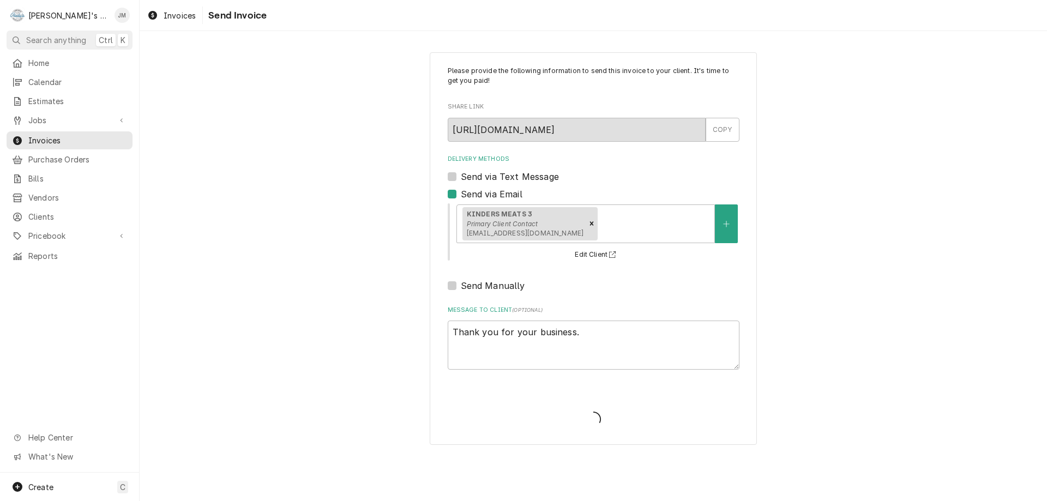
type textarea "x"
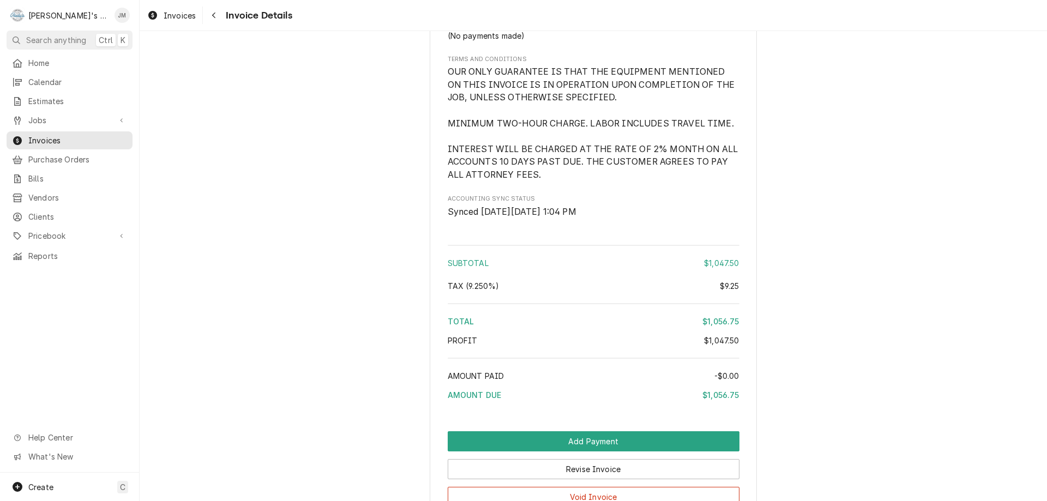
scroll to position [1423, 0]
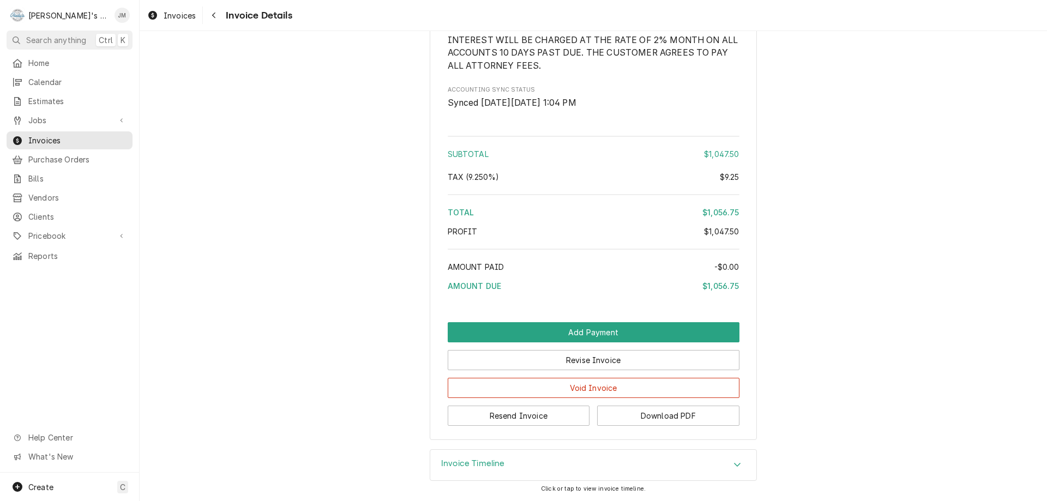
click at [464, 464] on h3 "Invoice Timeline" at bounding box center [473, 464] width 64 height 10
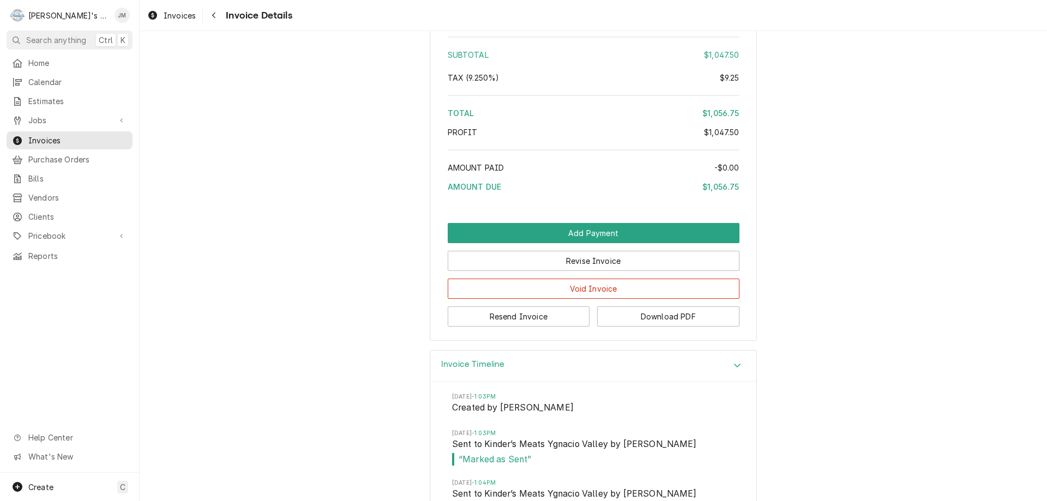
scroll to position [1562, 0]
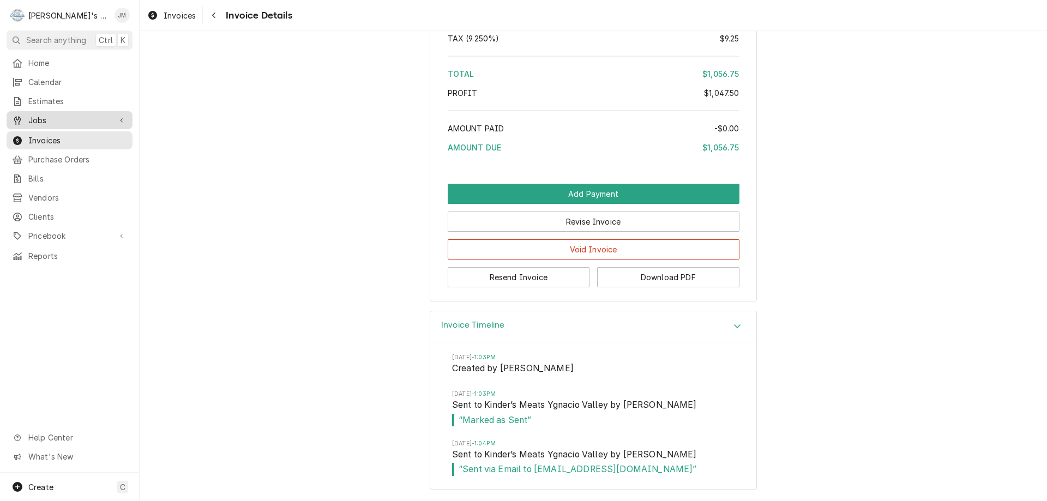
click at [33, 117] on span "Jobs" at bounding box center [69, 120] width 82 height 11
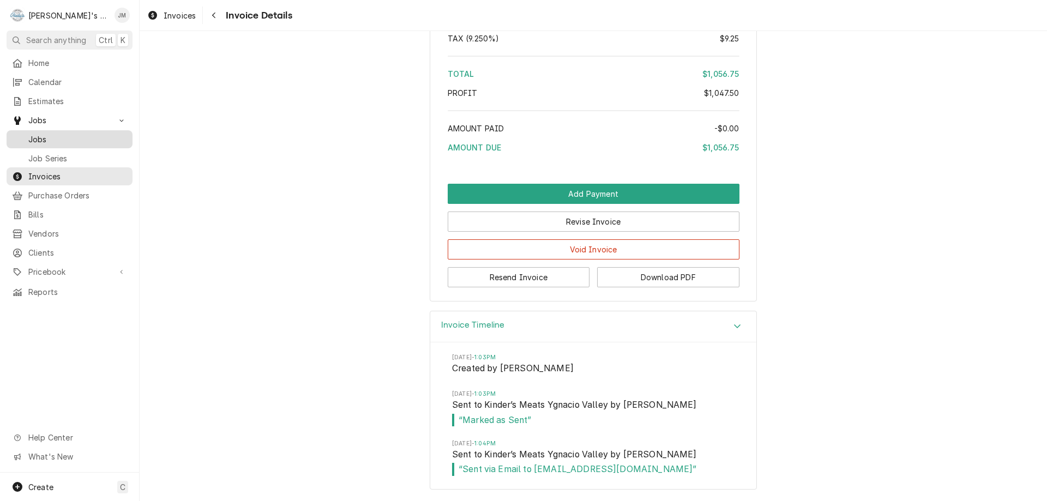
click at [39, 134] on span "Jobs" at bounding box center [77, 139] width 99 height 11
